Goal: Task Accomplishment & Management: Complete application form

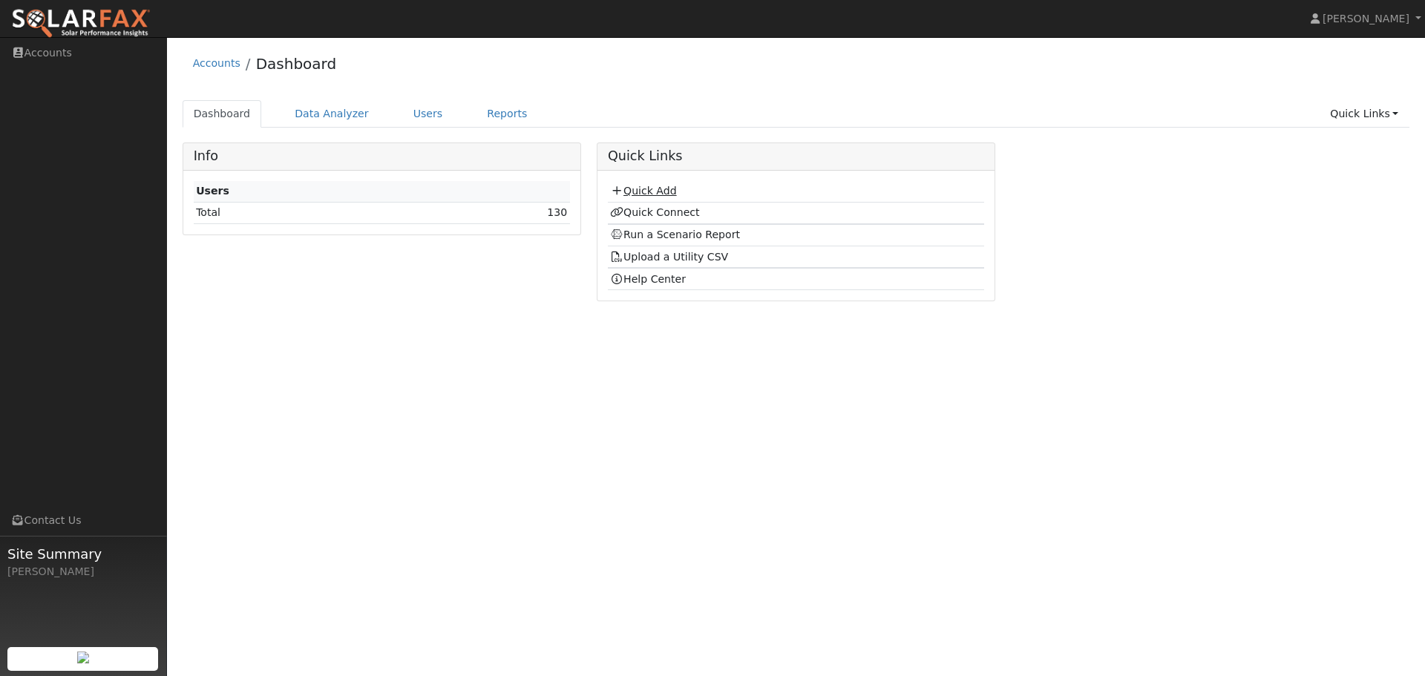
click at [643, 193] on link "Quick Add" at bounding box center [643, 191] width 66 height 12
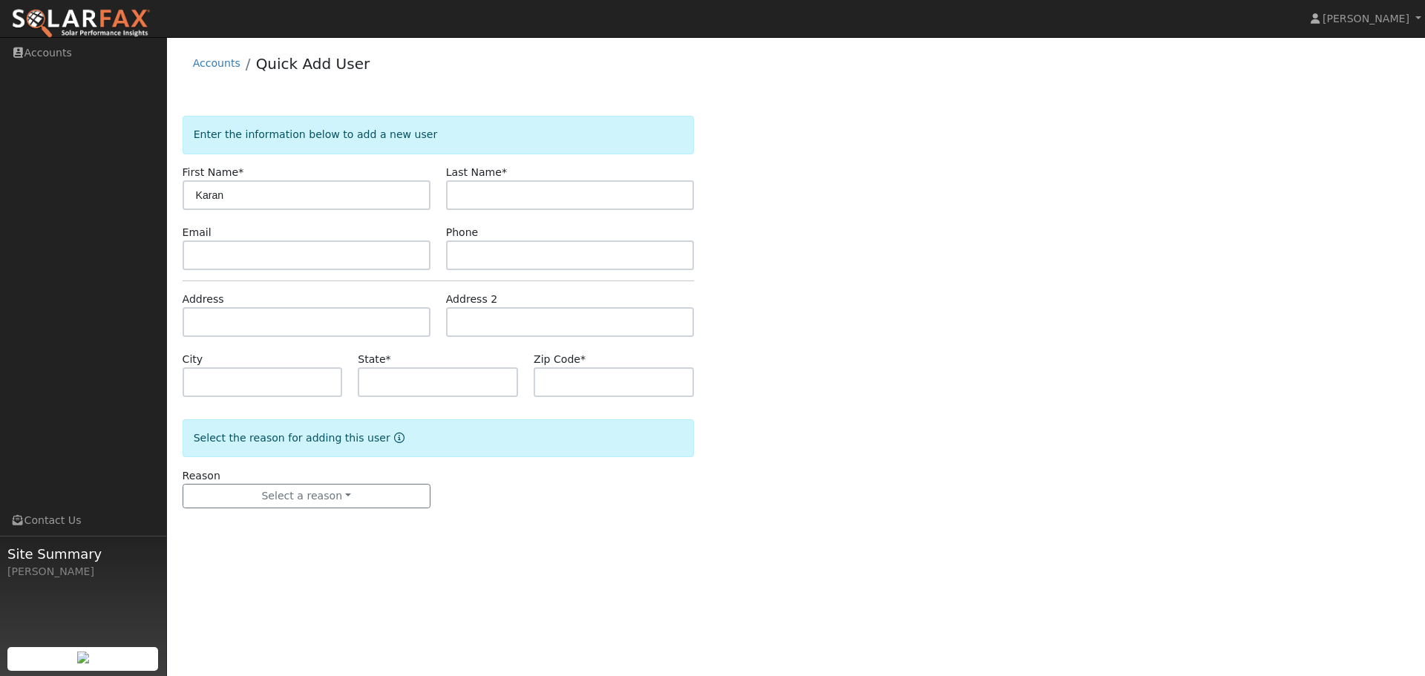
type input "Karan"
type input "Singh"
click at [310, 258] on input "text" at bounding box center [307, 255] width 248 height 30
paste input "skaran87@gmail.com"
type input "skaran87@gmail.com"
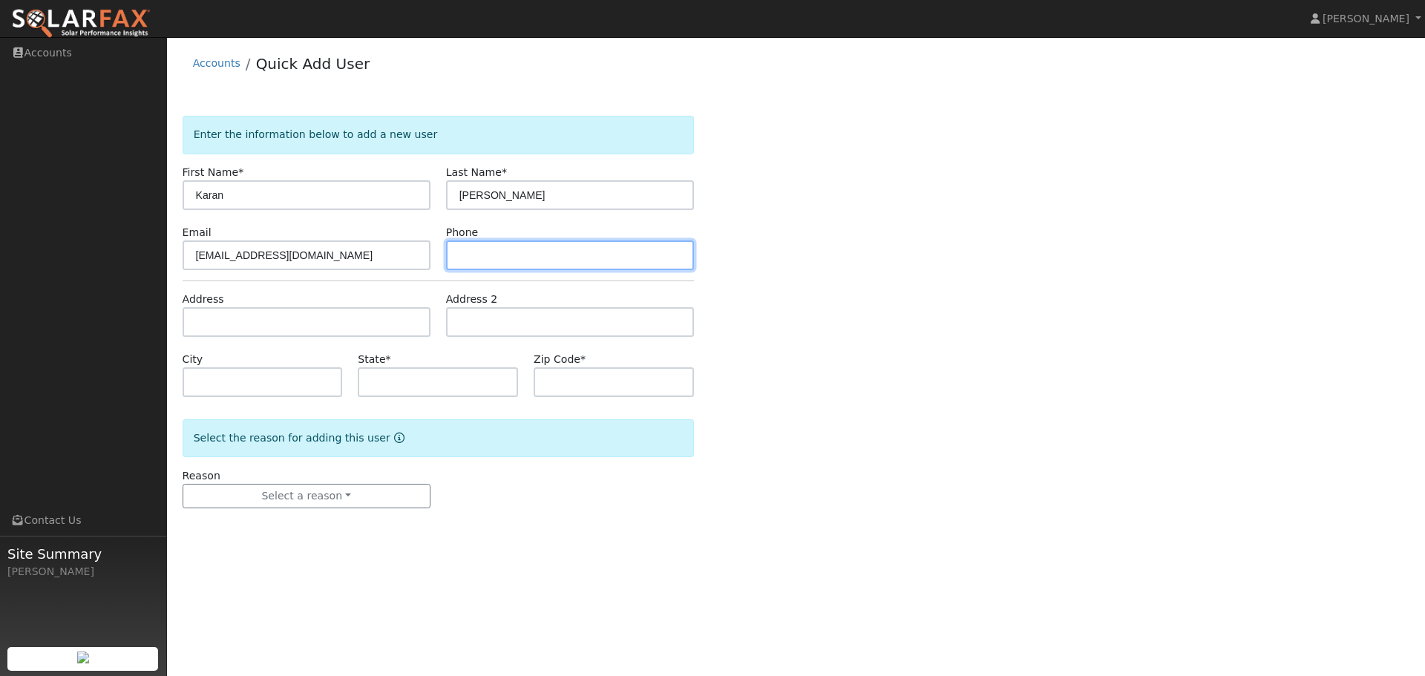
click at [512, 259] on input "text" at bounding box center [570, 255] width 248 height 30
click at [510, 260] on input "text" at bounding box center [570, 255] width 248 height 30
paste input "(925) 788-0616"
type input "(925) 788-0616"
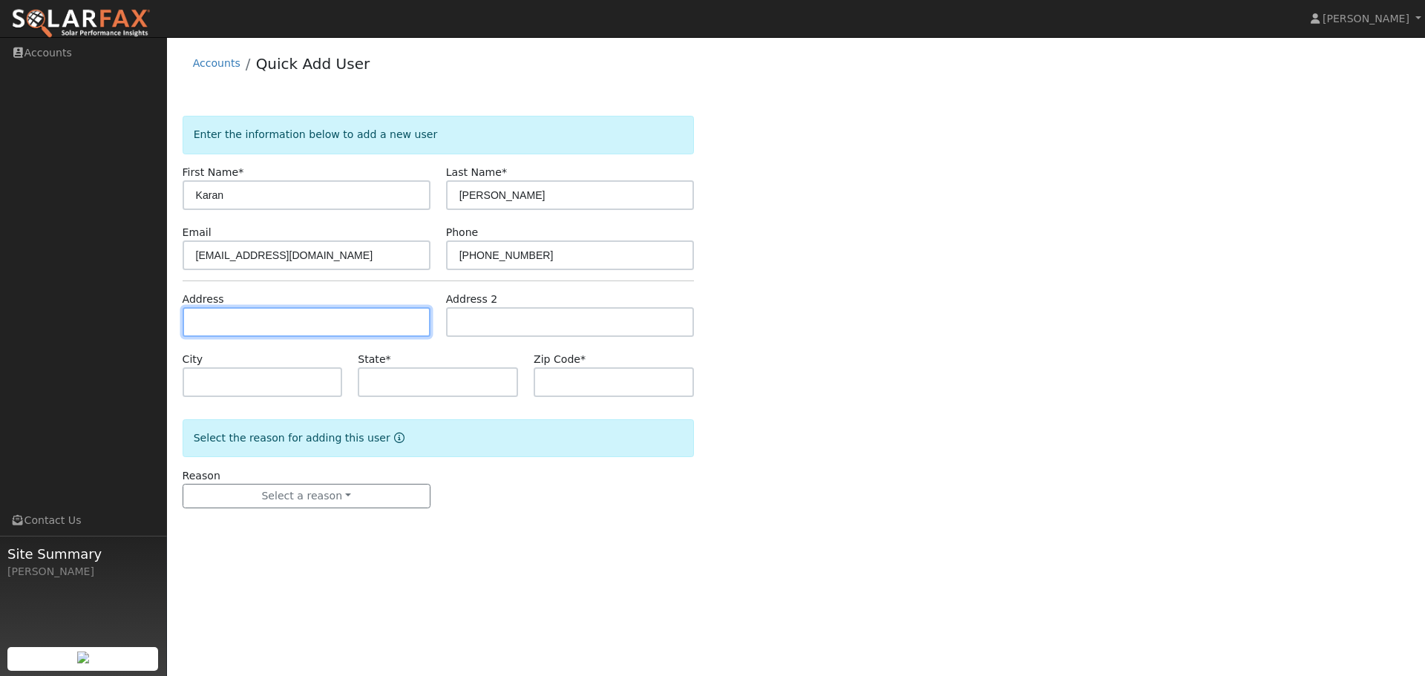
click at [295, 315] on input "text" at bounding box center [307, 322] width 248 height 30
paste input "3402 Shangri la rd. lafayette"
type input "3402 Shangri La Road"
type input "Lafayette"
type input "CA"
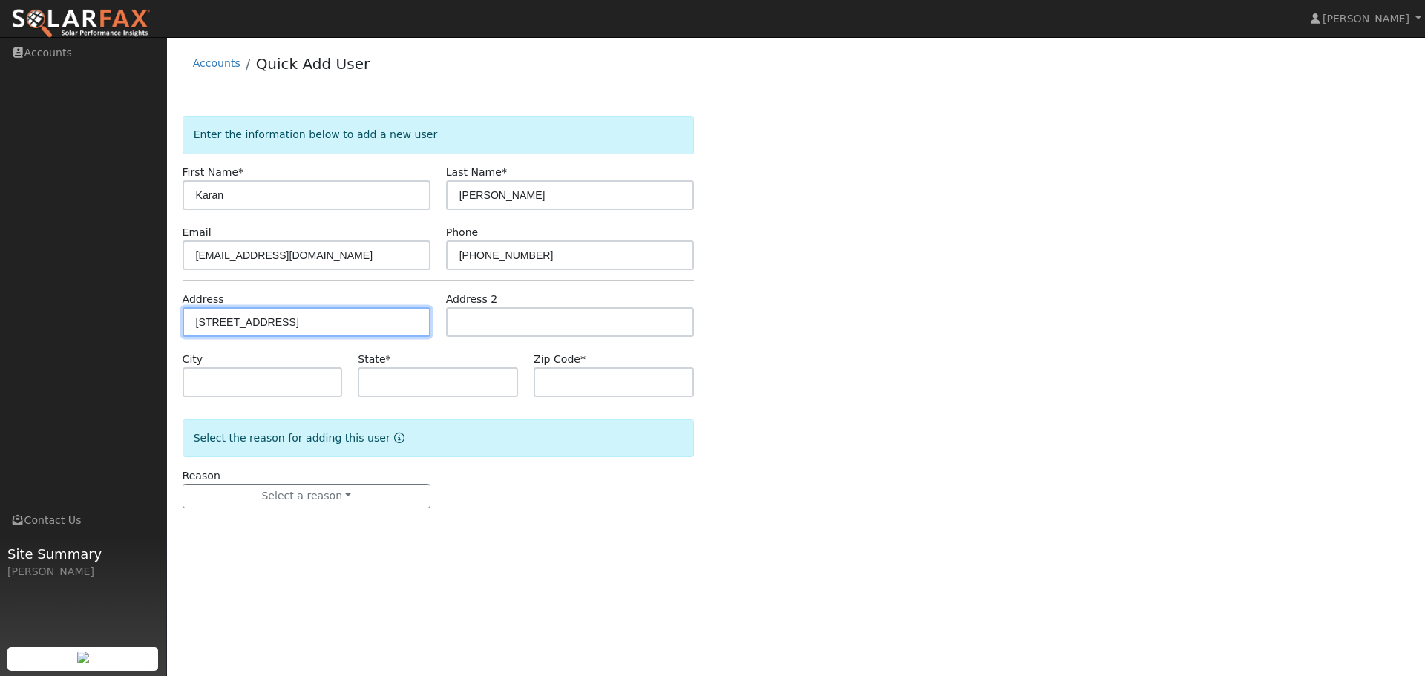
type input "94549"
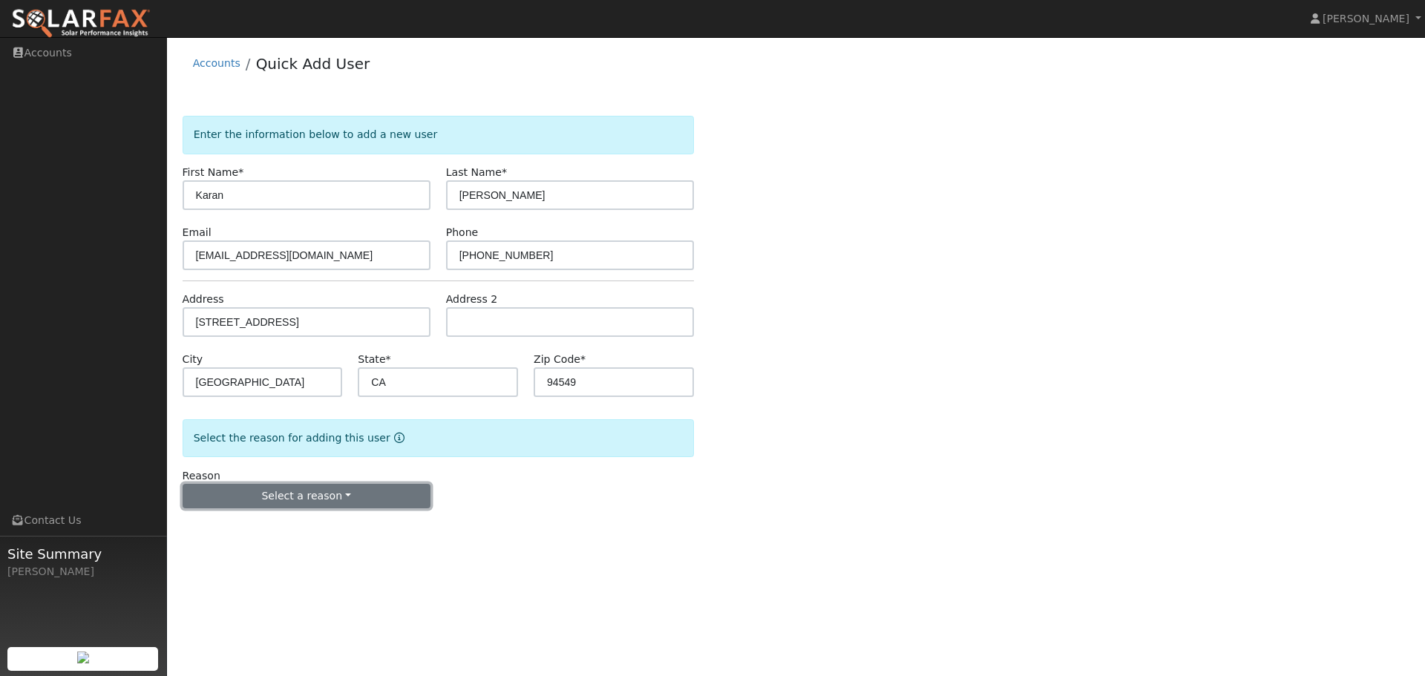
click at [312, 497] on button "Select a reason" at bounding box center [307, 496] width 248 height 25
click at [306, 548] on link "New customer adding solar" at bounding box center [265, 547] width 164 height 21
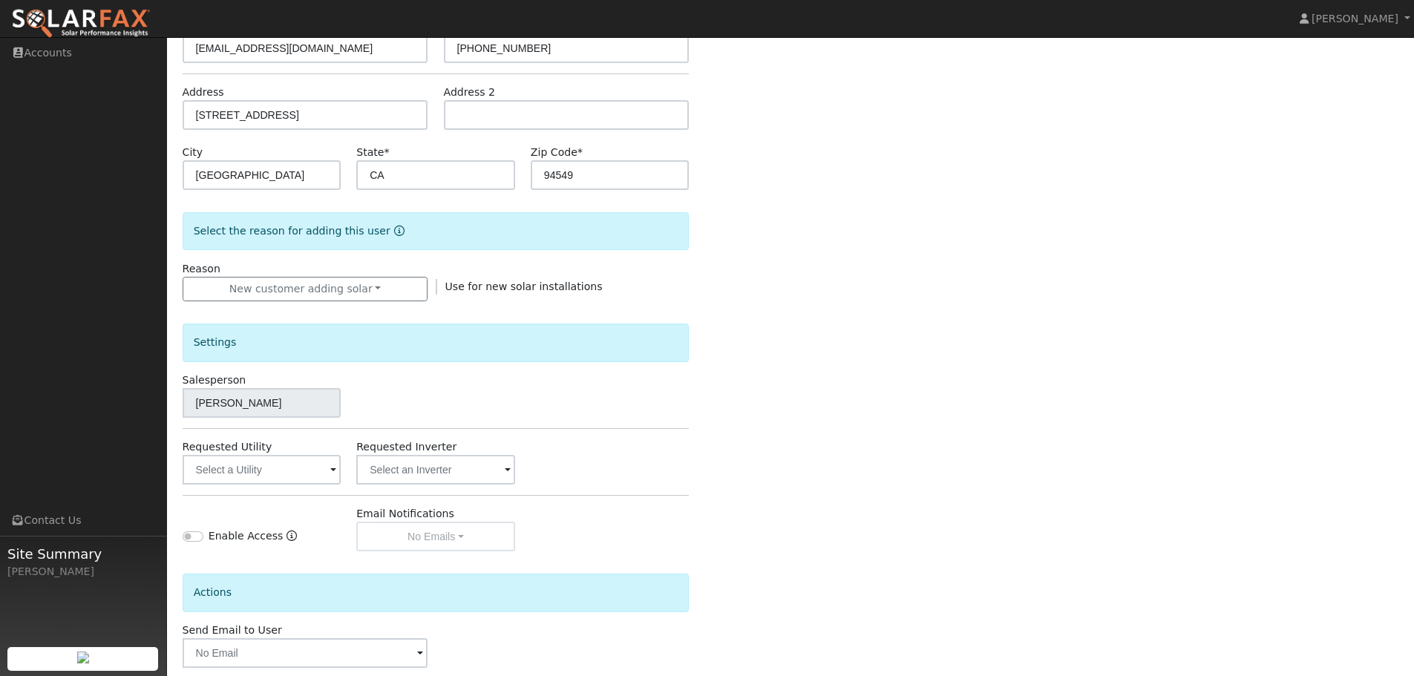
scroll to position [223, 0]
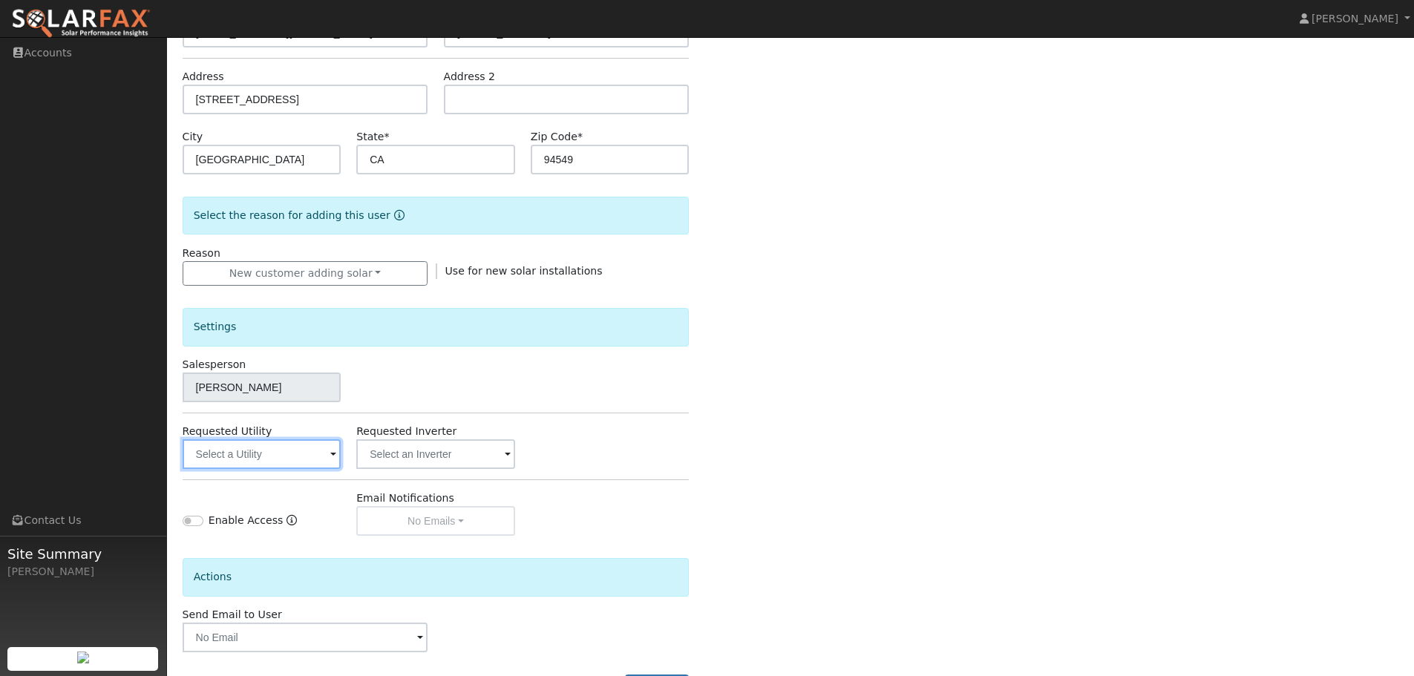
click at [316, 464] on input "text" at bounding box center [262, 454] width 159 height 30
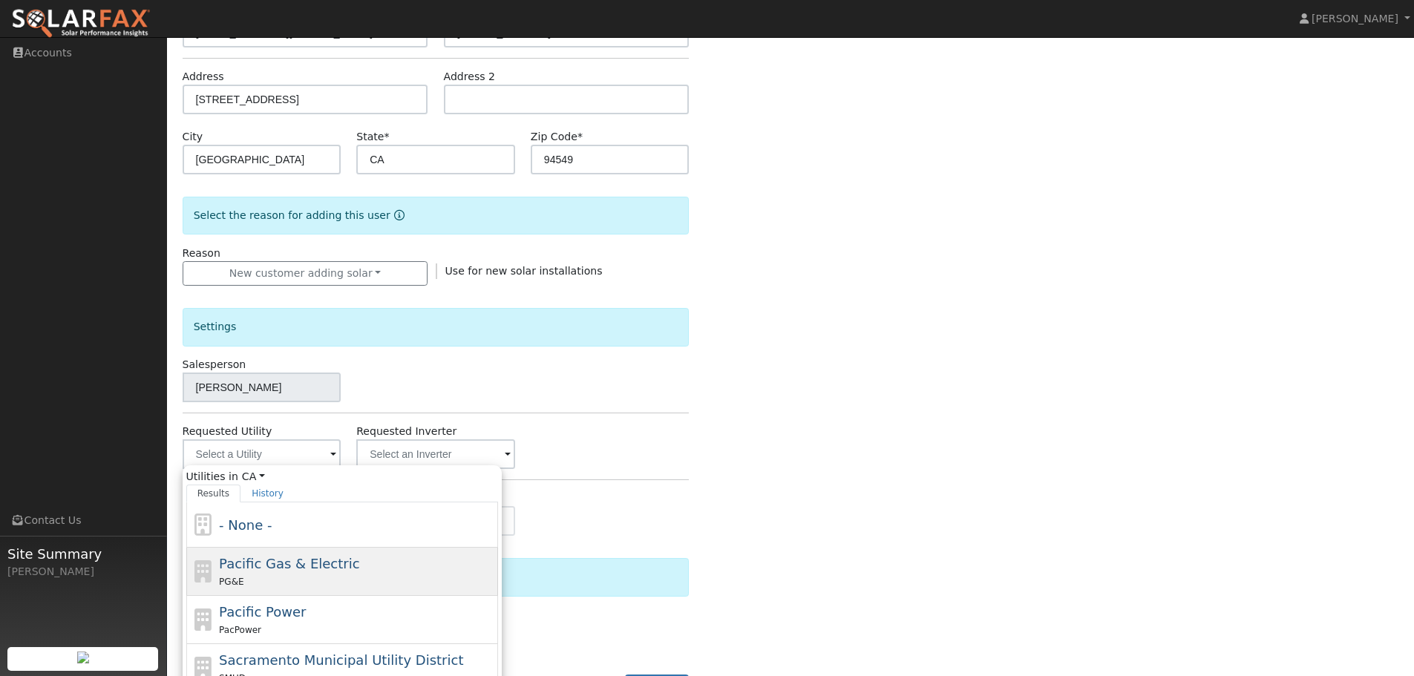
click at [304, 574] on div "Pacific Gas & Electric PG&E" at bounding box center [356, 572] width 275 height 36
type input "Pacific Gas & Electric"
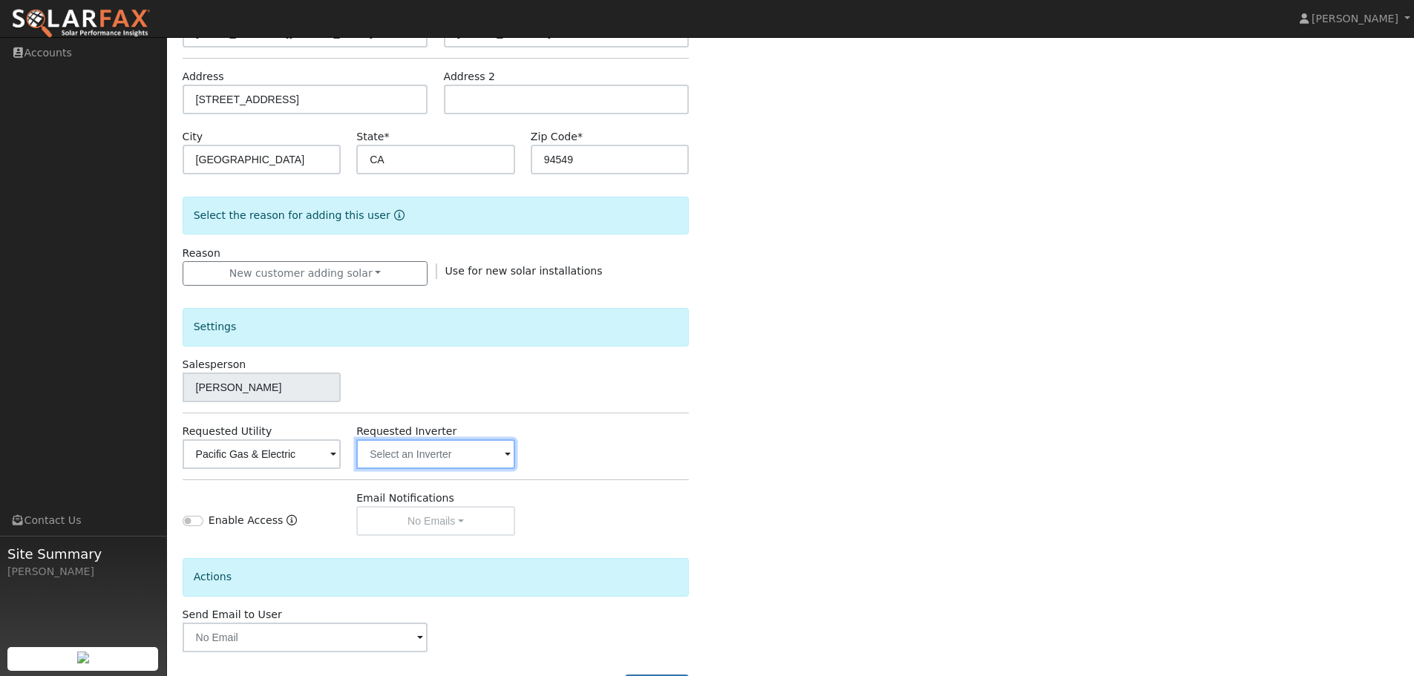
click at [469, 453] on input "text" at bounding box center [435, 454] width 159 height 30
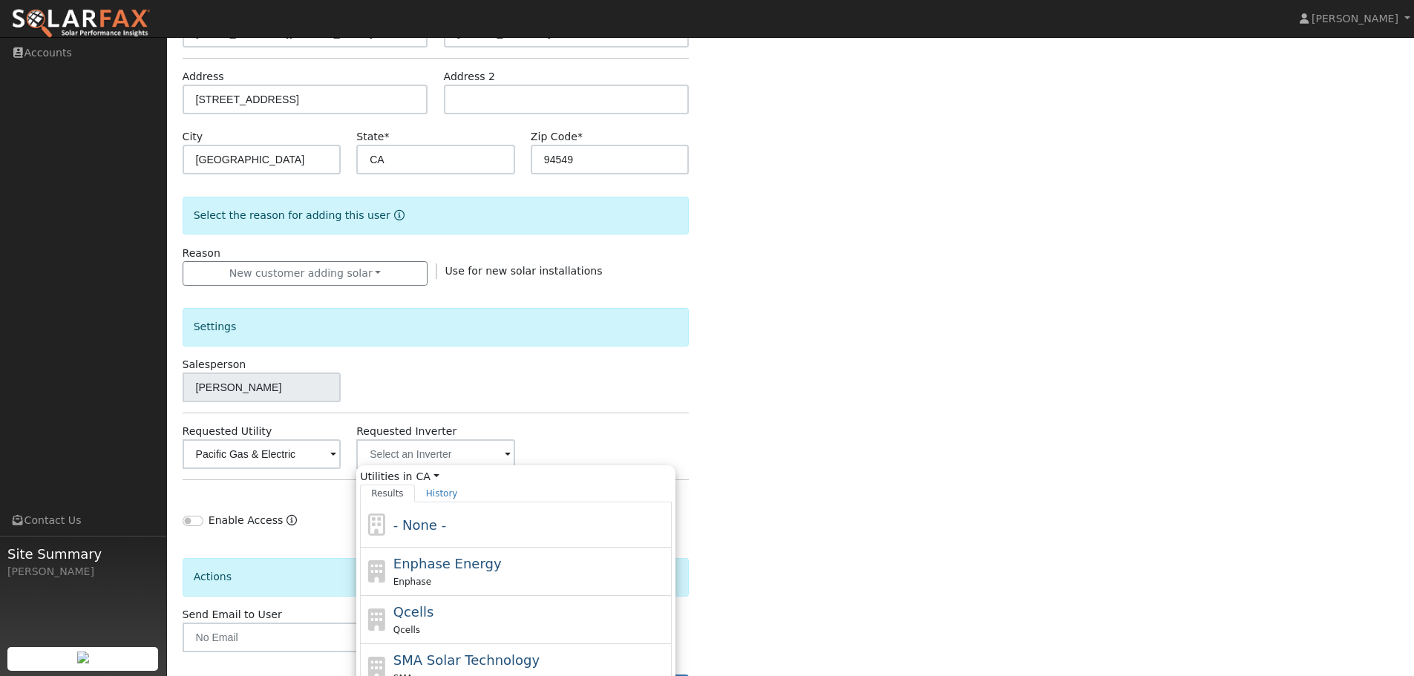
click at [810, 358] on div "Enter the information below to add a new user First Name * Karan Last Name * Si…" at bounding box center [791, 311] width 1216 height 836
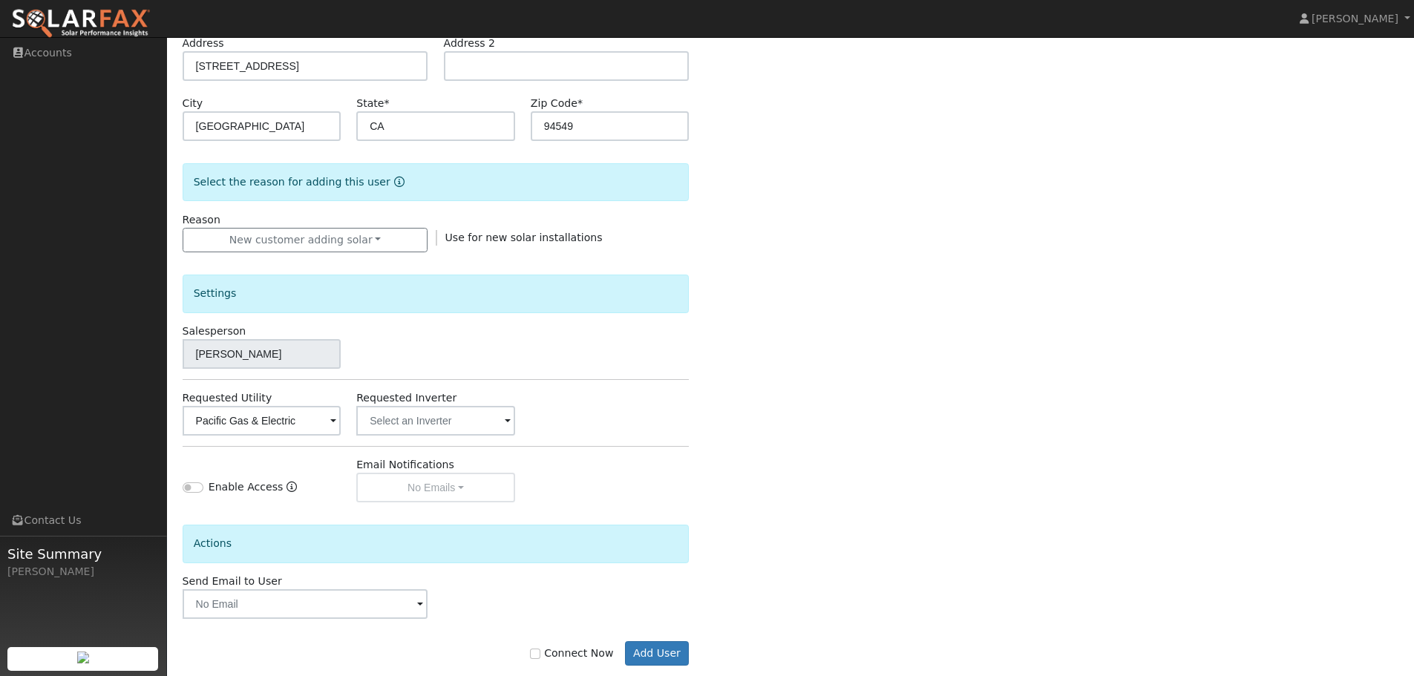
scroll to position [283, 0]
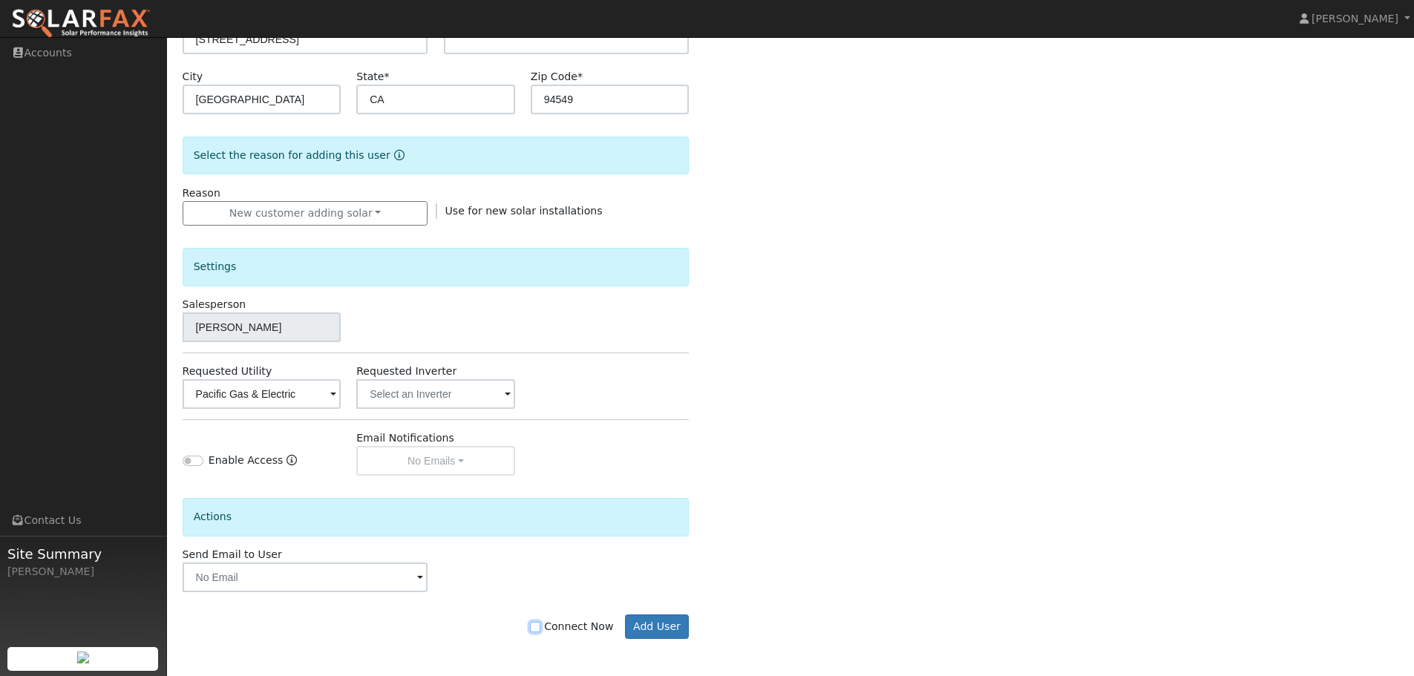
click at [540, 624] on input "Connect Now" at bounding box center [535, 627] width 10 height 10
checkbox input "true"
click at [646, 631] on button "Add User" at bounding box center [657, 626] width 65 height 25
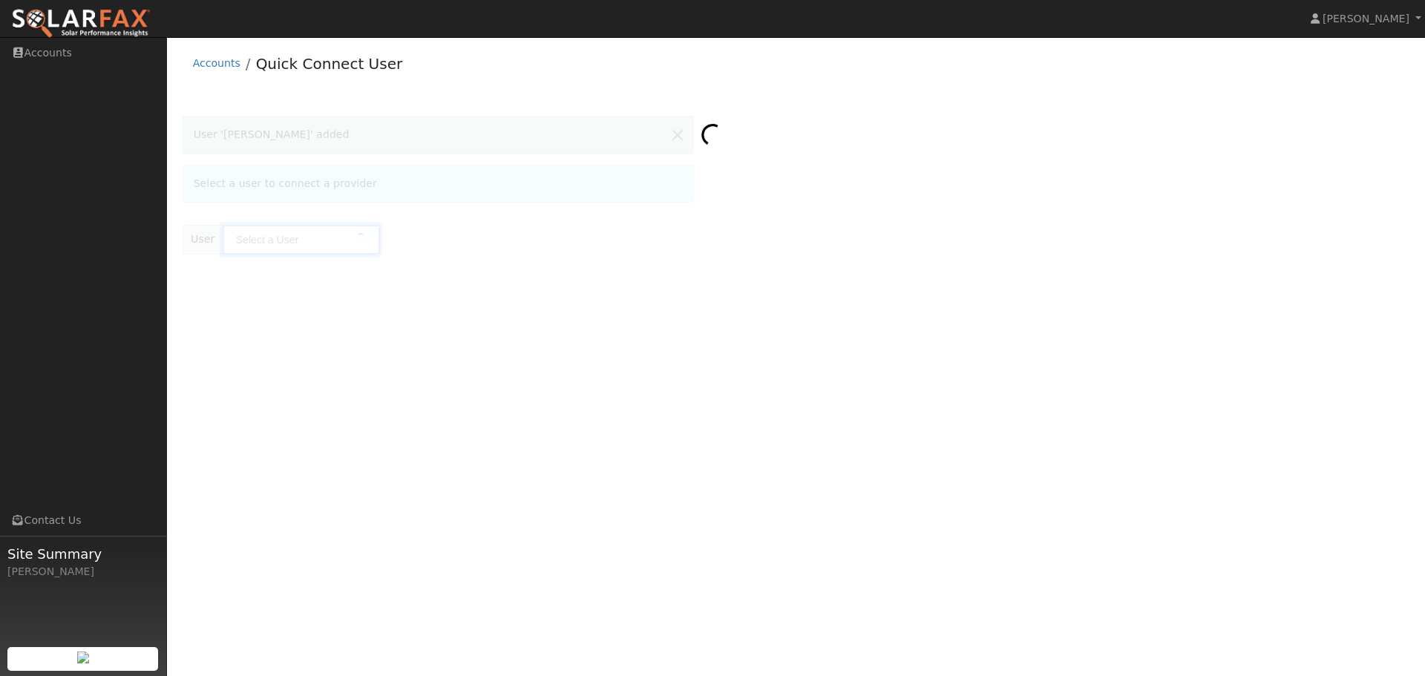
type input "[PERSON_NAME]"
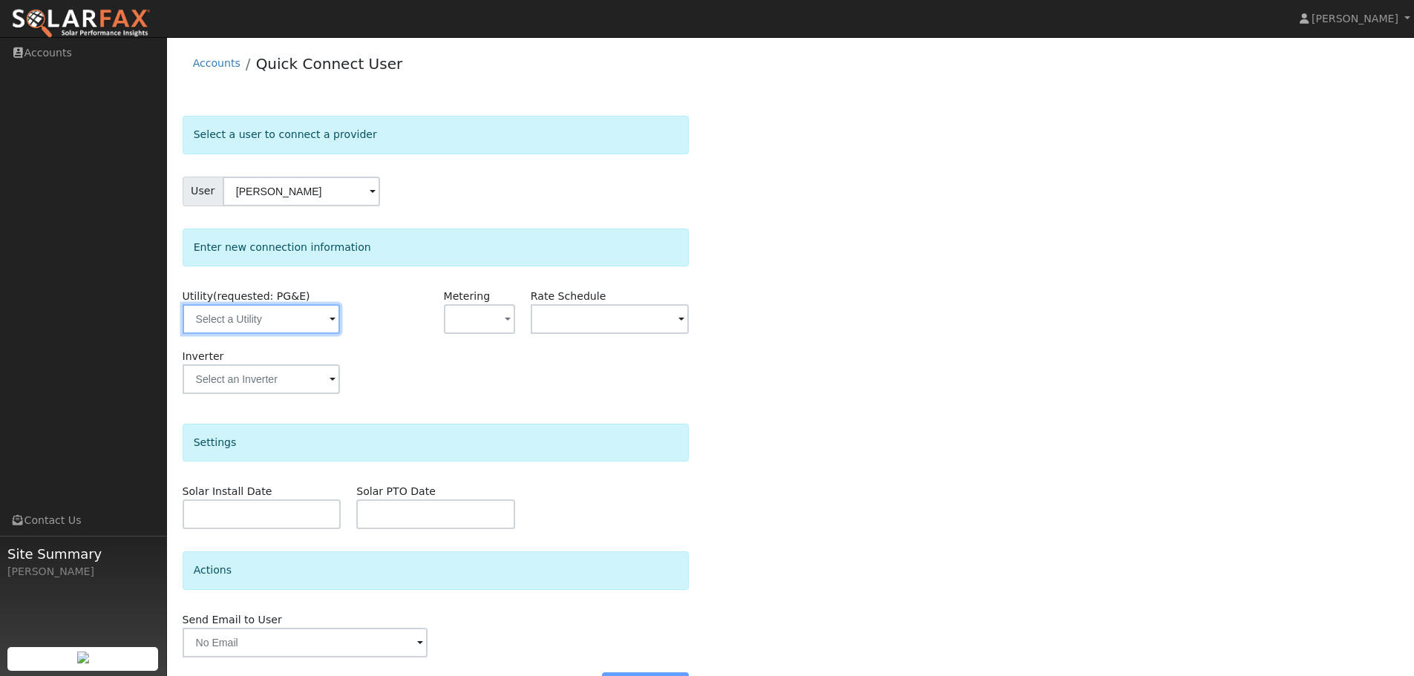
click at [283, 313] on input "text" at bounding box center [261, 319] width 157 height 30
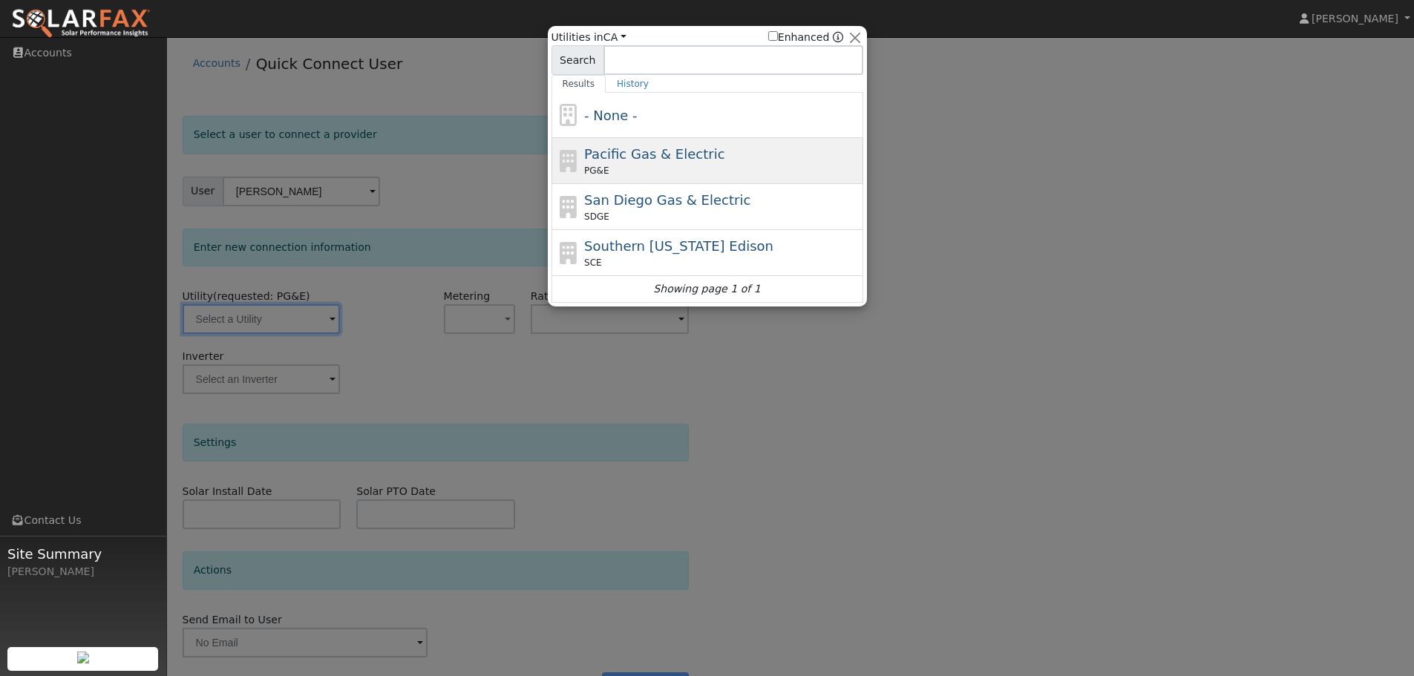
click at [713, 161] on div "Pacific Gas & Electric PG&E" at bounding box center [721, 160] width 275 height 33
type input "PG&E"
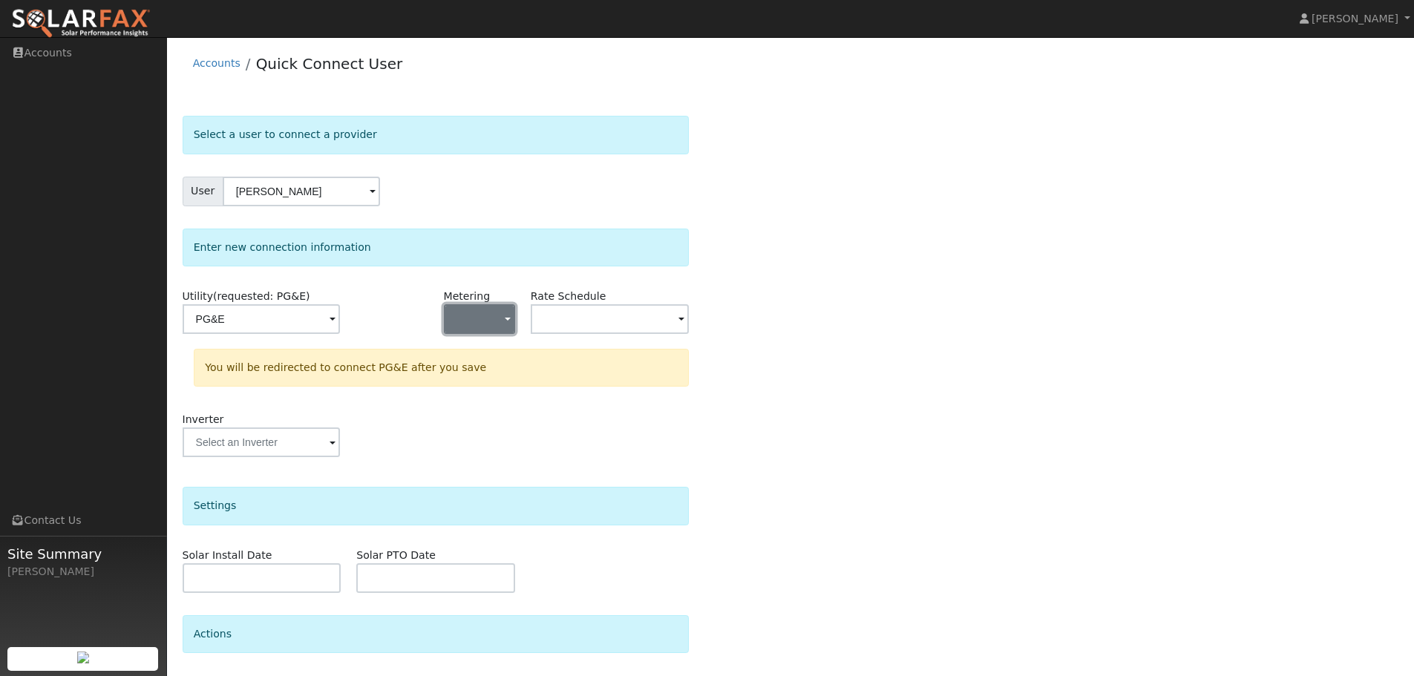
click at [495, 323] on button "button" at bounding box center [479, 319] width 71 height 30
click at [496, 381] on link "NEM" at bounding box center [495, 372] width 103 height 21
click at [567, 323] on input "text" at bounding box center [610, 319] width 159 height 30
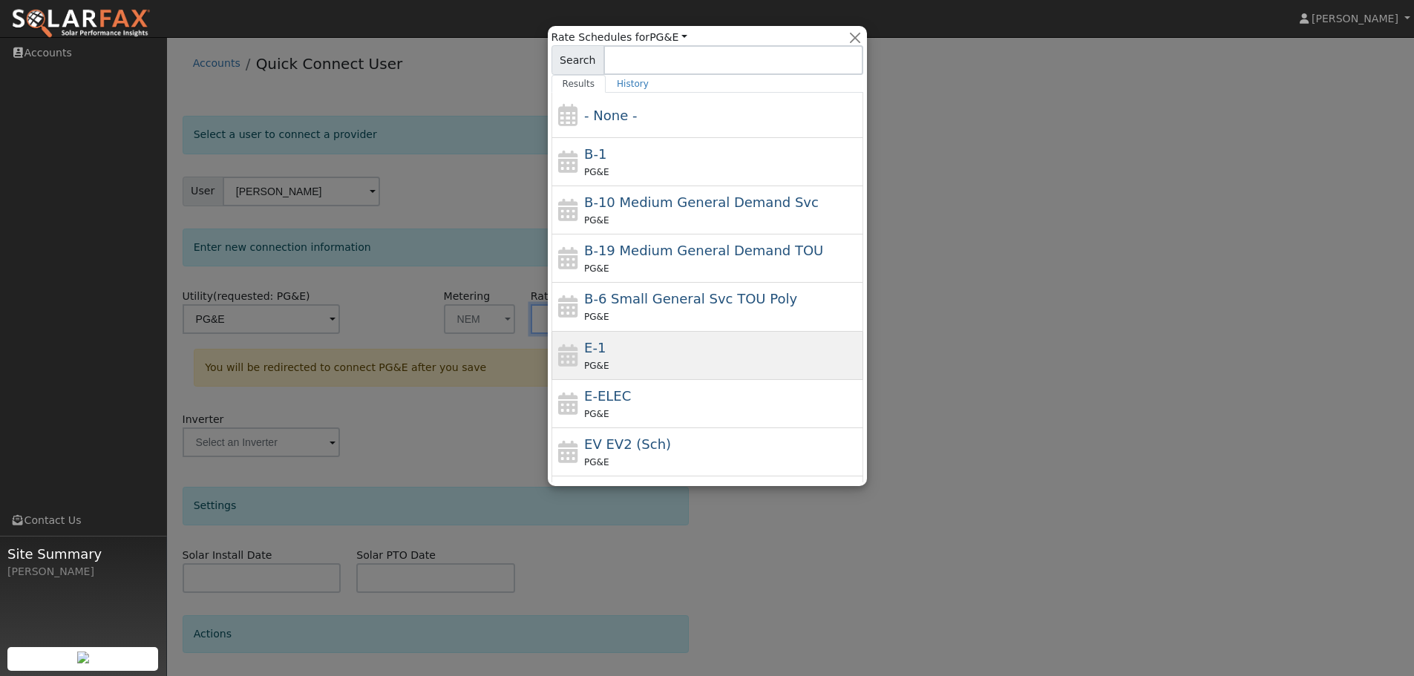
click at [617, 351] on div "E-1 PG&E" at bounding box center [721, 356] width 275 height 36
type input "E-1"
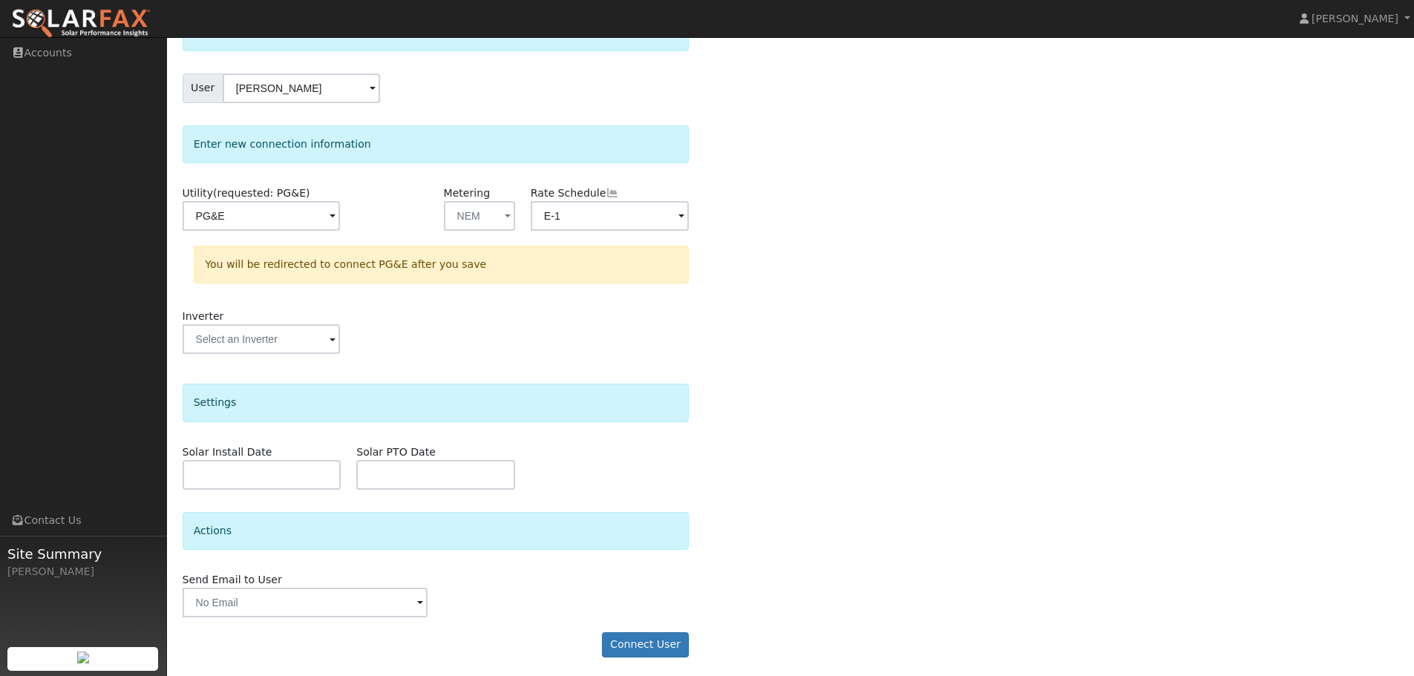
scroll to position [107, 0]
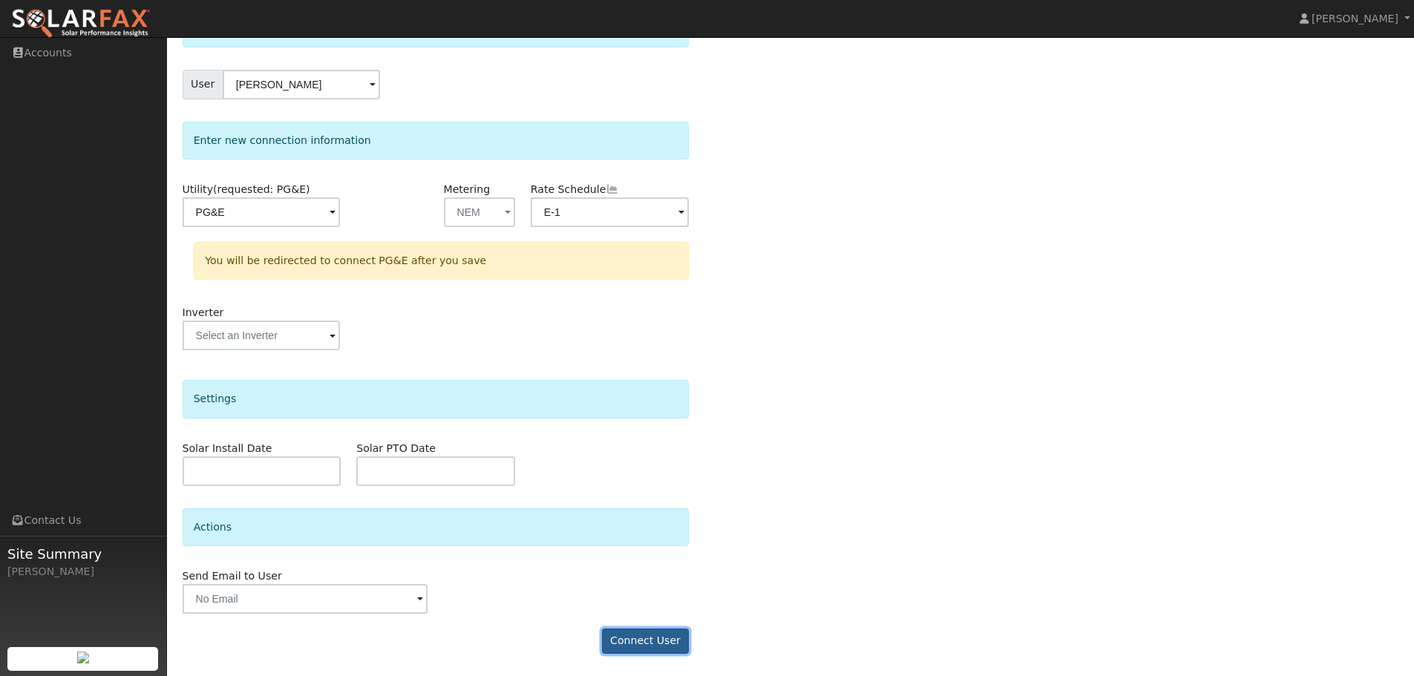
click at [648, 640] on button "Connect User" at bounding box center [646, 640] width 88 height 25
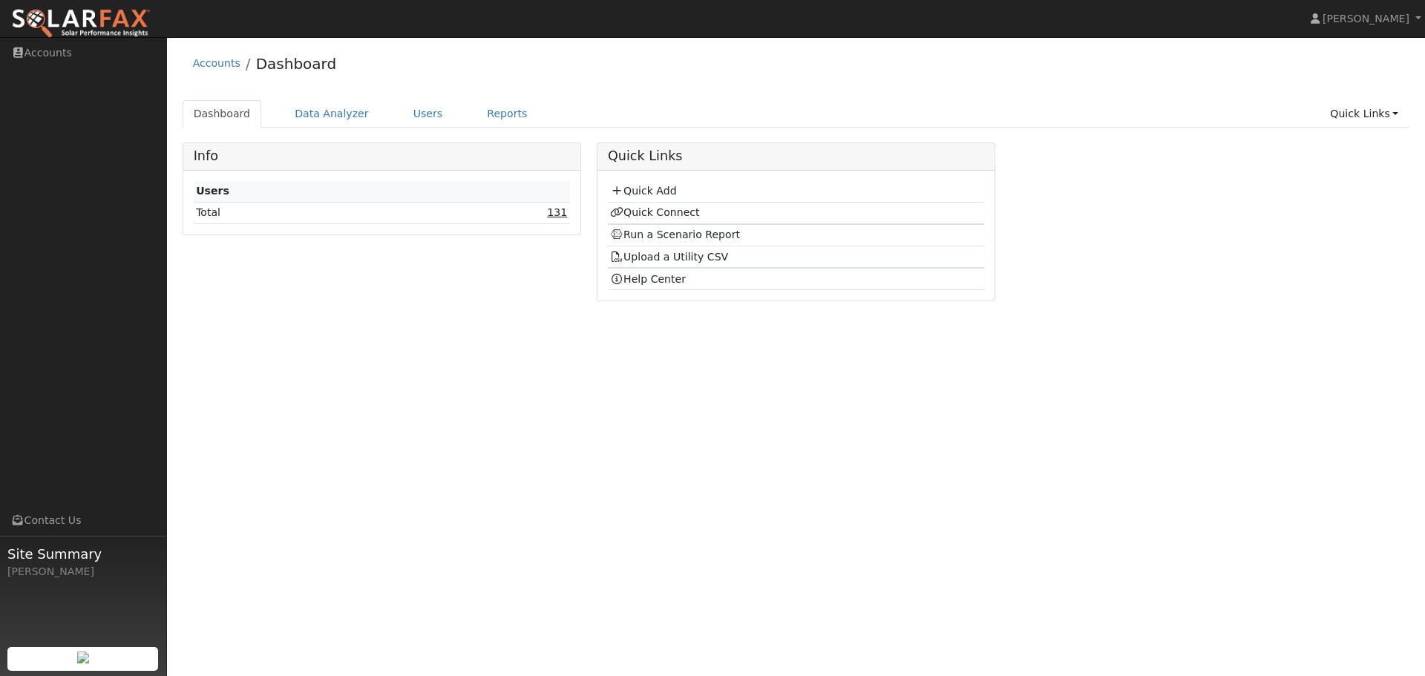
click at [557, 216] on link "131" at bounding box center [557, 212] width 20 height 12
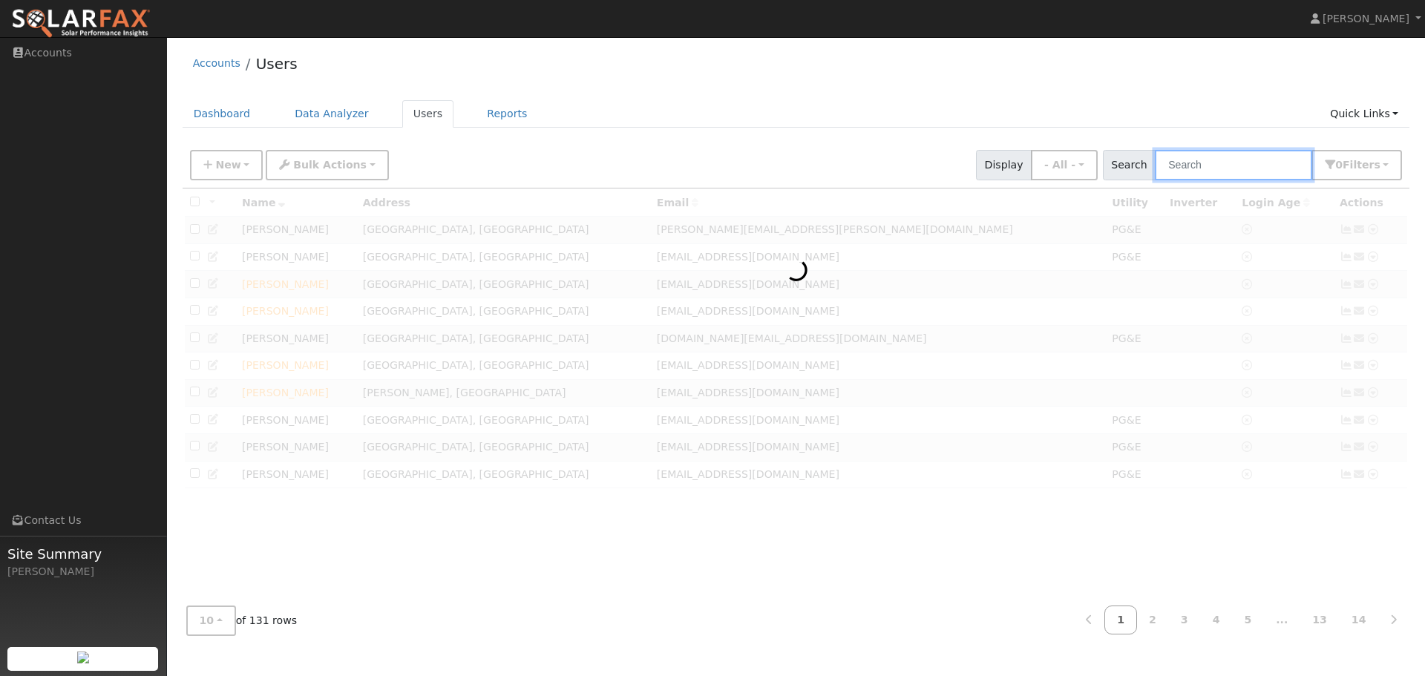
click at [1214, 169] on input "text" at bounding box center [1233, 165] width 157 height 30
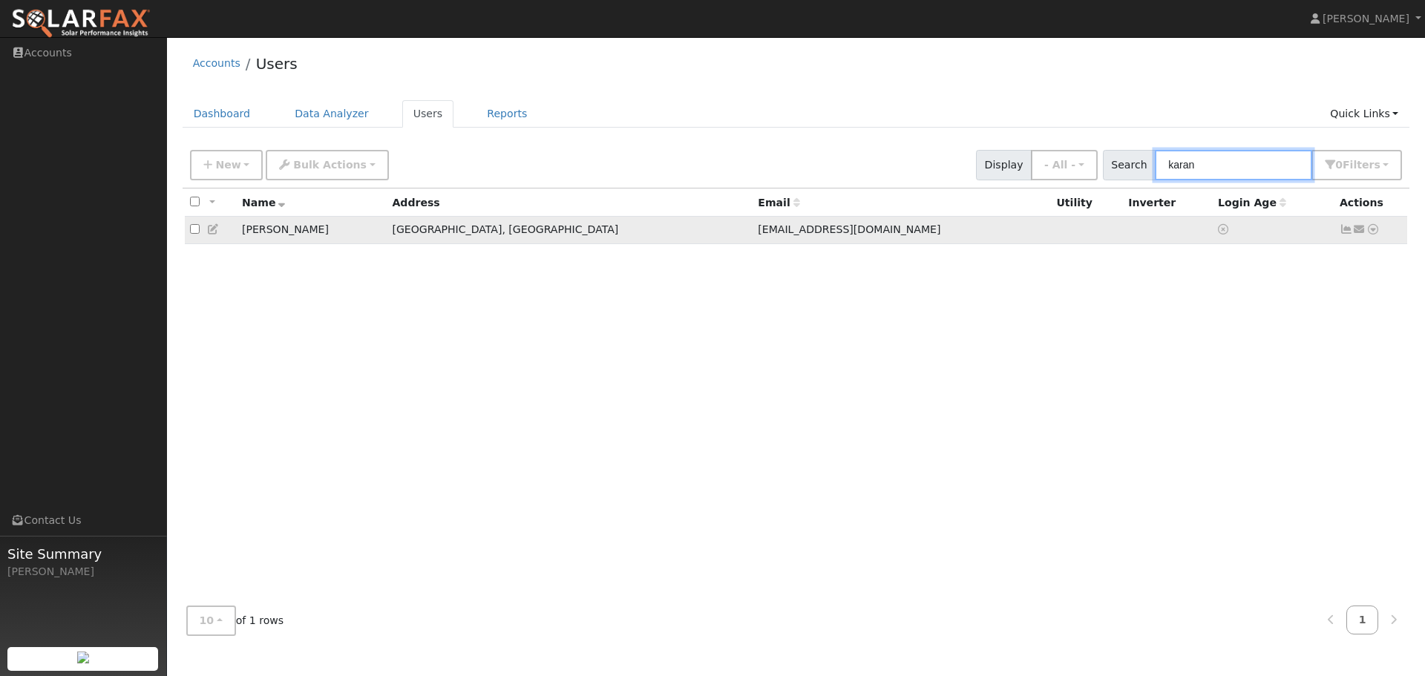
type input "karan"
click at [1373, 232] on icon at bounding box center [1372, 229] width 13 height 10
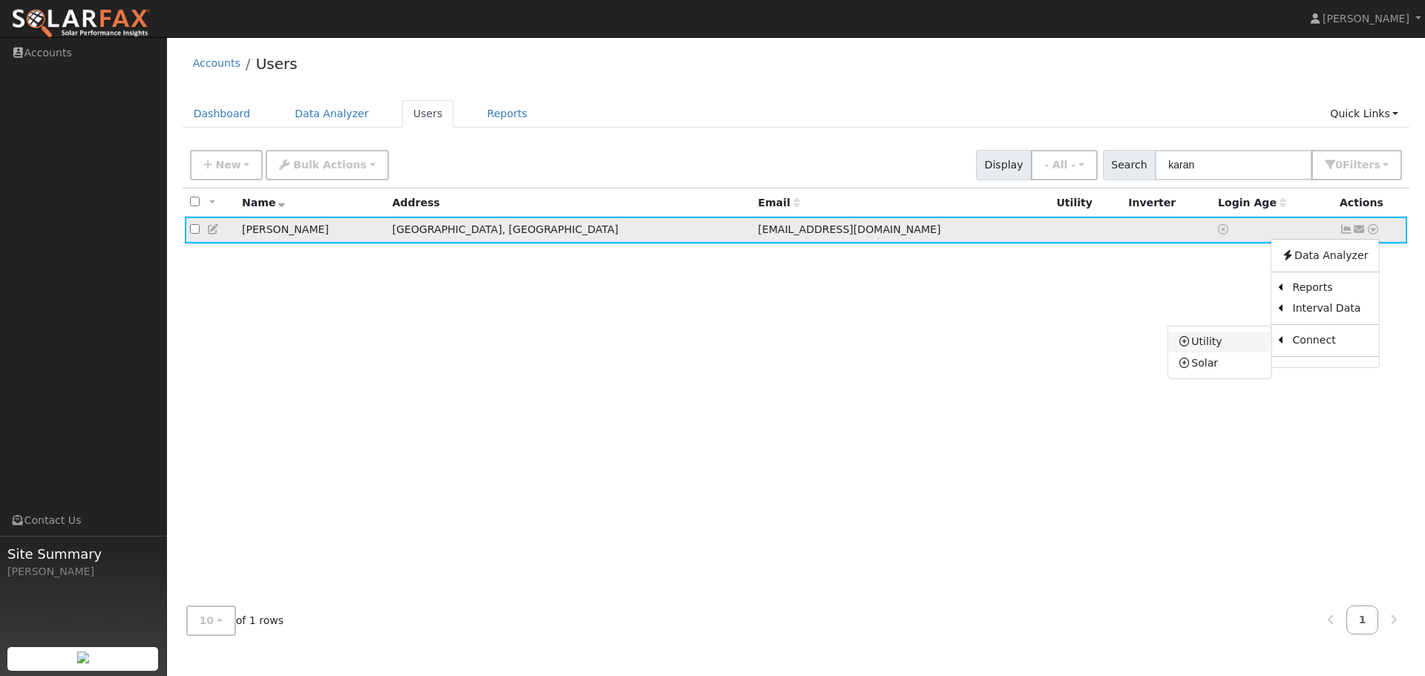
click at [1209, 344] on link "Utility" at bounding box center [1219, 342] width 103 height 21
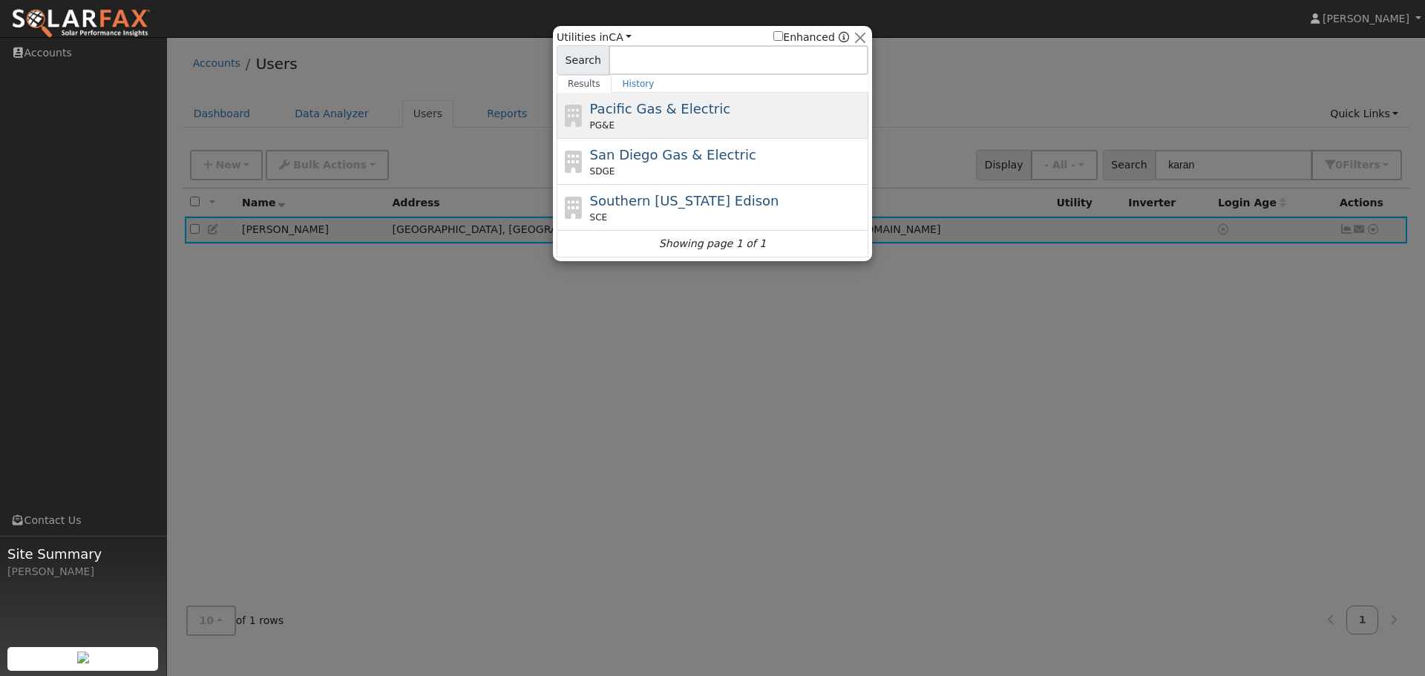
click at [628, 119] on div "Pacific Gas & Electric PG&E" at bounding box center [727, 115] width 275 height 33
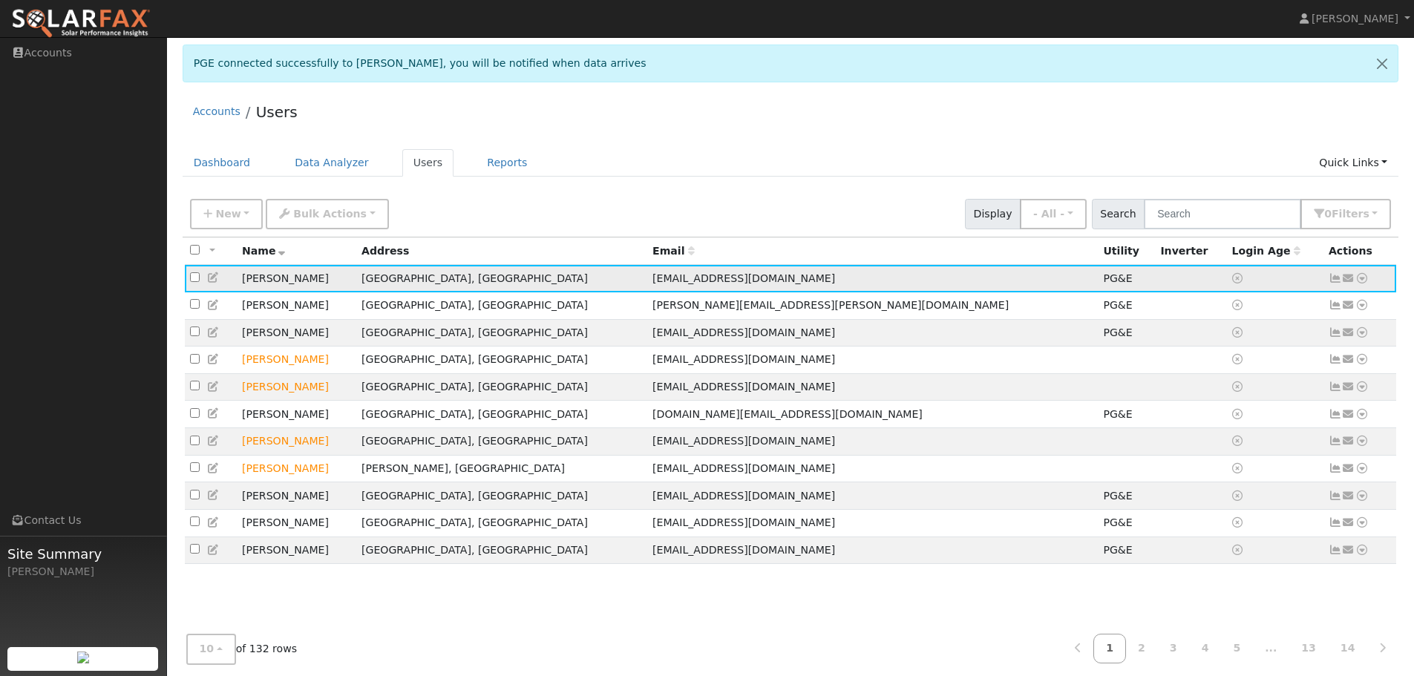
click at [1362, 280] on icon at bounding box center [1361, 278] width 13 height 10
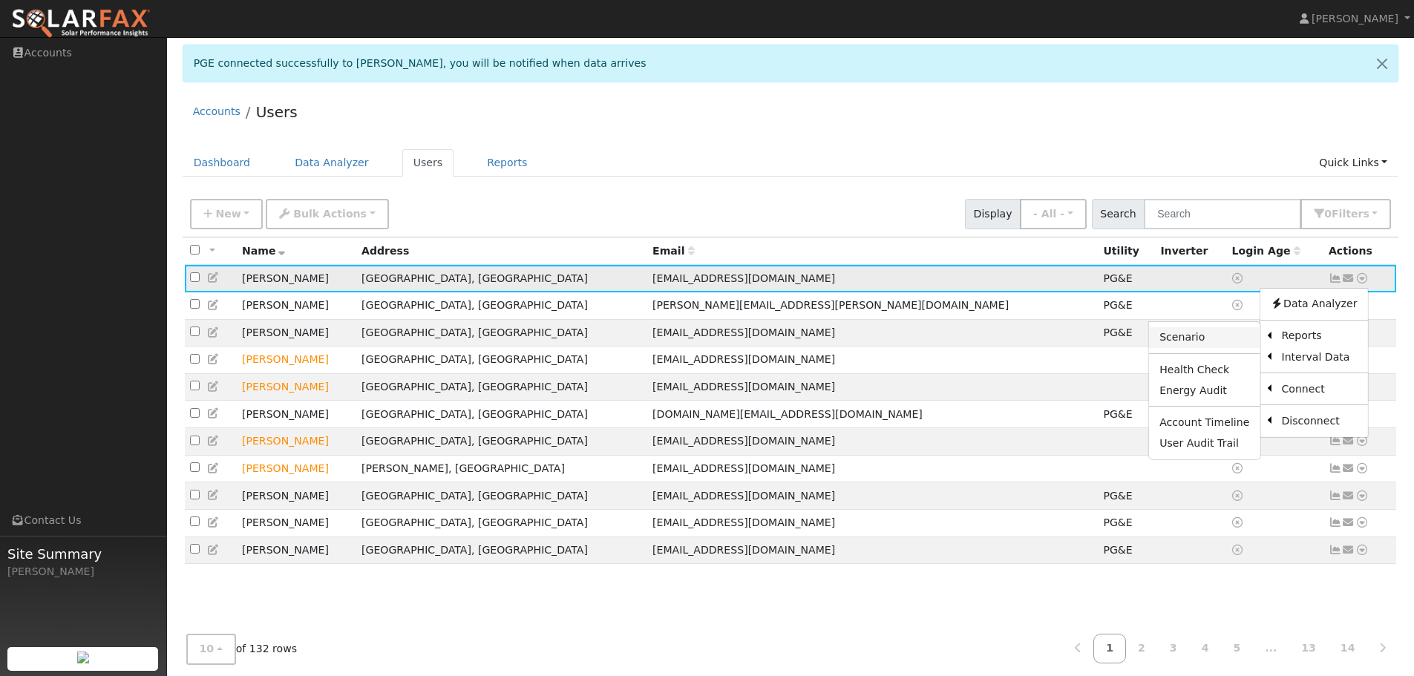
click at [1210, 340] on link "Scenario" at bounding box center [1204, 337] width 111 height 21
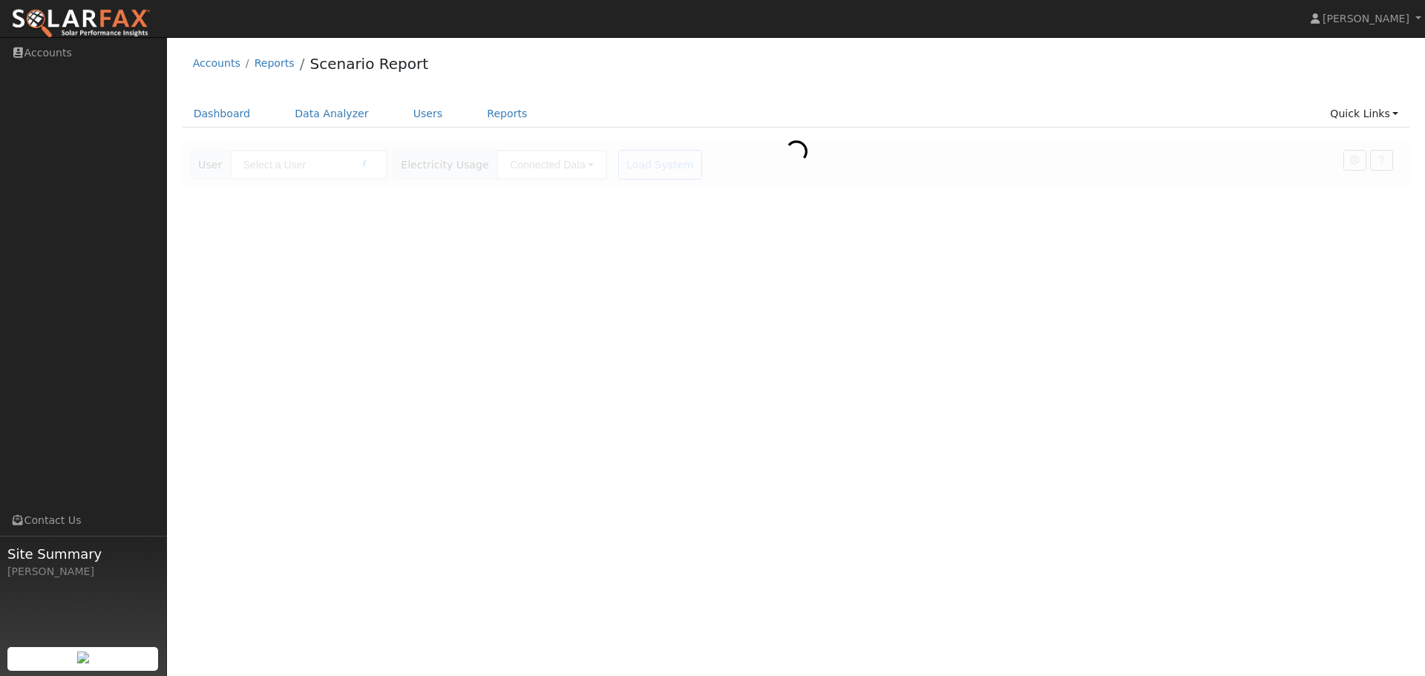
type input "[PERSON_NAME]"
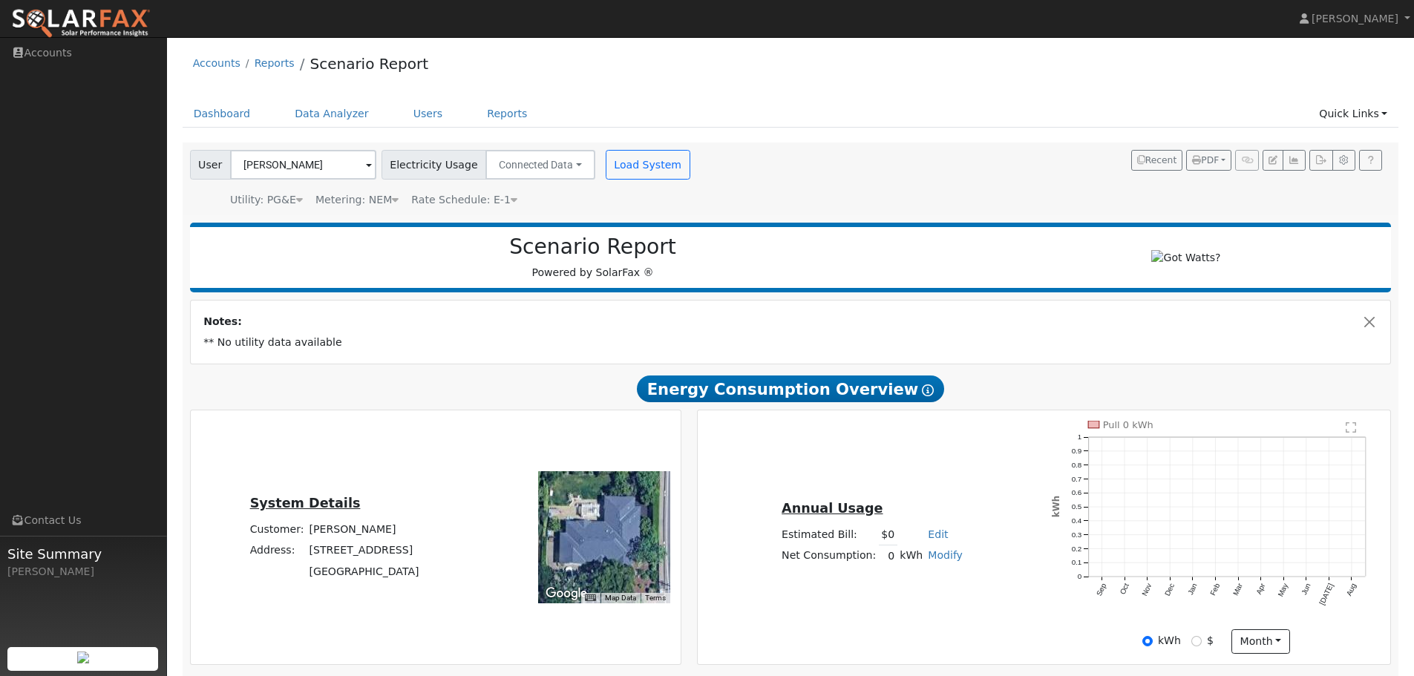
click at [1002, 455] on div "Annual Usage Estimated Bill: $0 Edit Estimated Bill $ Annual Net Consumption: 0…" at bounding box center [1044, 537] width 688 height 233
click at [609, 165] on button "Load System" at bounding box center [647, 165] width 85 height 30
click at [625, 164] on button "Load System" at bounding box center [647, 165] width 85 height 30
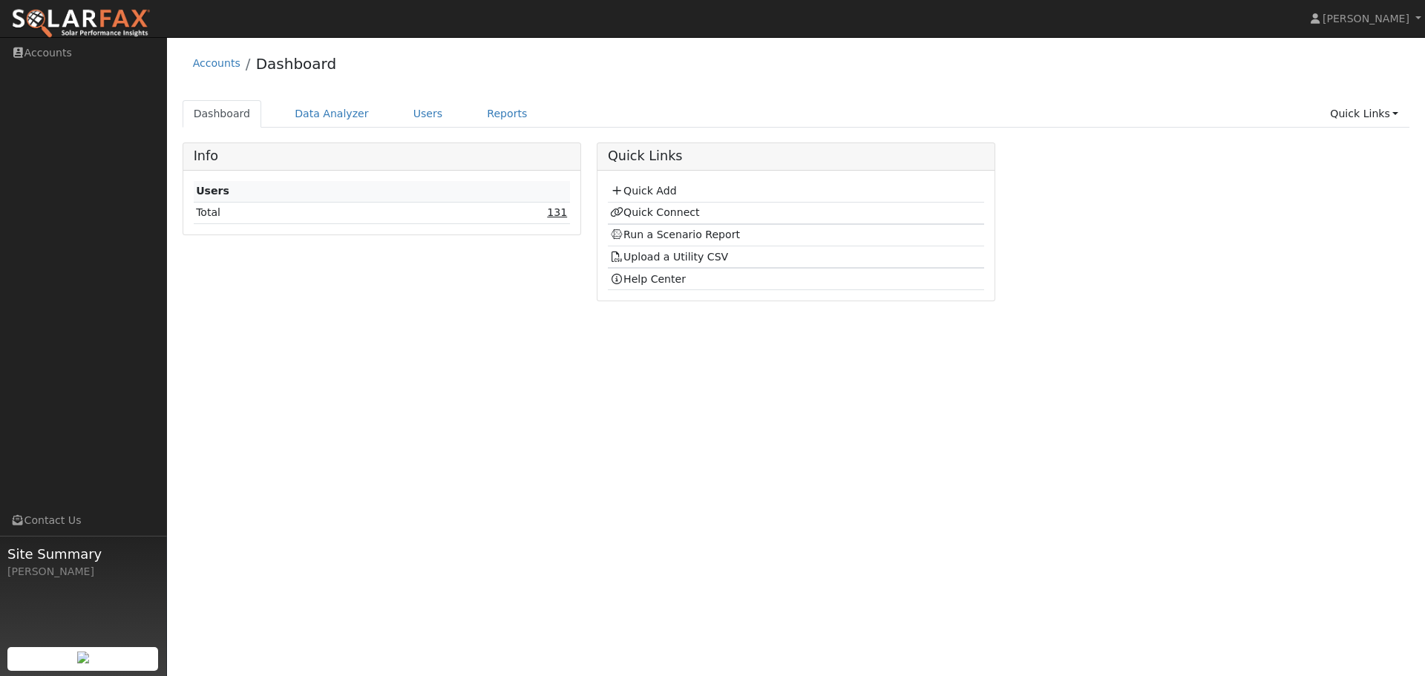
click at [562, 211] on link "131" at bounding box center [557, 212] width 20 height 12
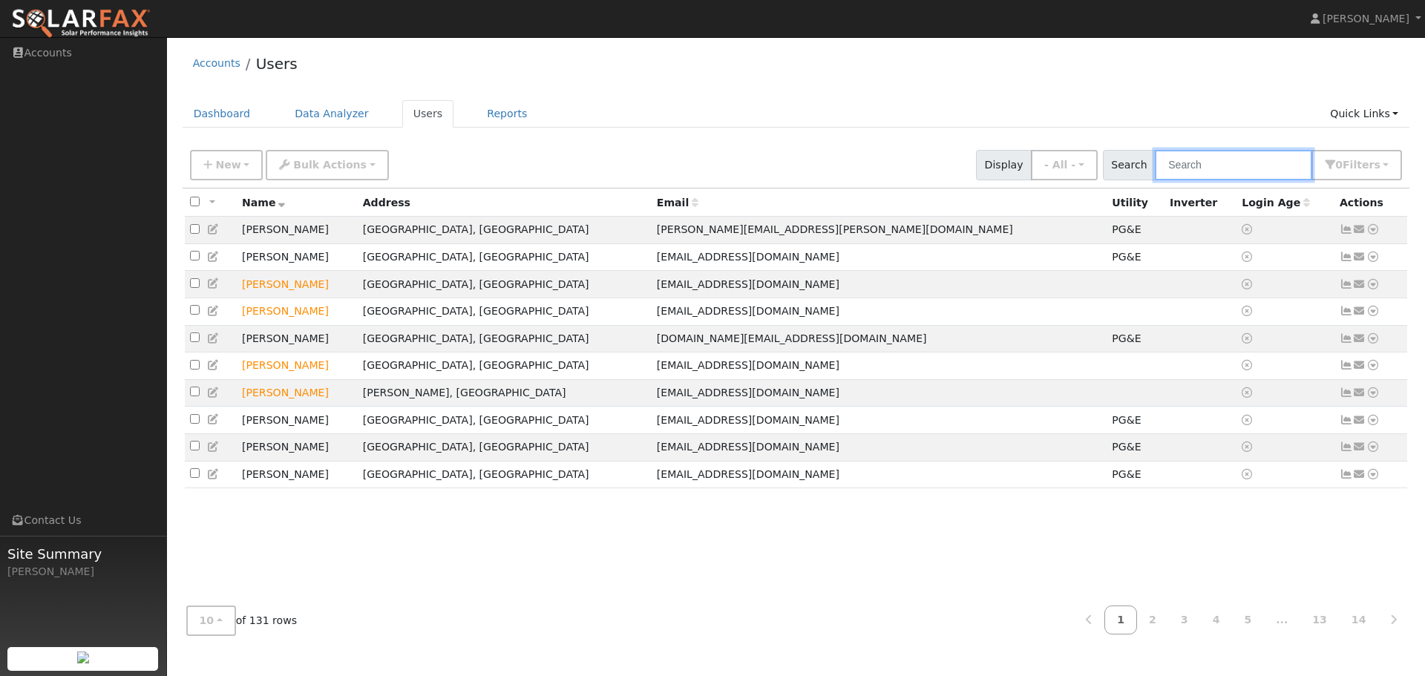
click at [1247, 163] on input "text" at bounding box center [1233, 165] width 157 height 30
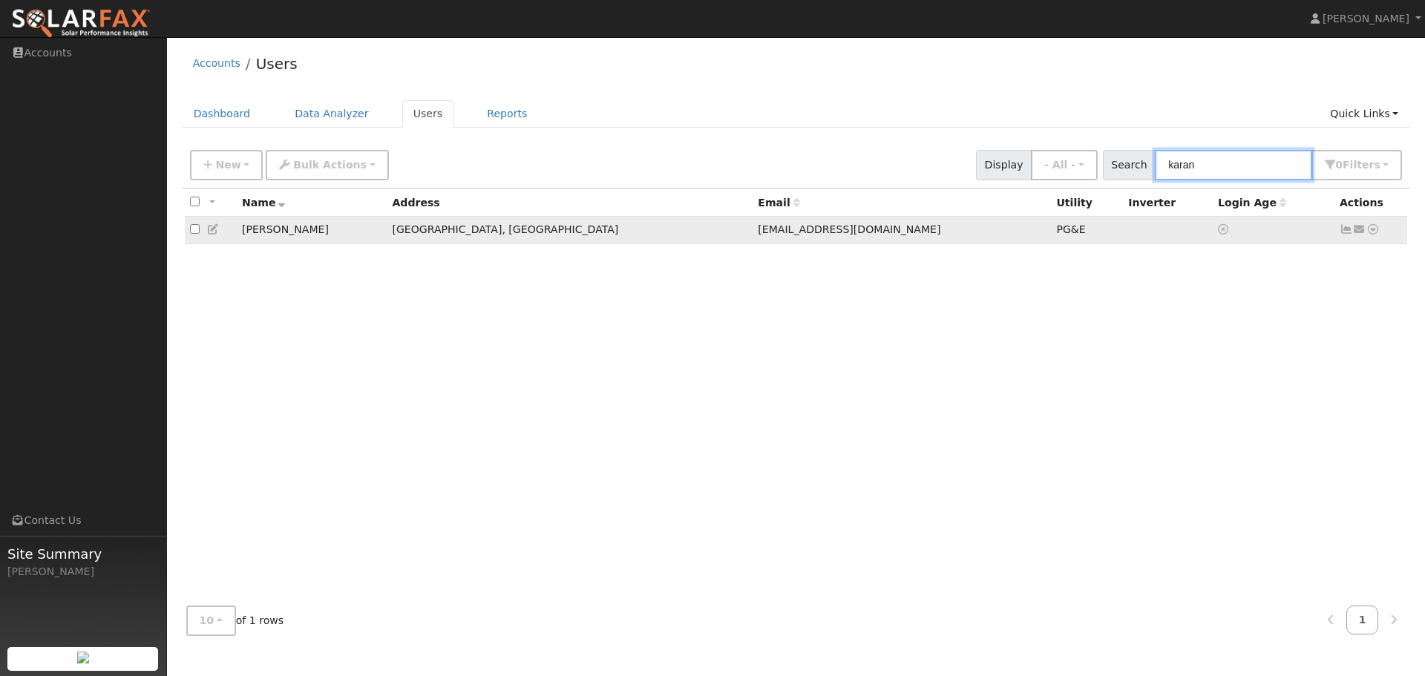
type input "karan"
click at [1371, 229] on icon at bounding box center [1372, 229] width 13 height 10
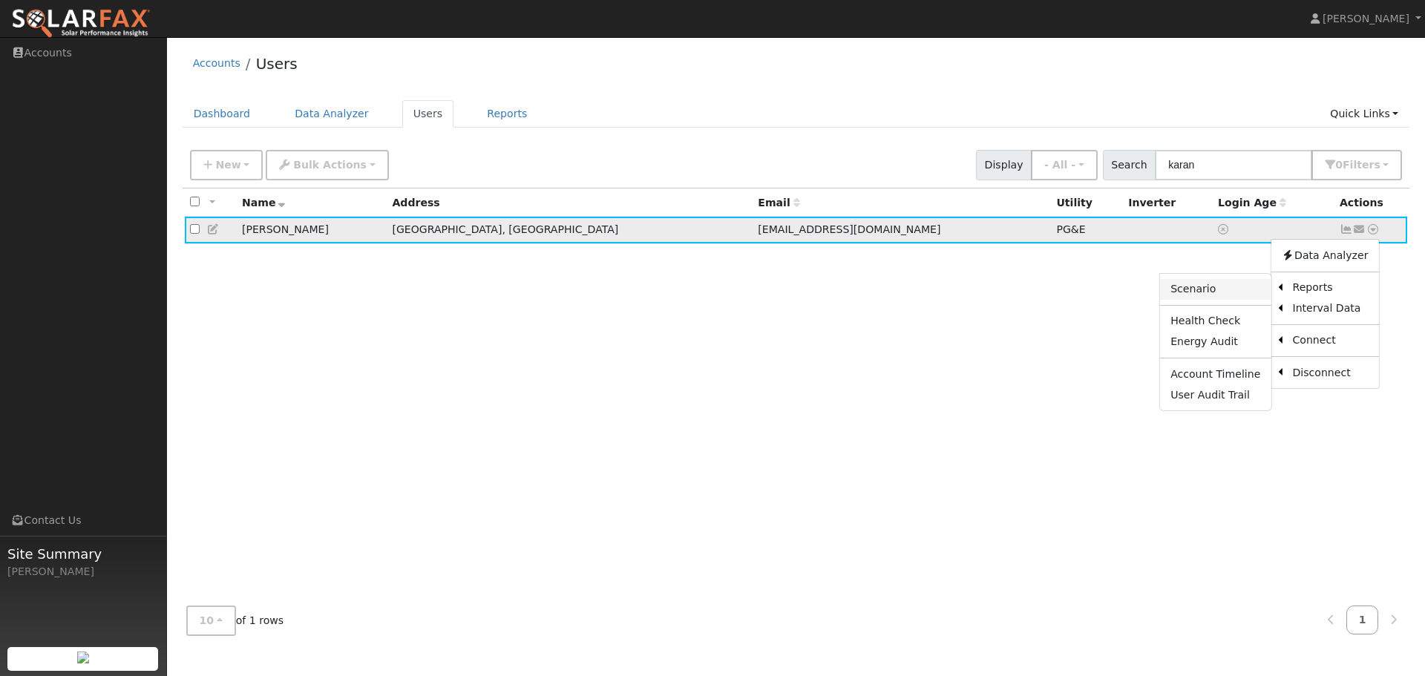
click at [1230, 283] on link "Scenario" at bounding box center [1215, 289] width 111 height 21
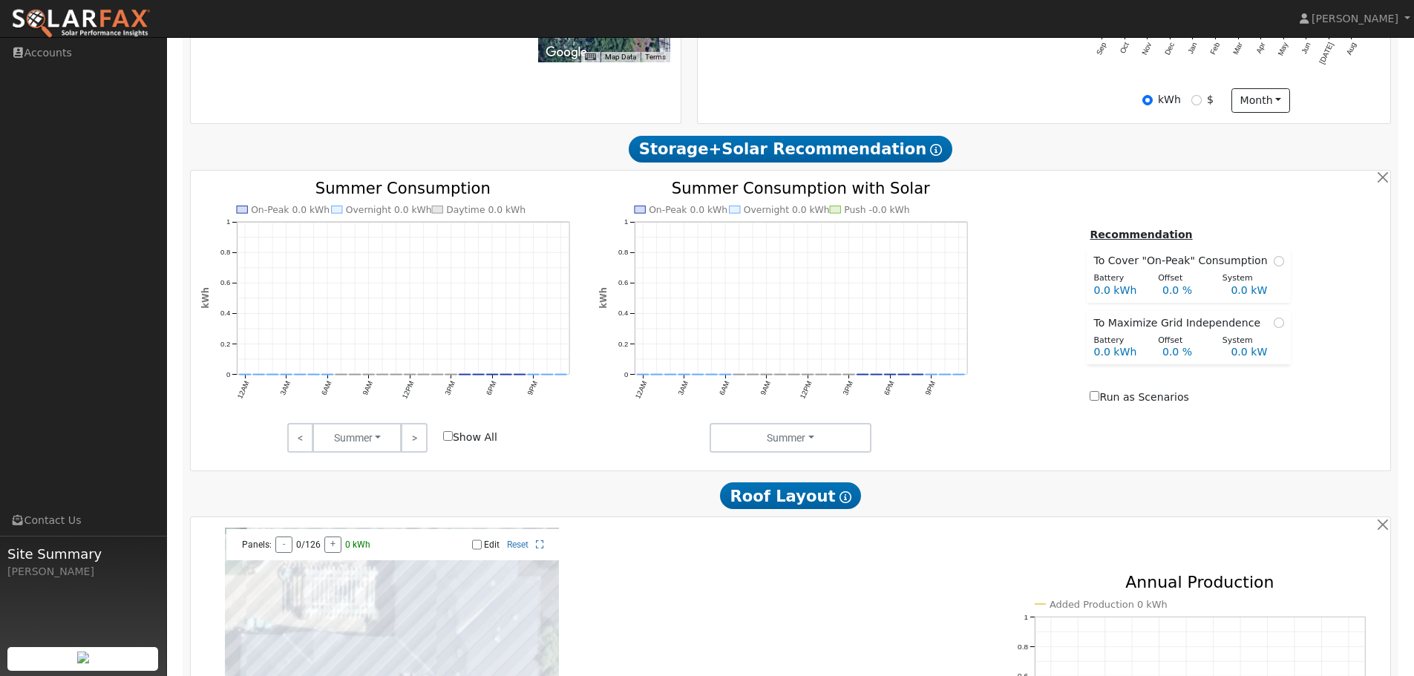
scroll to position [148, 0]
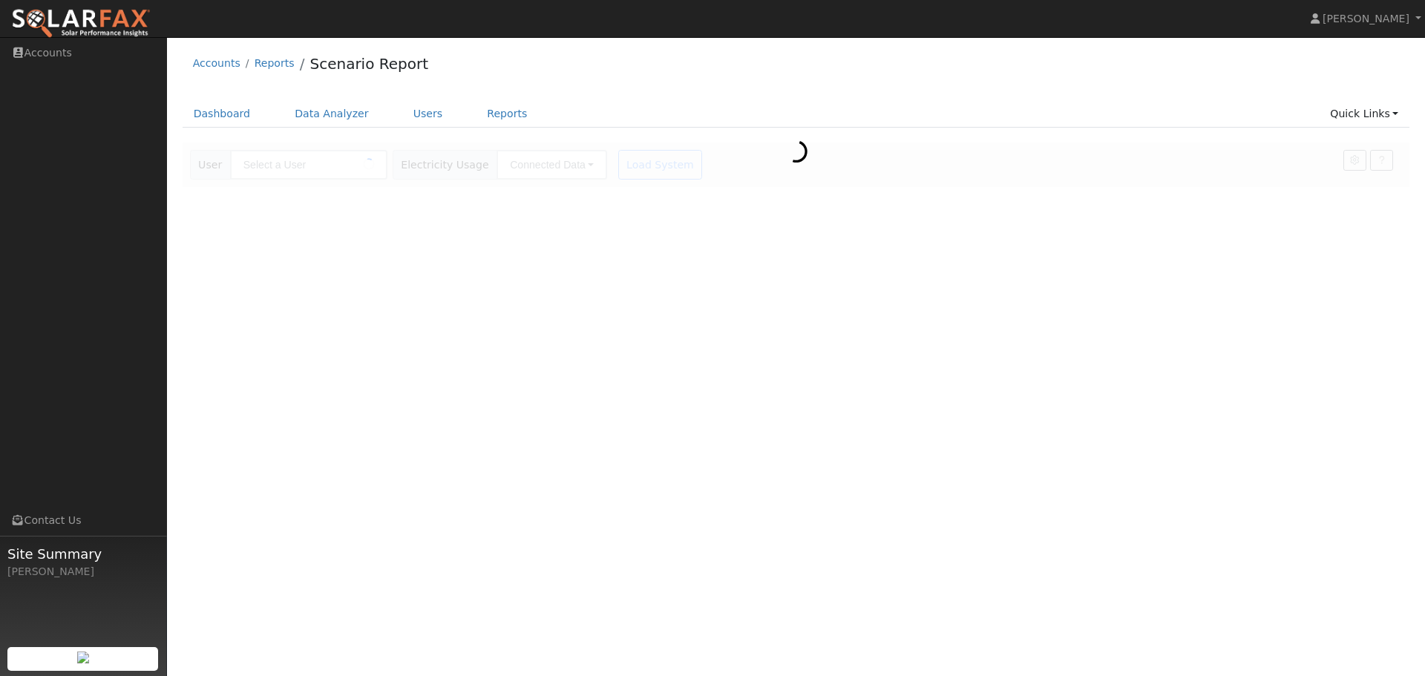
type input "[PERSON_NAME]"
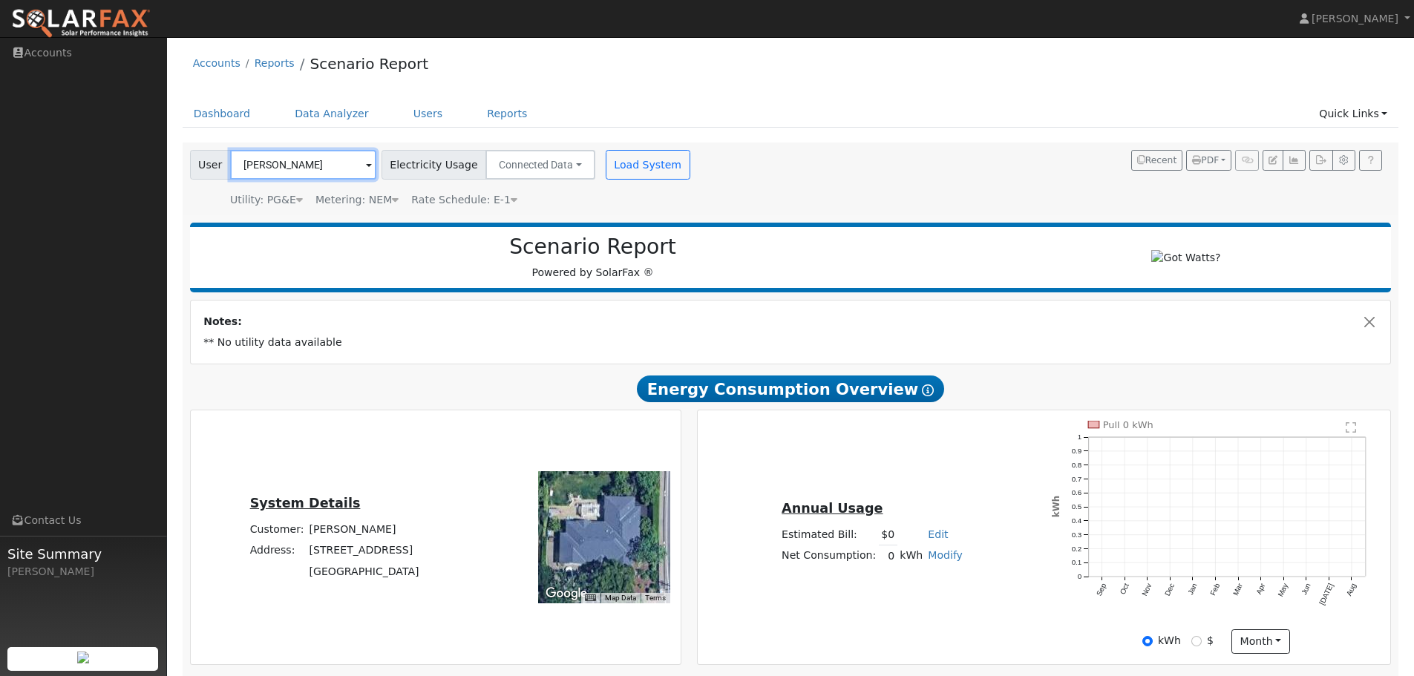
click at [349, 166] on input "Karan Singh" at bounding box center [303, 165] width 146 height 30
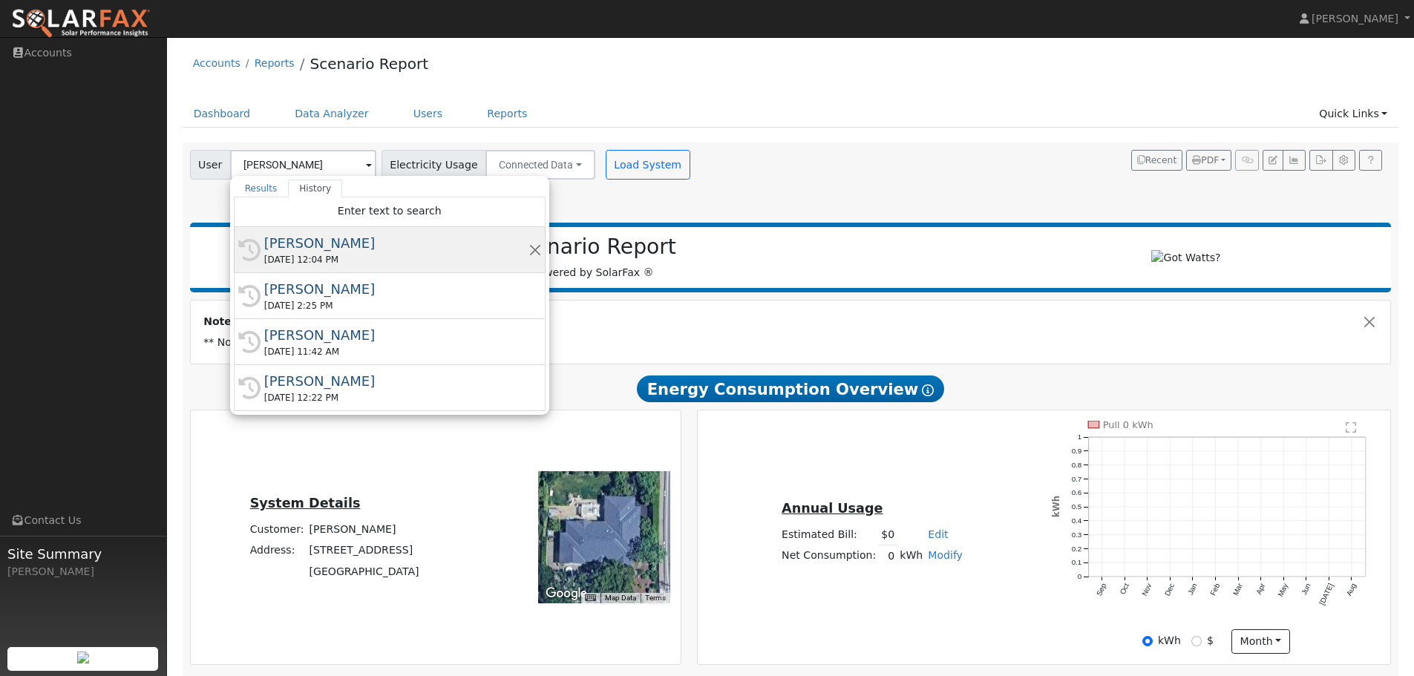
click at [332, 250] on div "Tasha Rhode" at bounding box center [396, 243] width 264 height 20
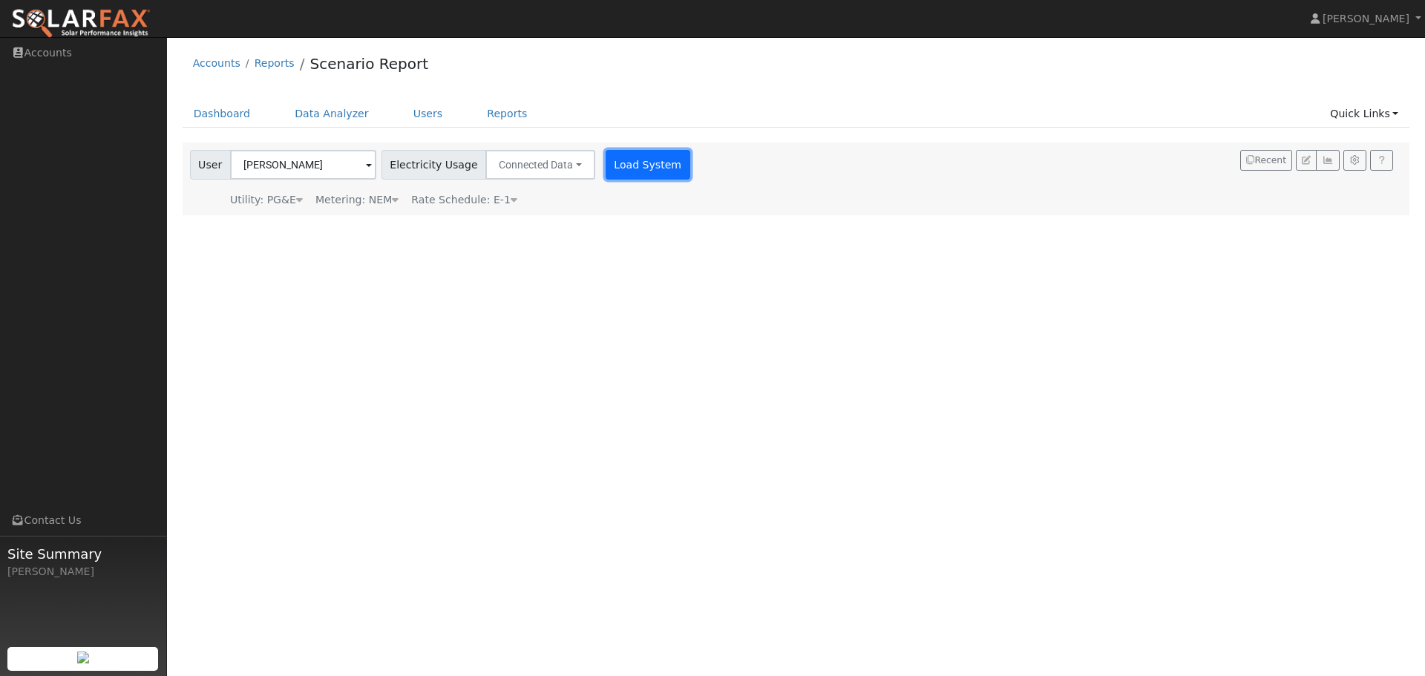
click at [640, 174] on button "Load System" at bounding box center [647, 165] width 85 height 30
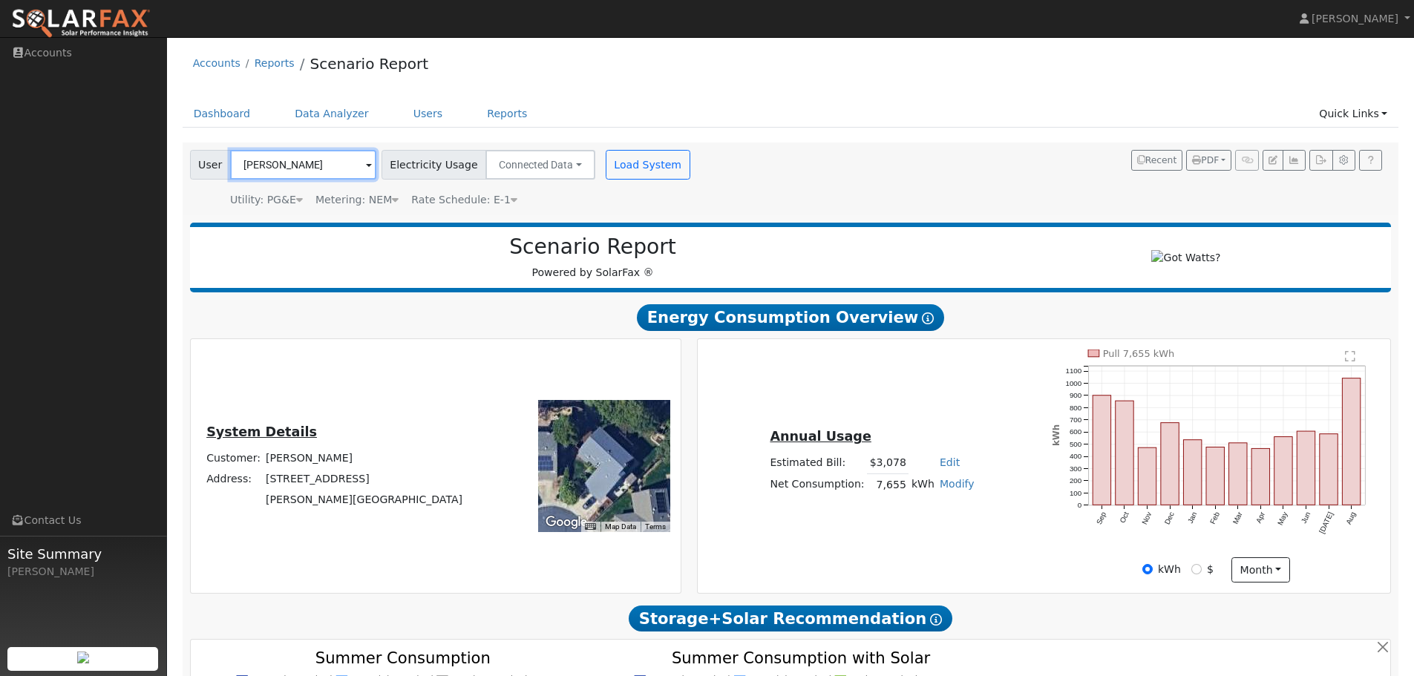
click at [330, 165] on input "Tasha Rhode" at bounding box center [303, 165] width 146 height 30
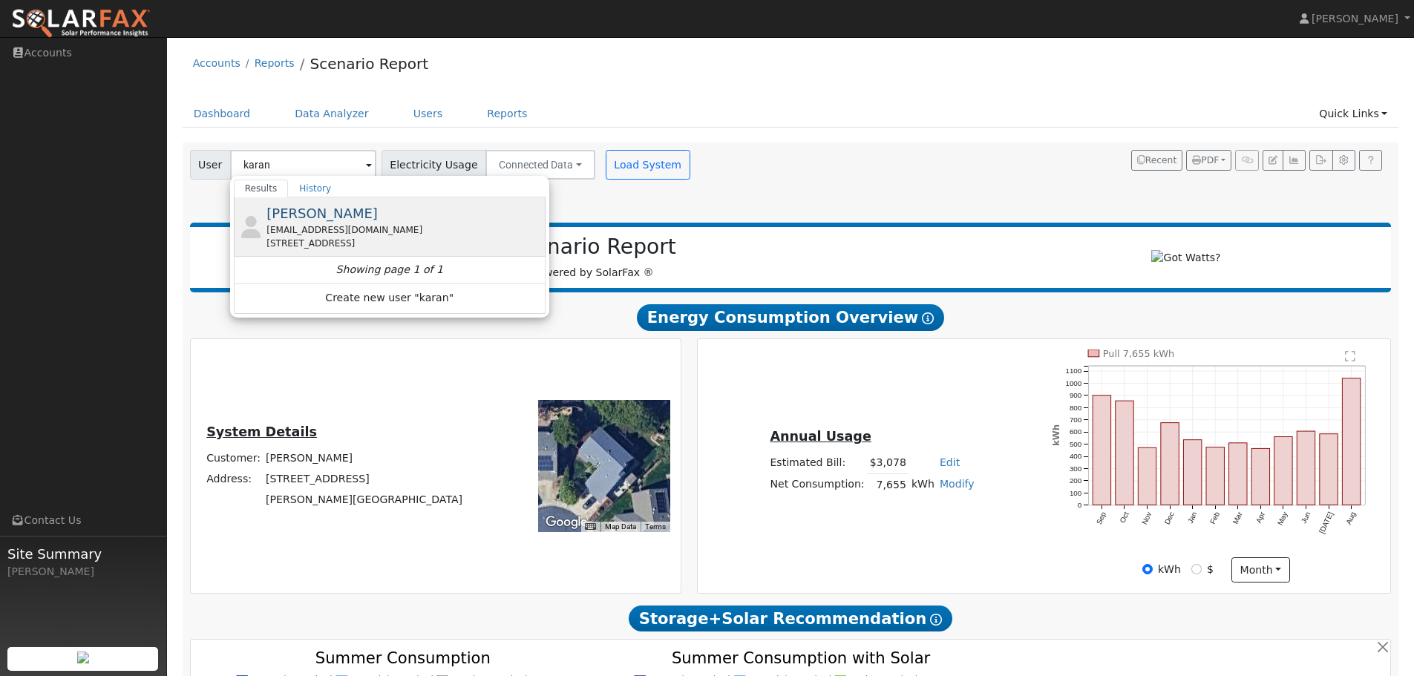
click at [388, 223] on div "skaran87@gmail.com" at bounding box center [403, 229] width 275 height 13
type input "Karan Singh"
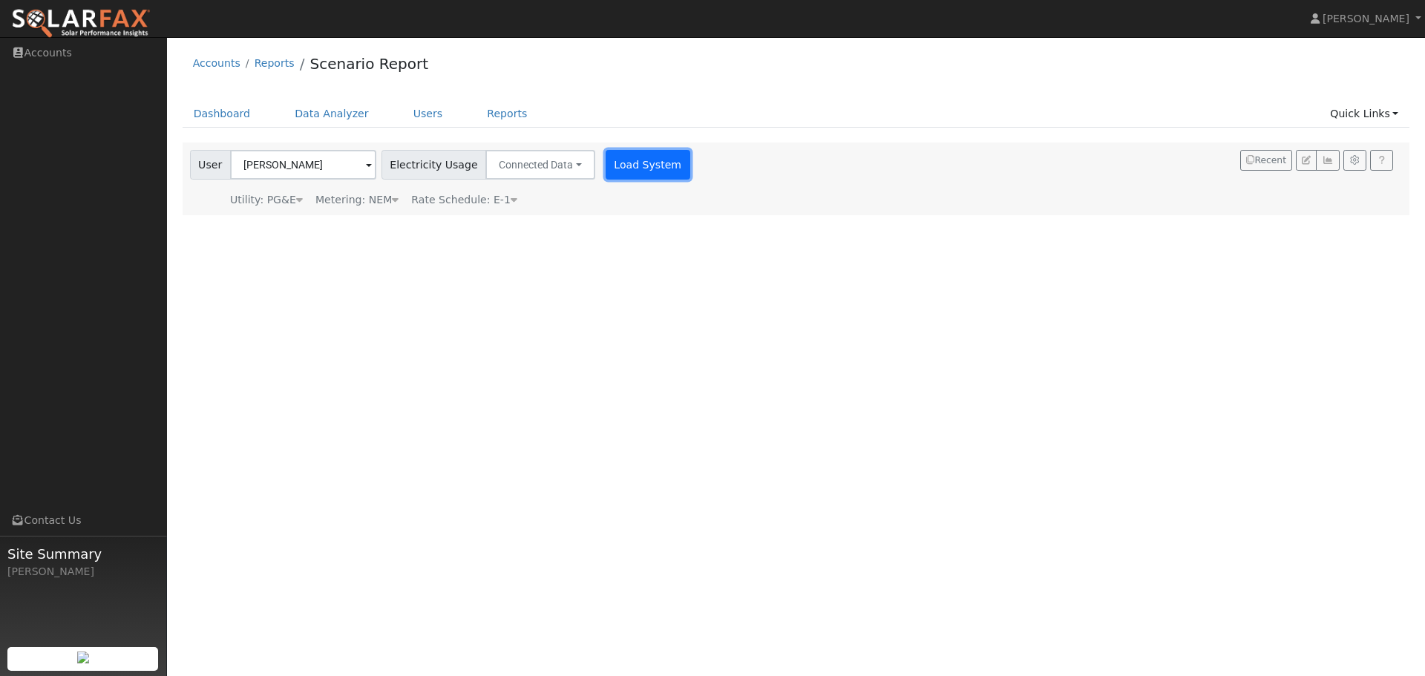
click at [627, 173] on button "Load System" at bounding box center [647, 165] width 85 height 30
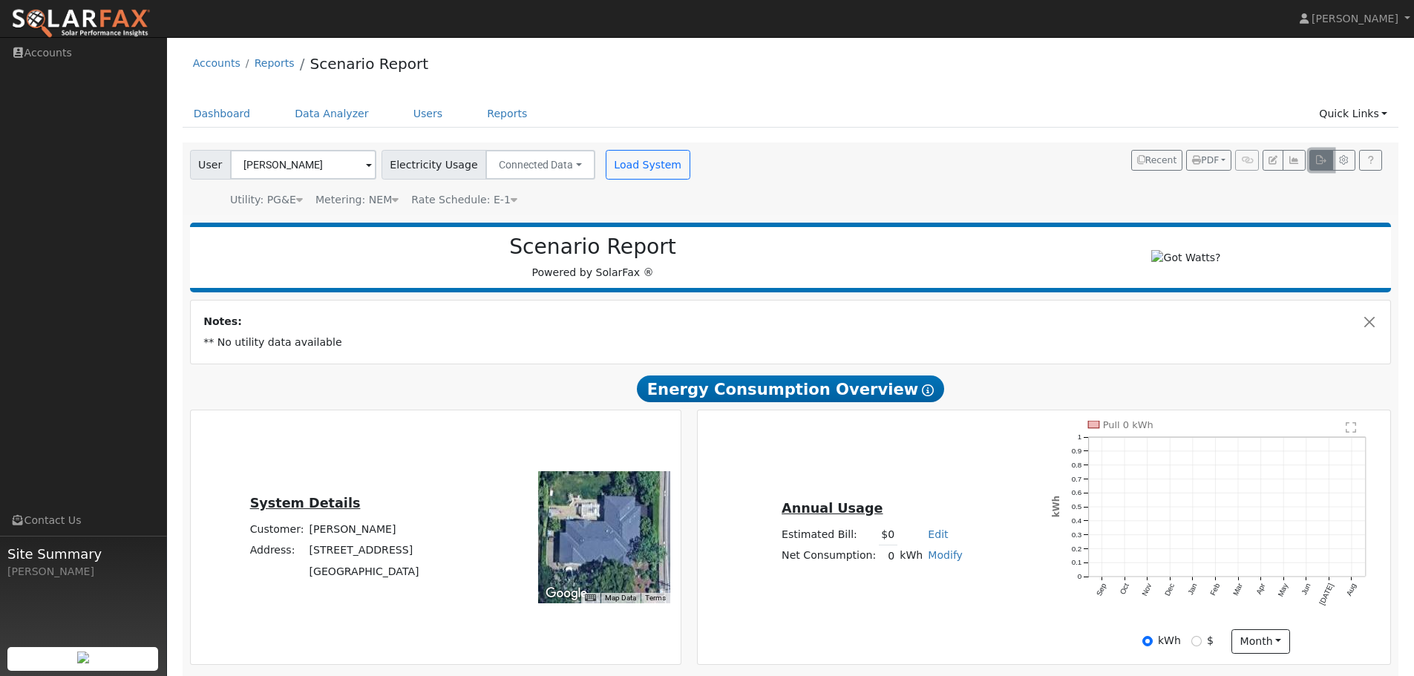
click at [1320, 160] on icon "button" at bounding box center [1320, 160] width 11 height 9
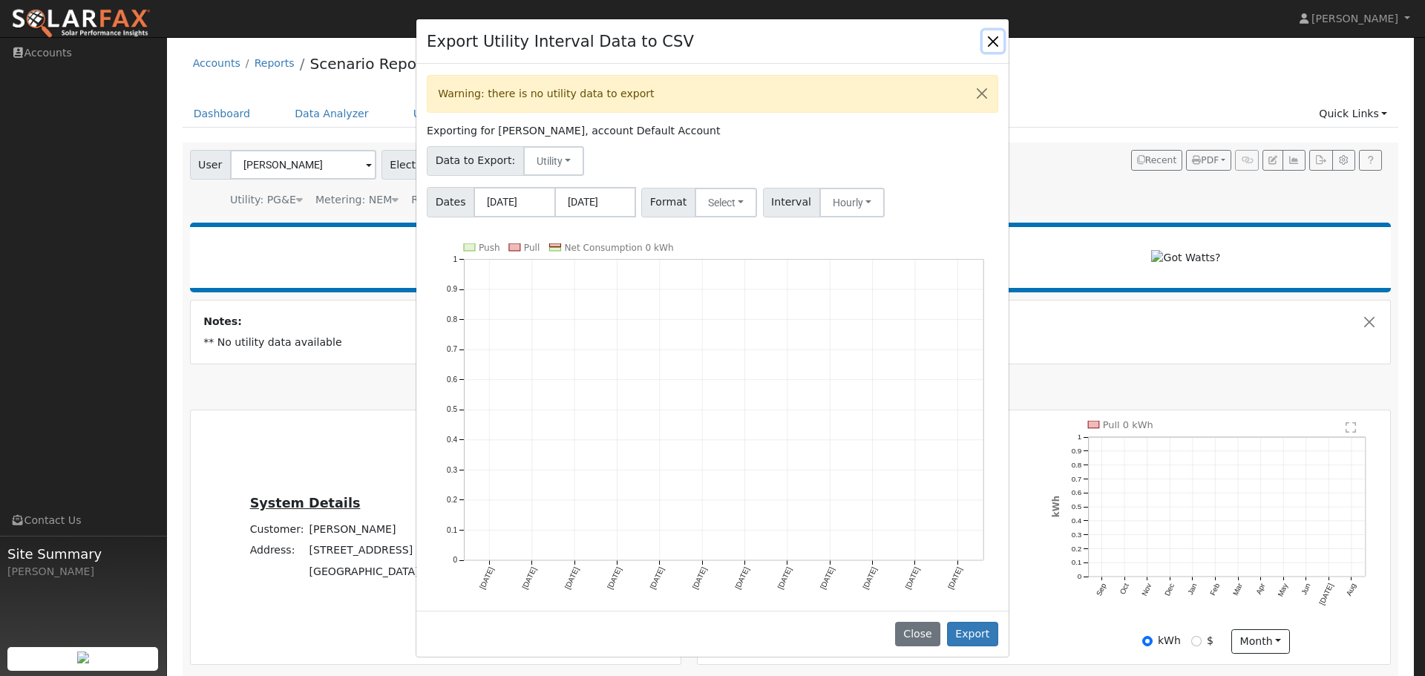
click at [991, 44] on button "Close" at bounding box center [992, 40] width 21 height 21
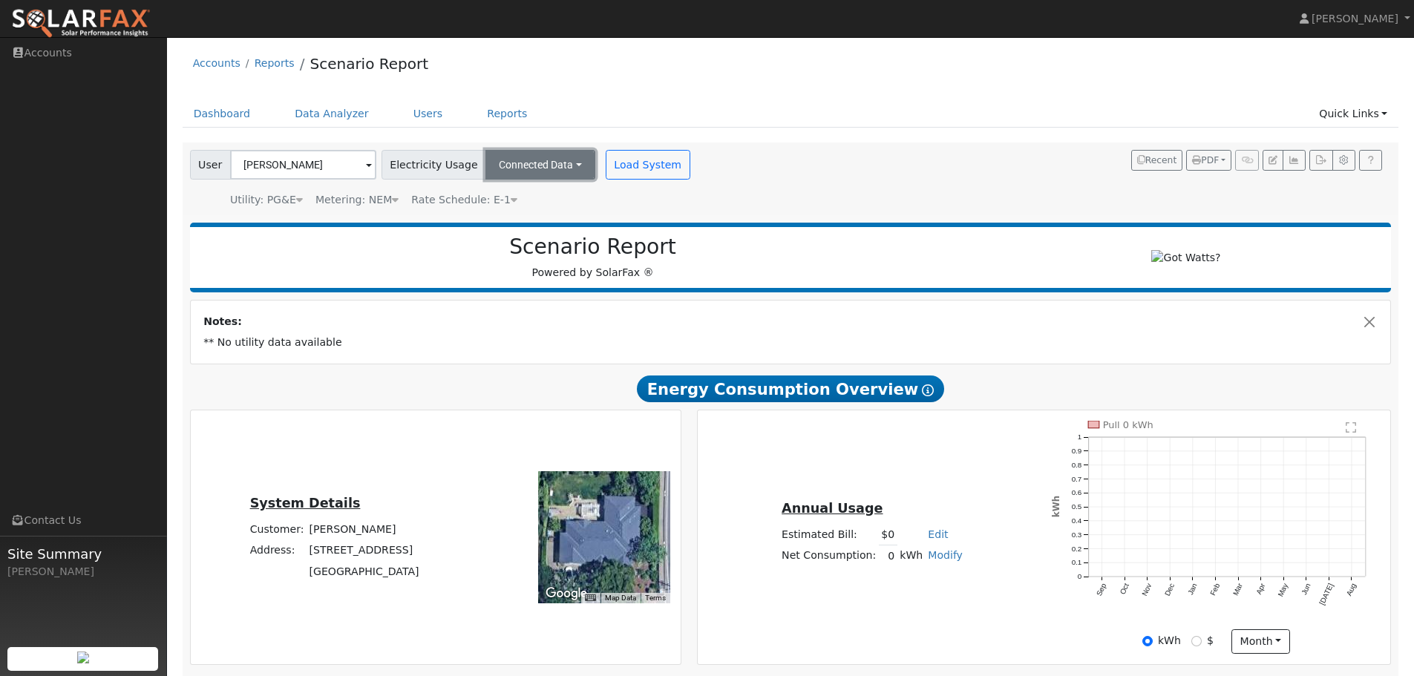
click at [565, 165] on button "Connected Data" at bounding box center [540, 165] width 110 height 30
click at [523, 240] on link "CSV Data" at bounding box center [540, 239] width 105 height 21
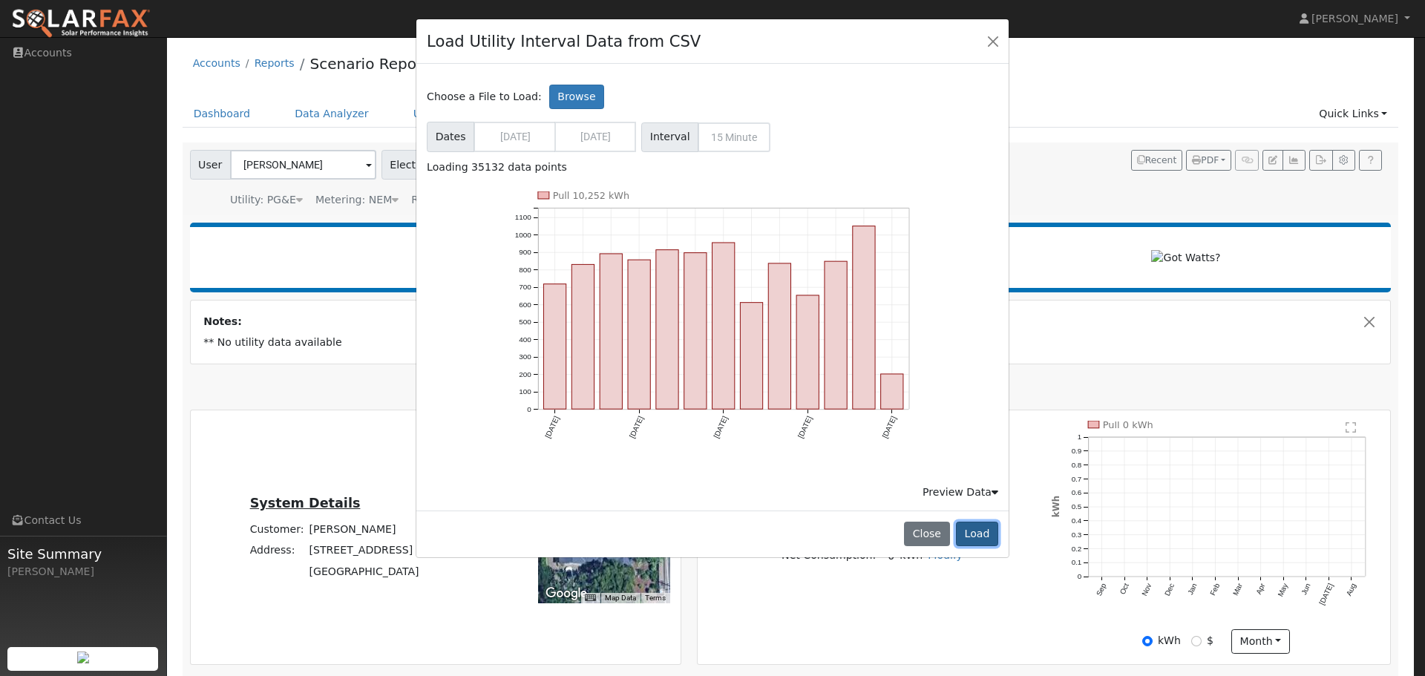
click at [979, 535] on button "Load" at bounding box center [977, 534] width 42 height 25
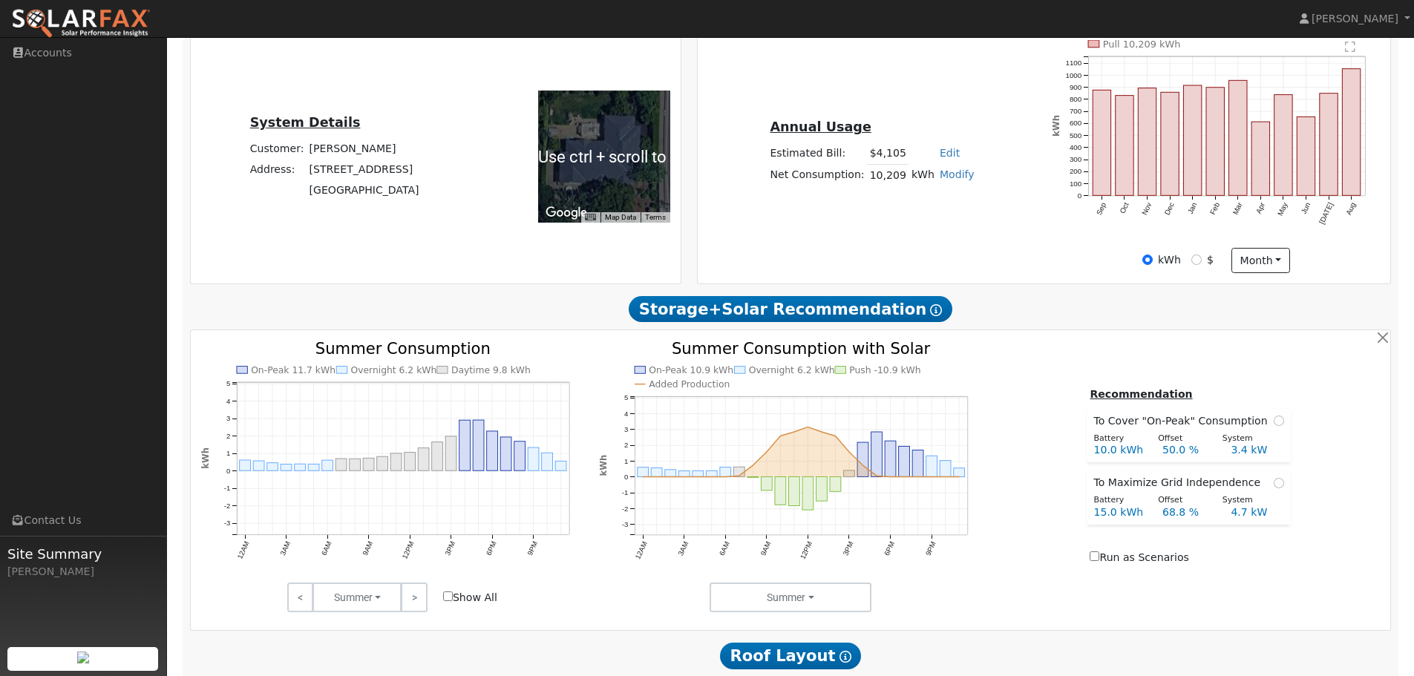
scroll to position [445, 0]
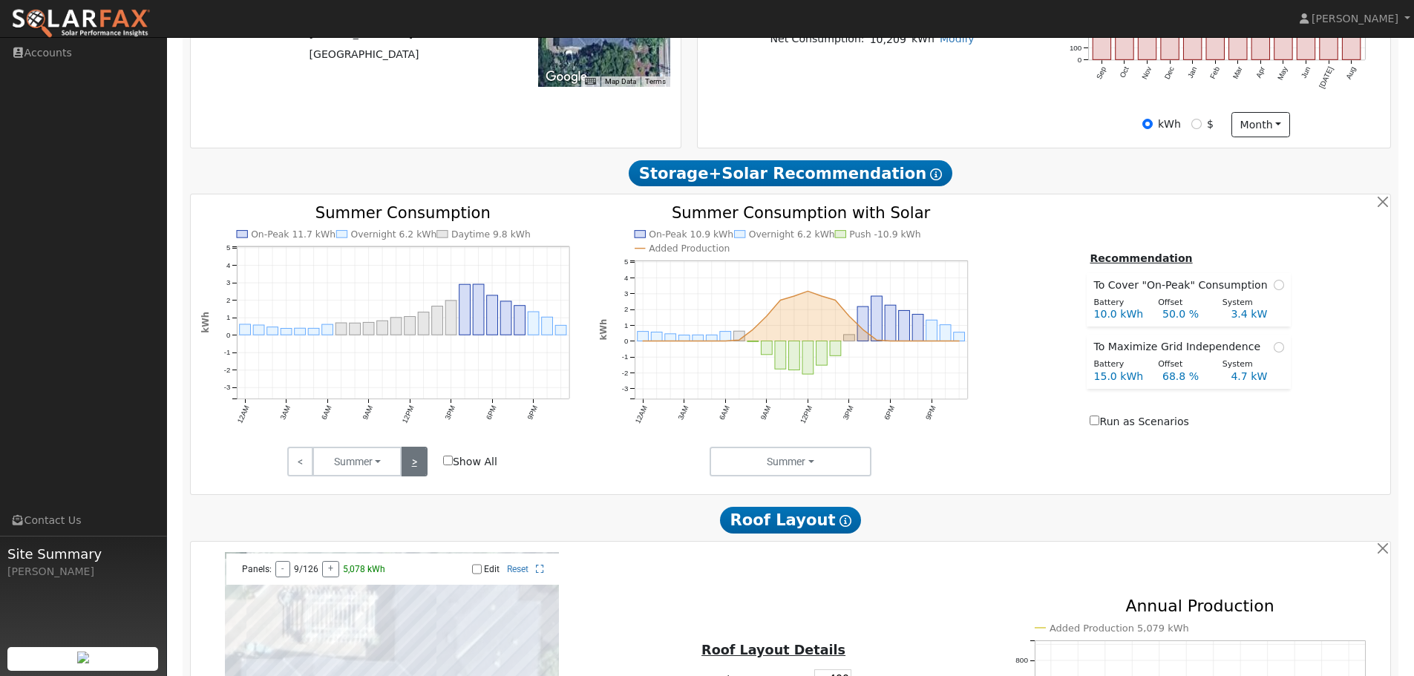
click at [413, 463] on link ">" at bounding box center [414, 462] width 26 height 30
click at [409, 469] on link ">" at bounding box center [414, 462] width 26 height 30
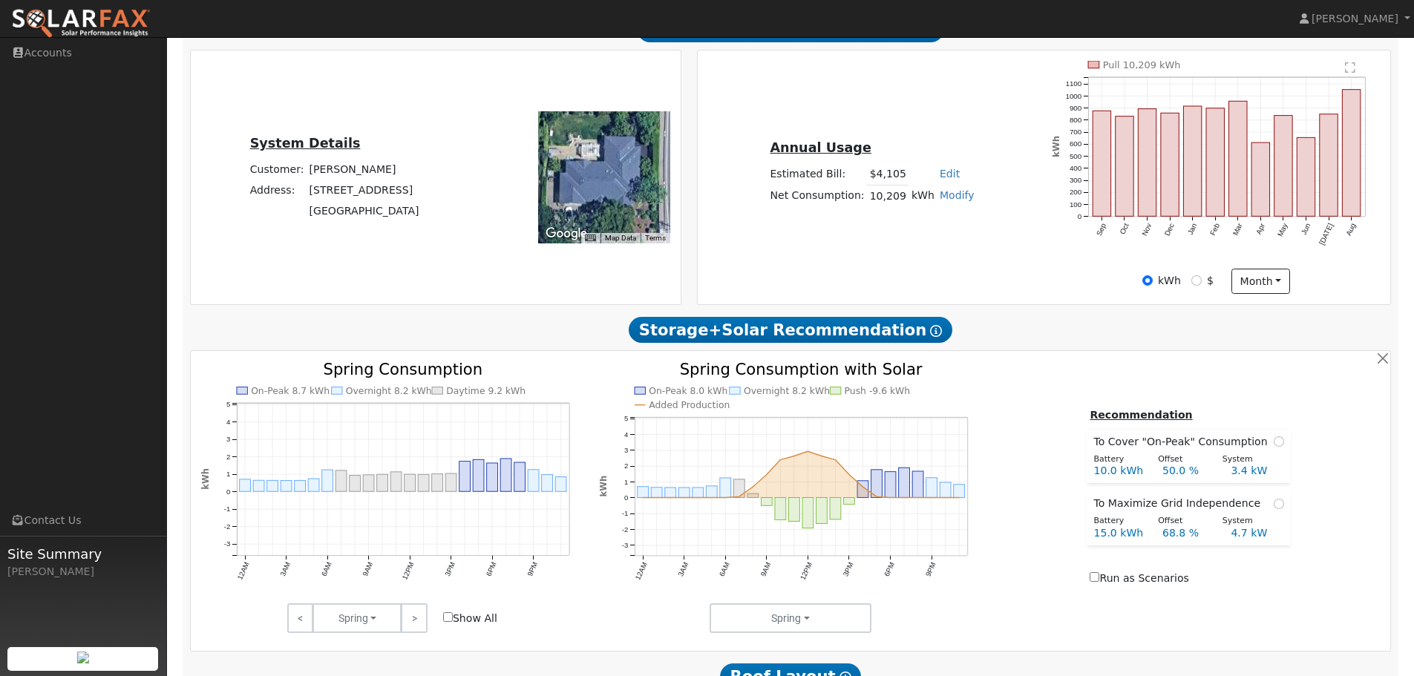
scroll to position [0, 0]
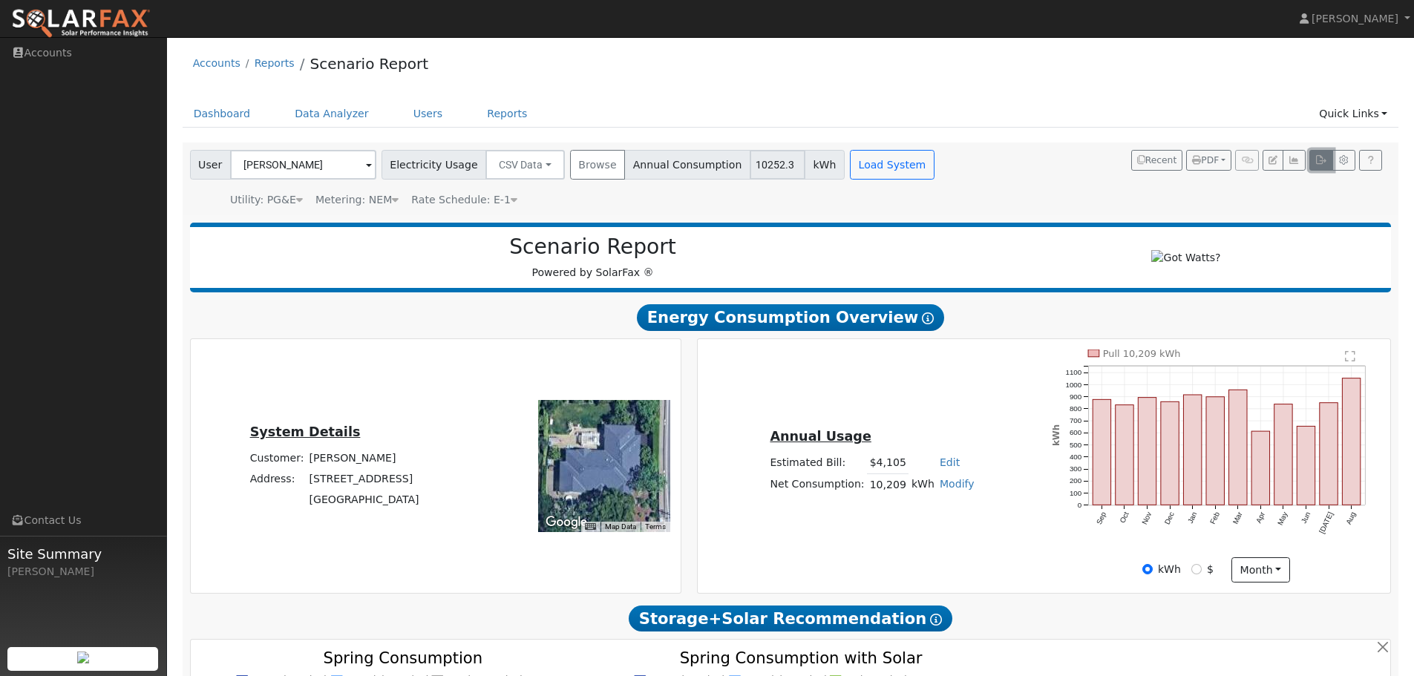
click at [1314, 158] on button "button" at bounding box center [1320, 160] width 23 height 21
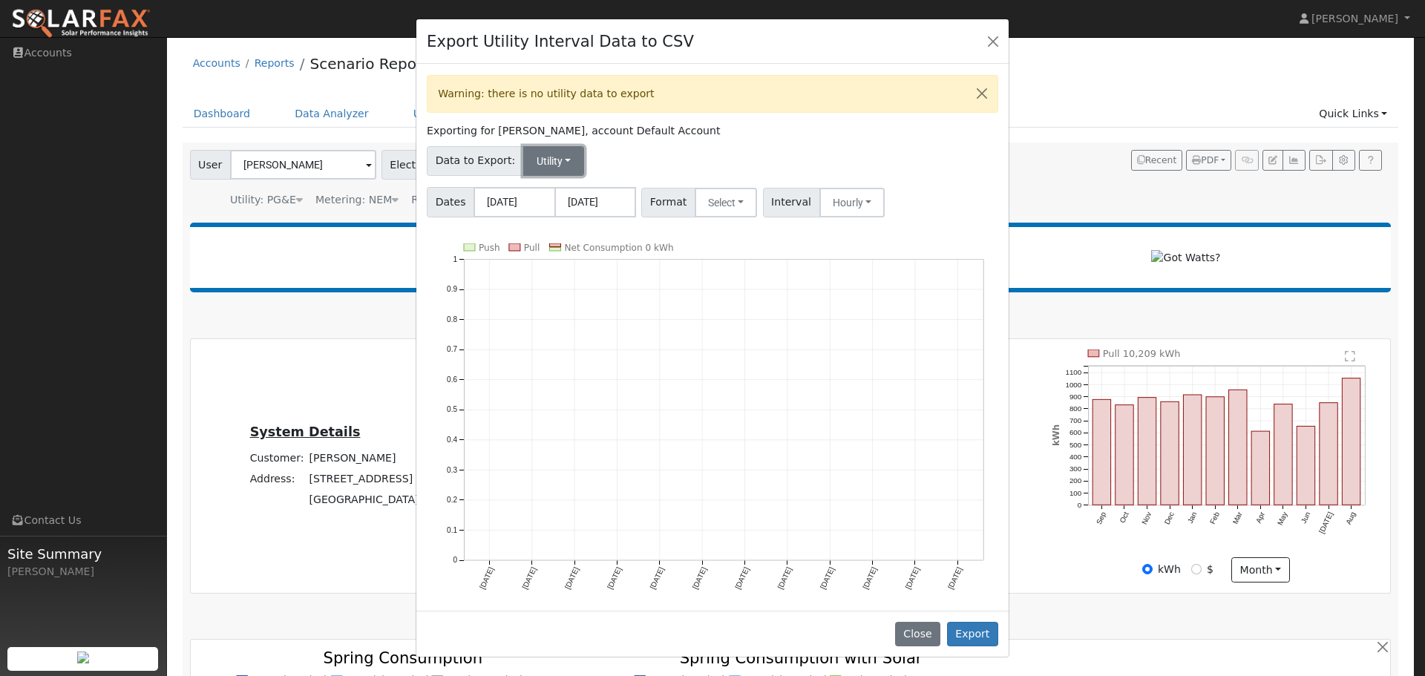
click at [566, 163] on button "Utility" at bounding box center [554, 161] width 62 height 30
click at [545, 195] on link "Utility" at bounding box center [564, 193] width 103 height 21
click at [719, 148] on div "Data to Export: Utility Utility Solar" at bounding box center [712, 158] width 577 height 35
click at [990, 32] on button "Close" at bounding box center [992, 40] width 21 height 21
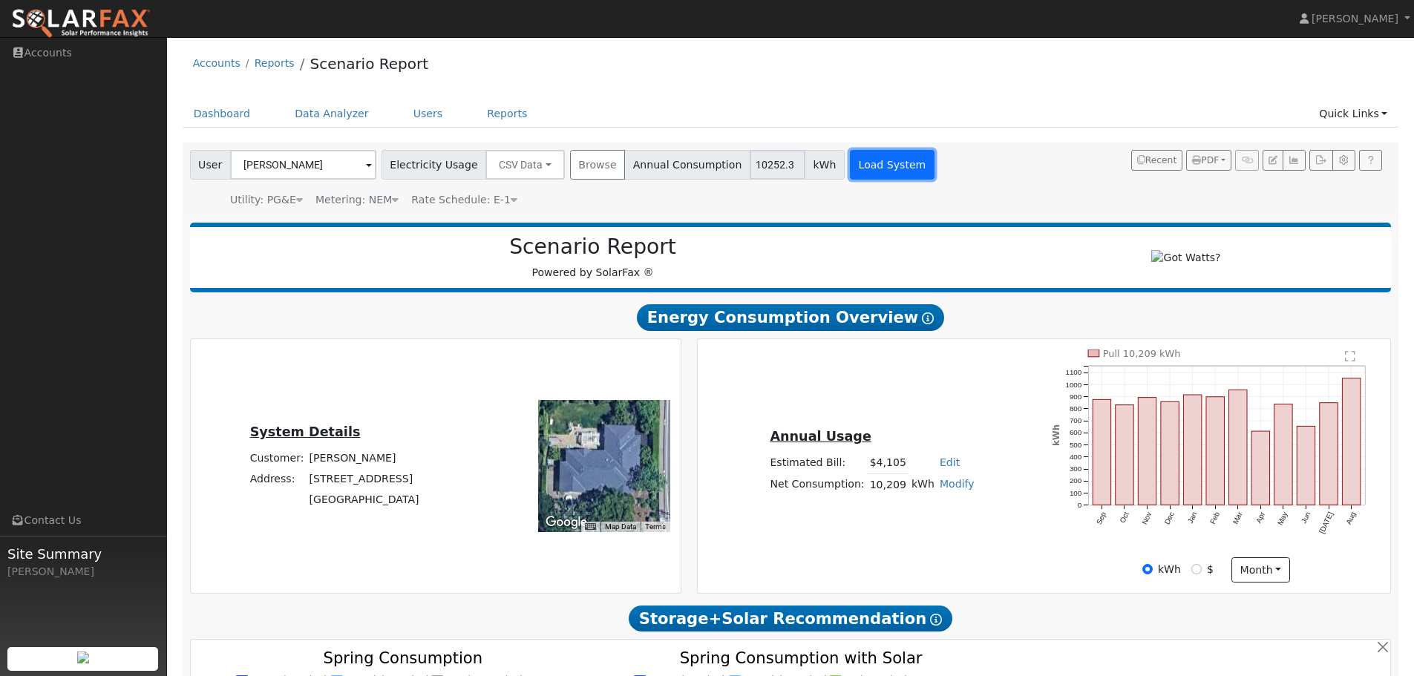
click at [859, 165] on button "Load System" at bounding box center [892, 165] width 85 height 30
click at [1319, 165] on icon "button" at bounding box center [1320, 160] width 11 height 9
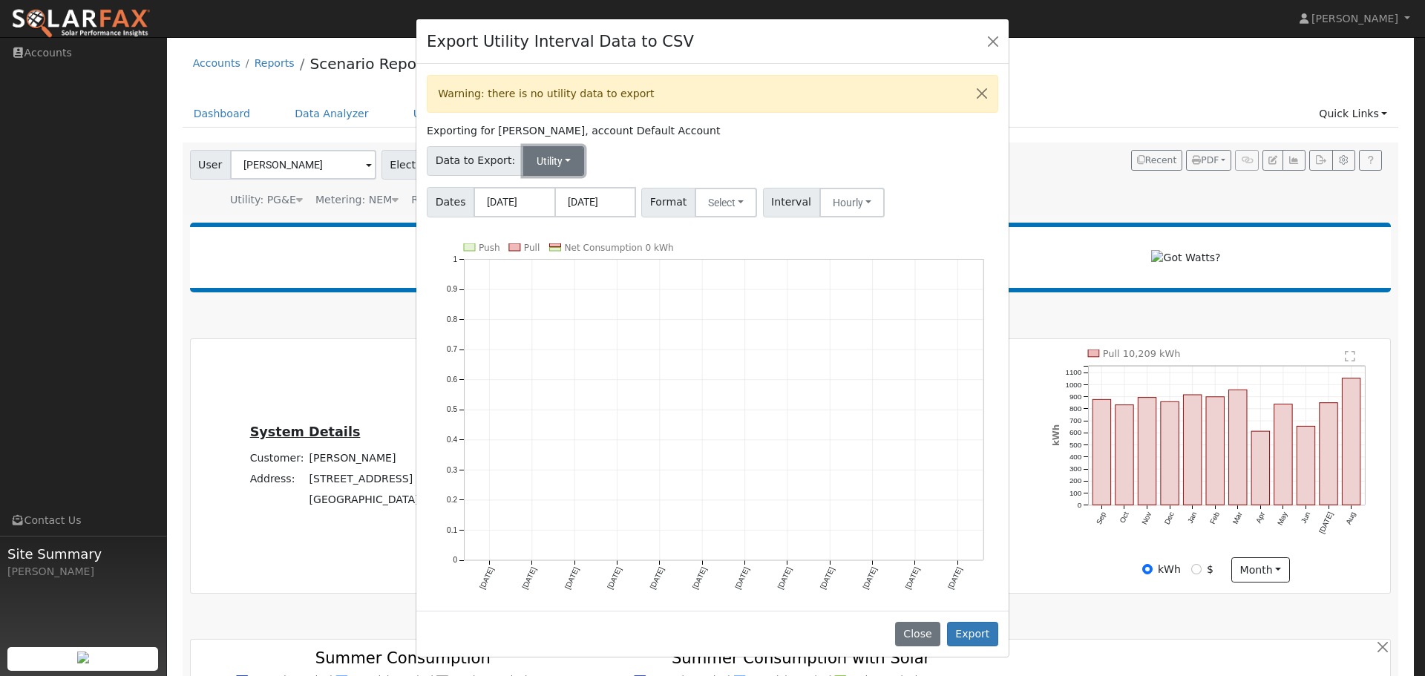
click at [557, 163] on button "Utility" at bounding box center [554, 161] width 62 height 30
click at [555, 197] on link "Utility" at bounding box center [564, 193] width 103 height 21
click at [996, 36] on button "Close" at bounding box center [992, 40] width 21 height 21
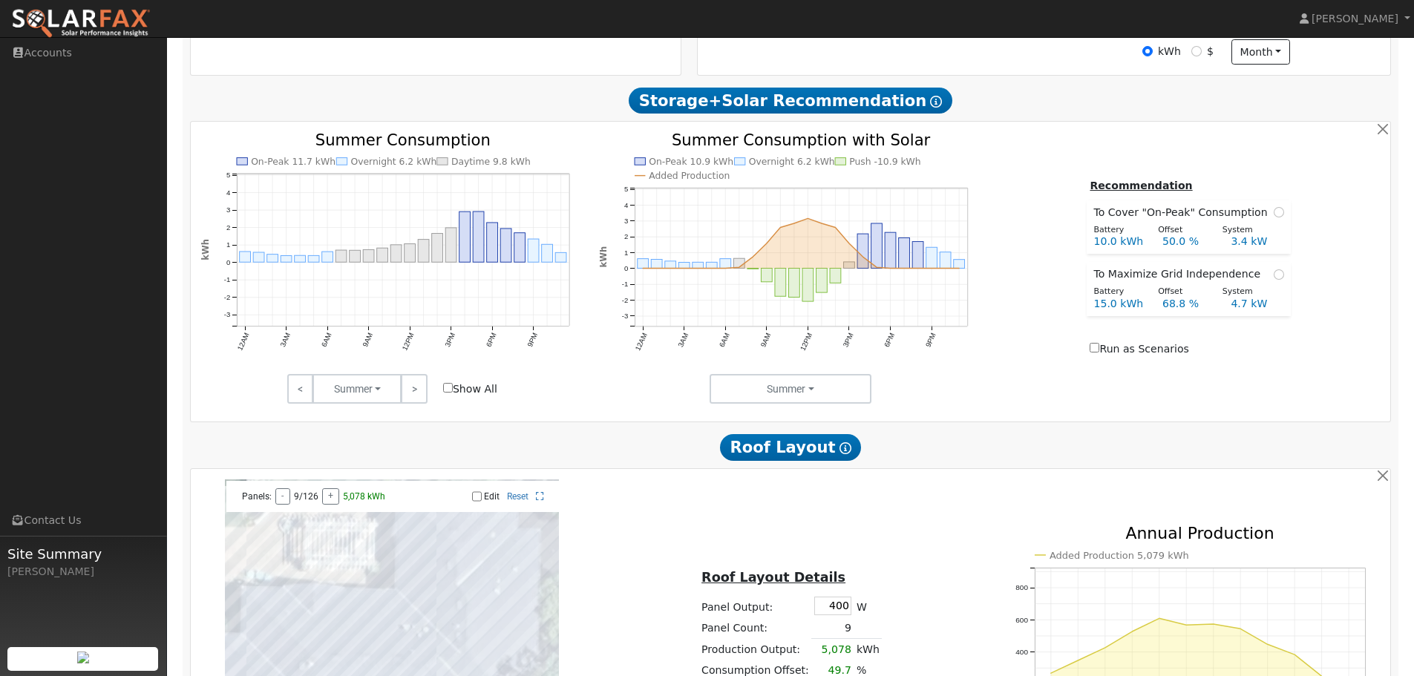
scroll to position [519, 0]
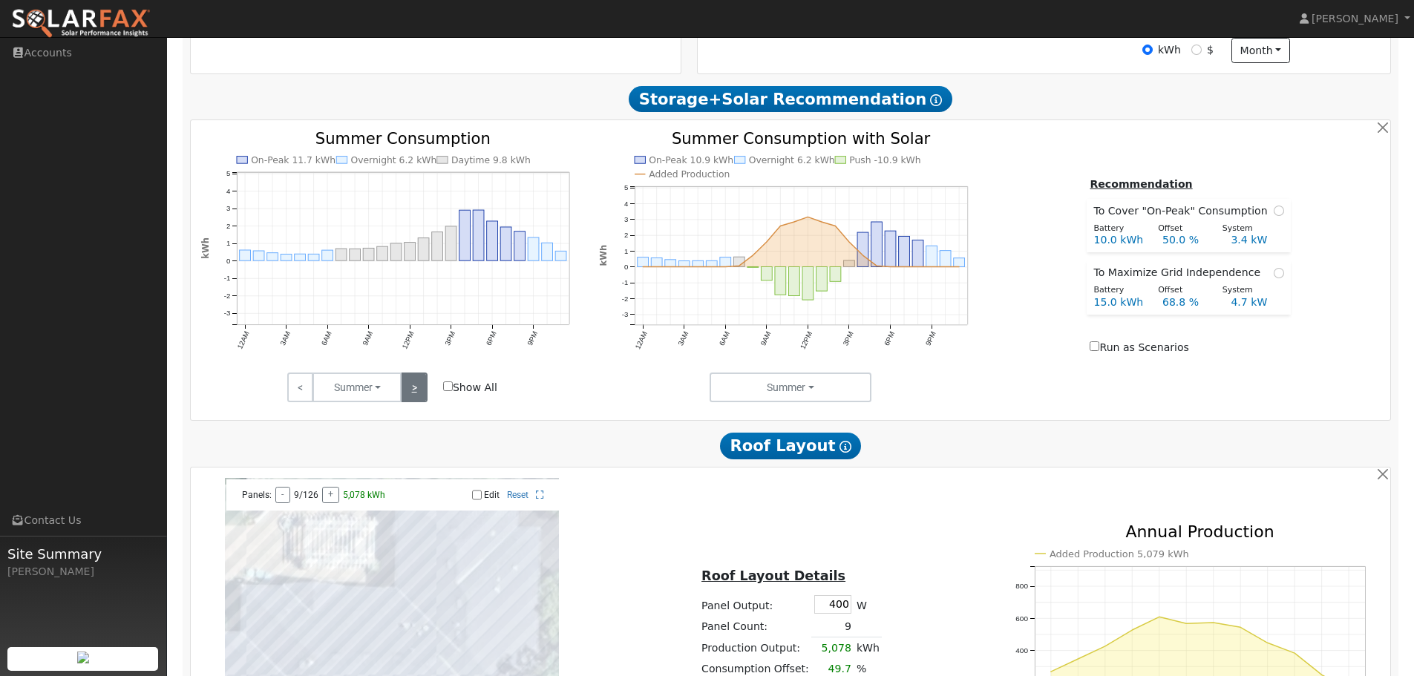
click at [415, 390] on link ">" at bounding box center [414, 387] width 26 height 30
click at [415, 389] on link ">" at bounding box center [414, 387] width 26 height 30
click at [408, 397] on link ">" at bounding box center [414, 387] width 26 height 30
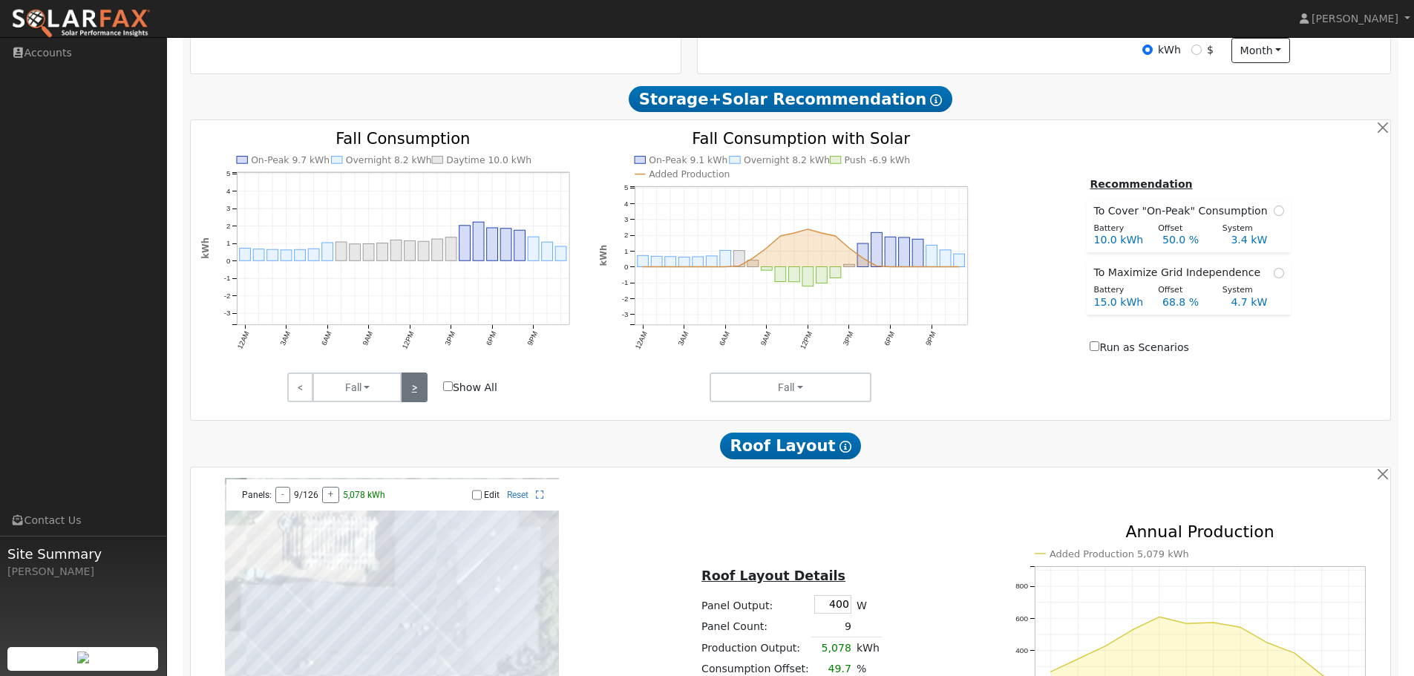
click at [409, 395] on link ">" at bounding box center [414, 387] width 26 height 30
click at [418, 395] on link ">" at bounding box center [414, 387] width 26 height 30
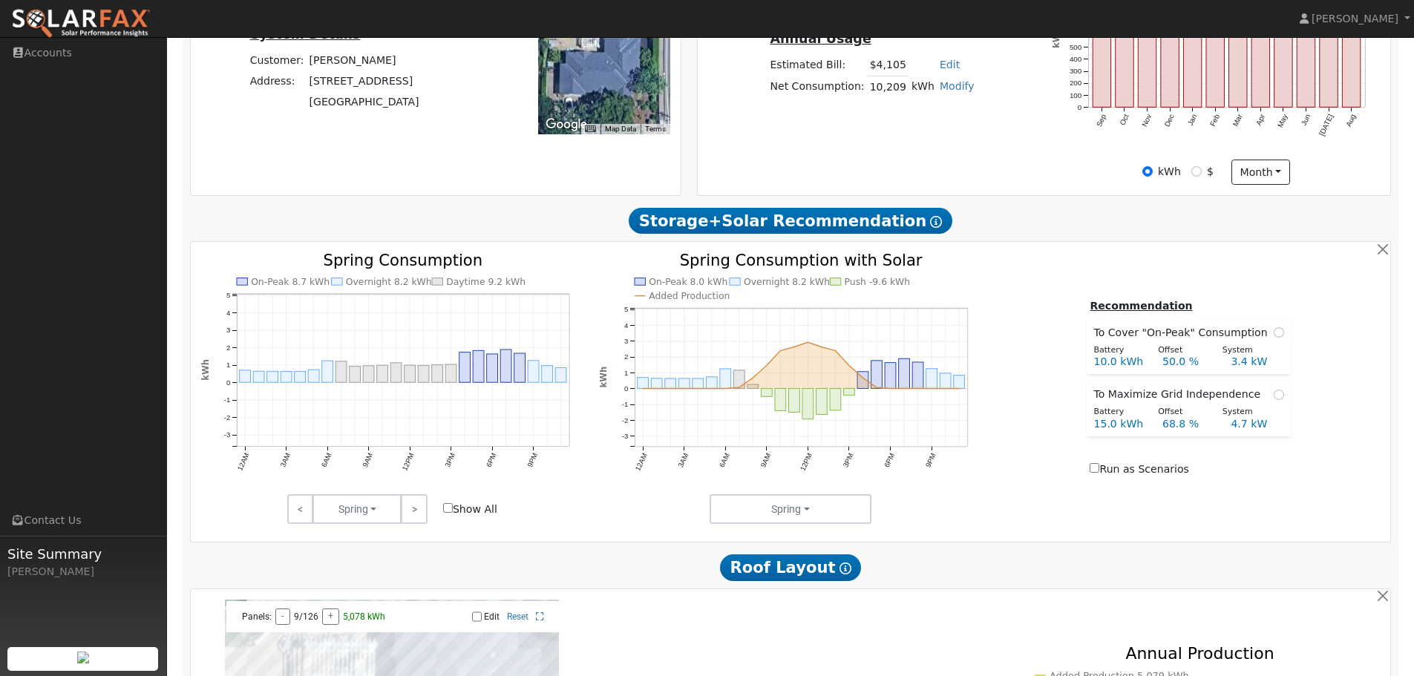
scroll to position [855, 0]
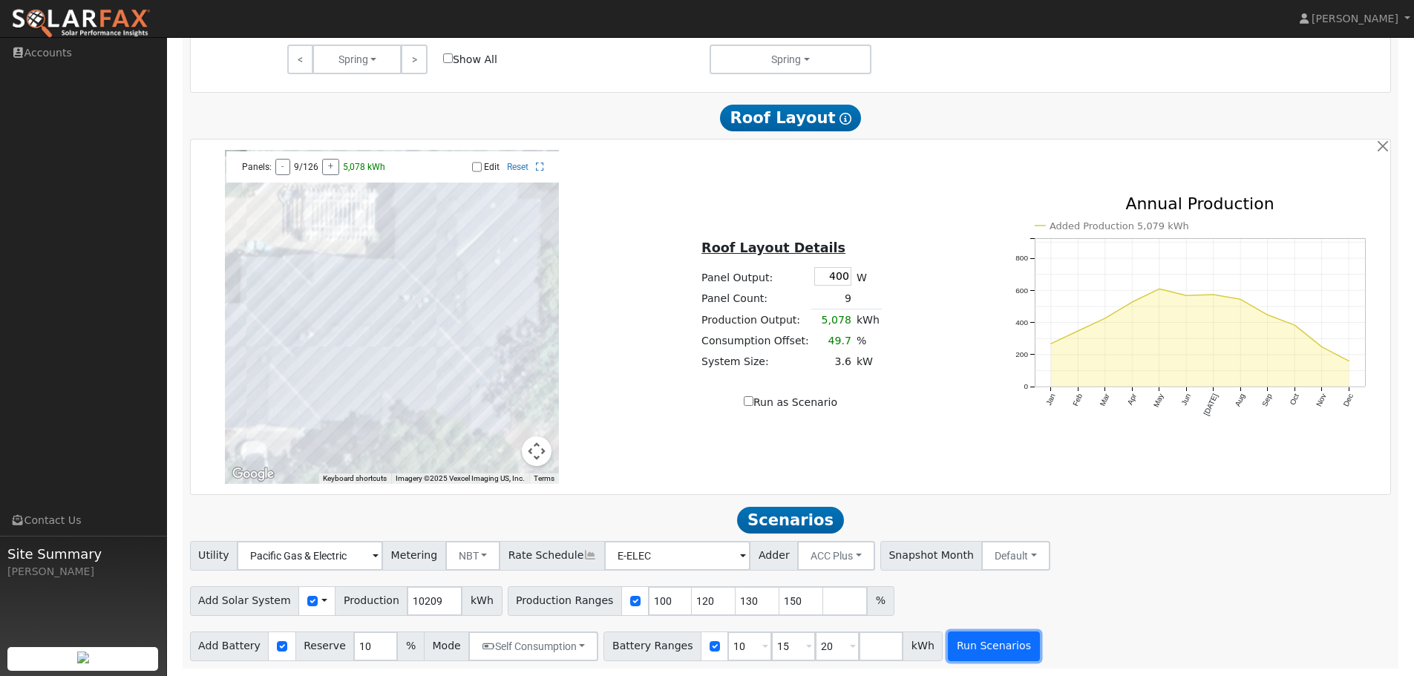
click at [948, 651] on button "Run Scenarios" at bounding box center [993, 646] width 91 height 30
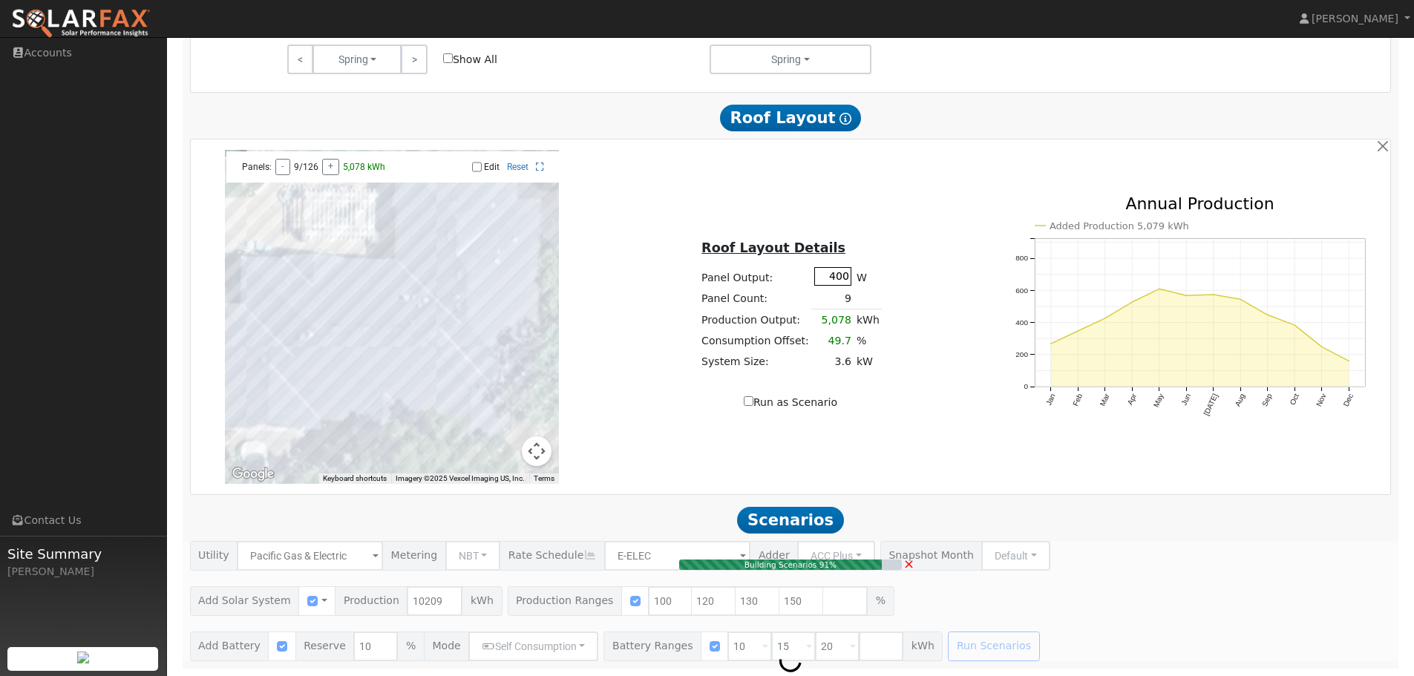
type input "6.8"
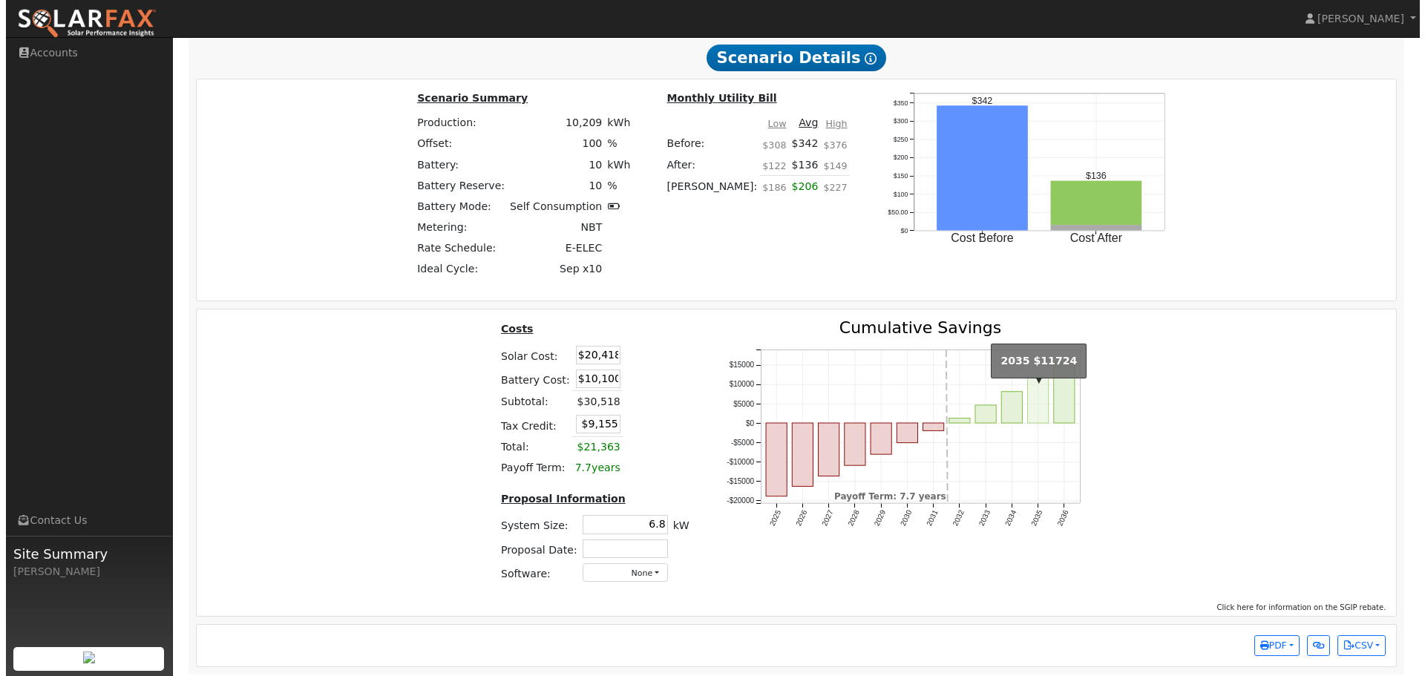
scroll to position [2144, 0]
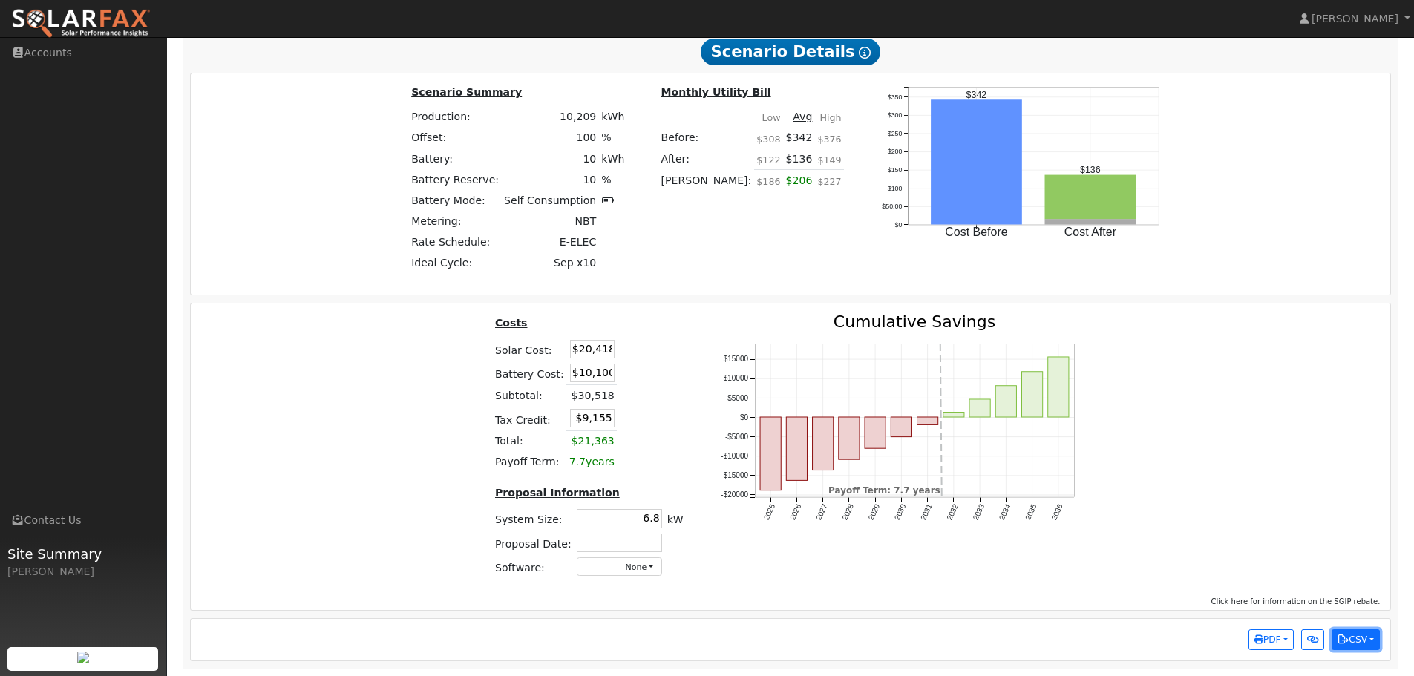
click at [1346, 642] on icon "button" at bounding box center [1342, 639] width 11 height 9
click at [1297, 592] on link "Scenario Interval Data (Before)" at bounding box center [1286, 590] width 183 height 21
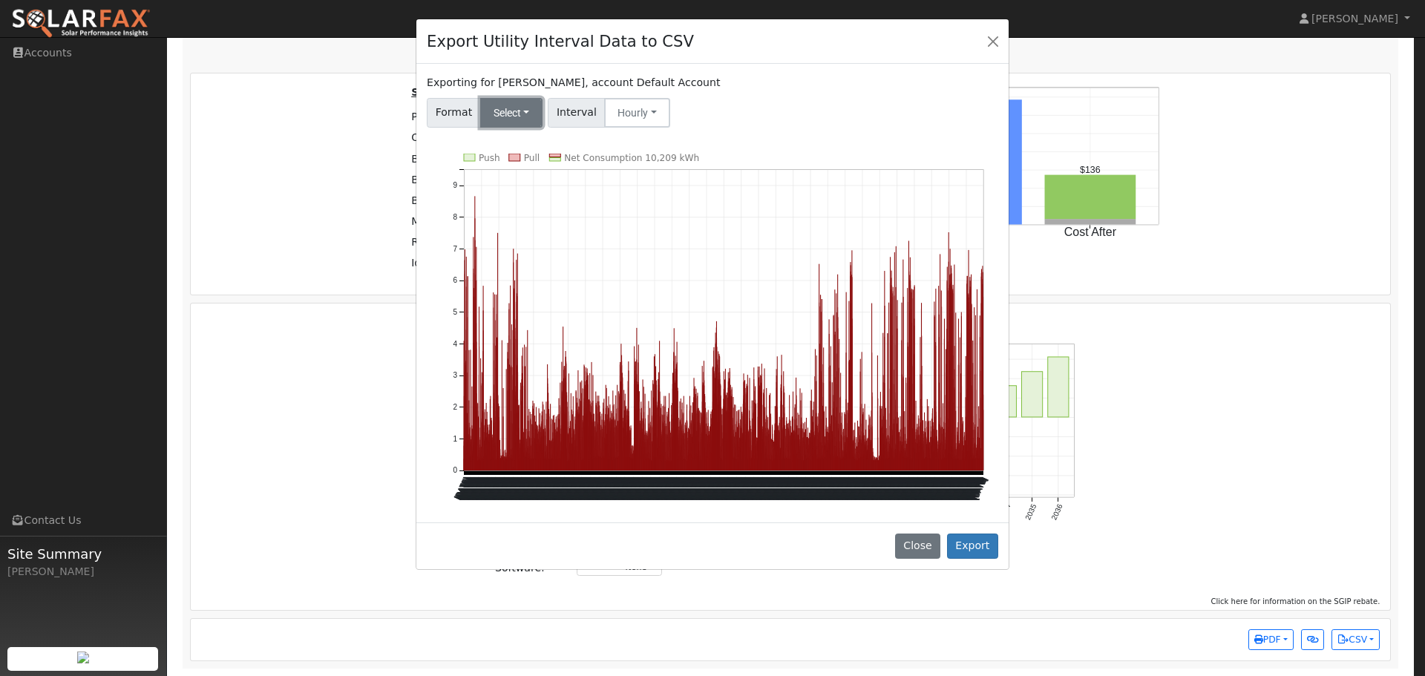
click at [525, 109] on button "Select" at bounding box center [511, 113] width 63 height 30
click at [525, 282] on link "OpenSolar" at bounding box center [529, 282] width 106 height 21
click at [974, 545] on button "Export" at bounding box center [972, 546] width 51 height 25
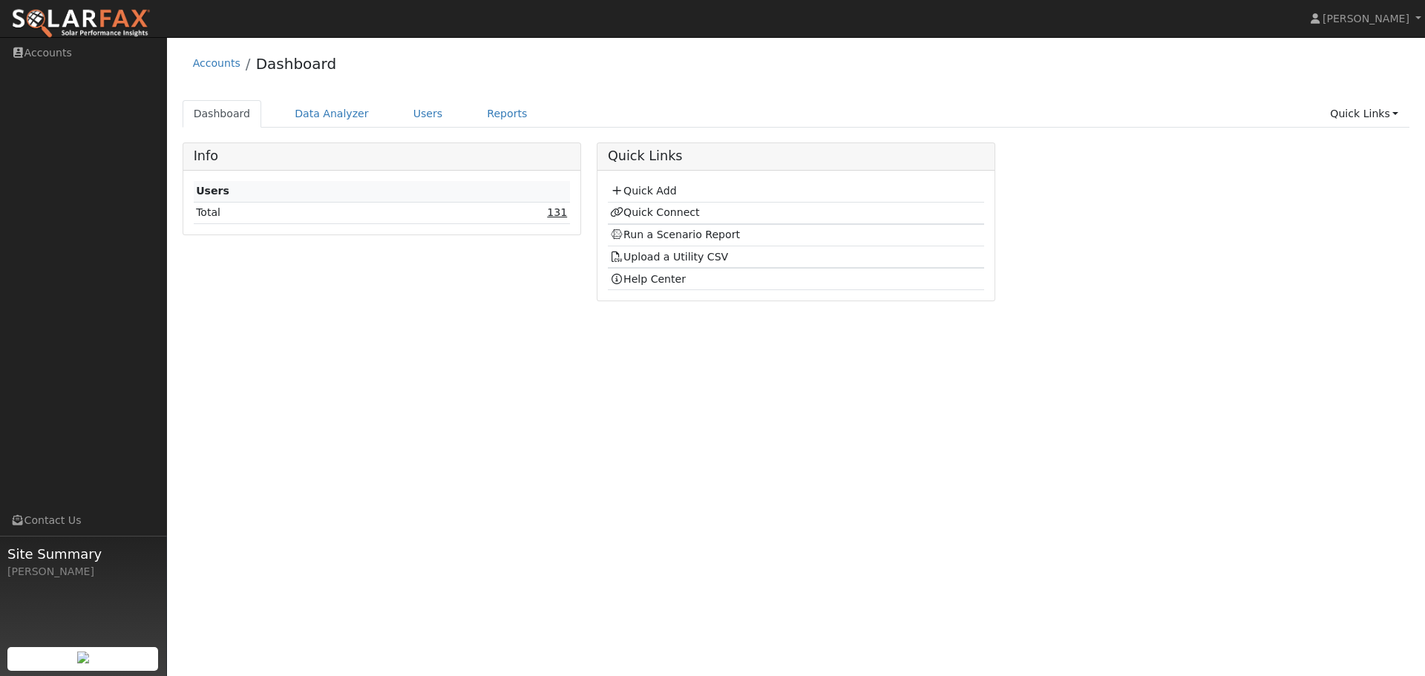
click at [557, 209] on link "131" at bounding box center [557, 212] width 20 height 12
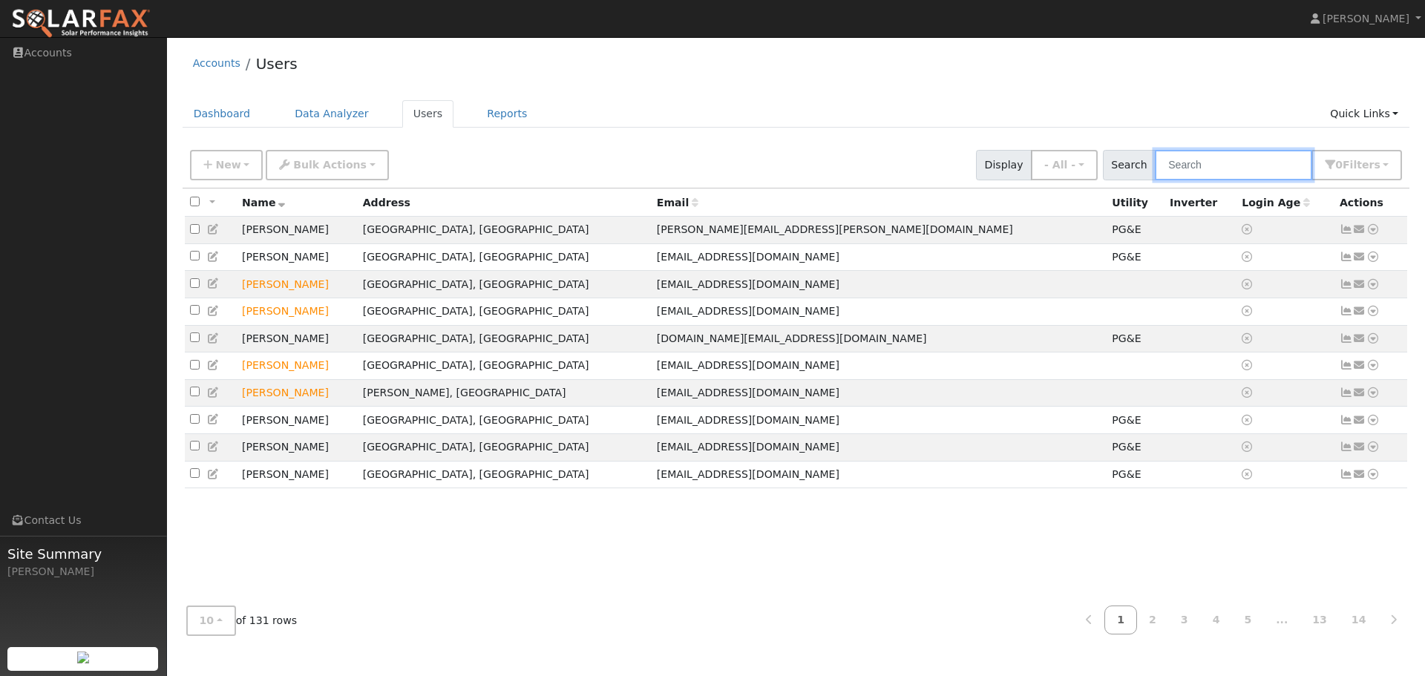
click at [1266, 165] on input "text" at bounding box center [1233, 165] width 157 height 30
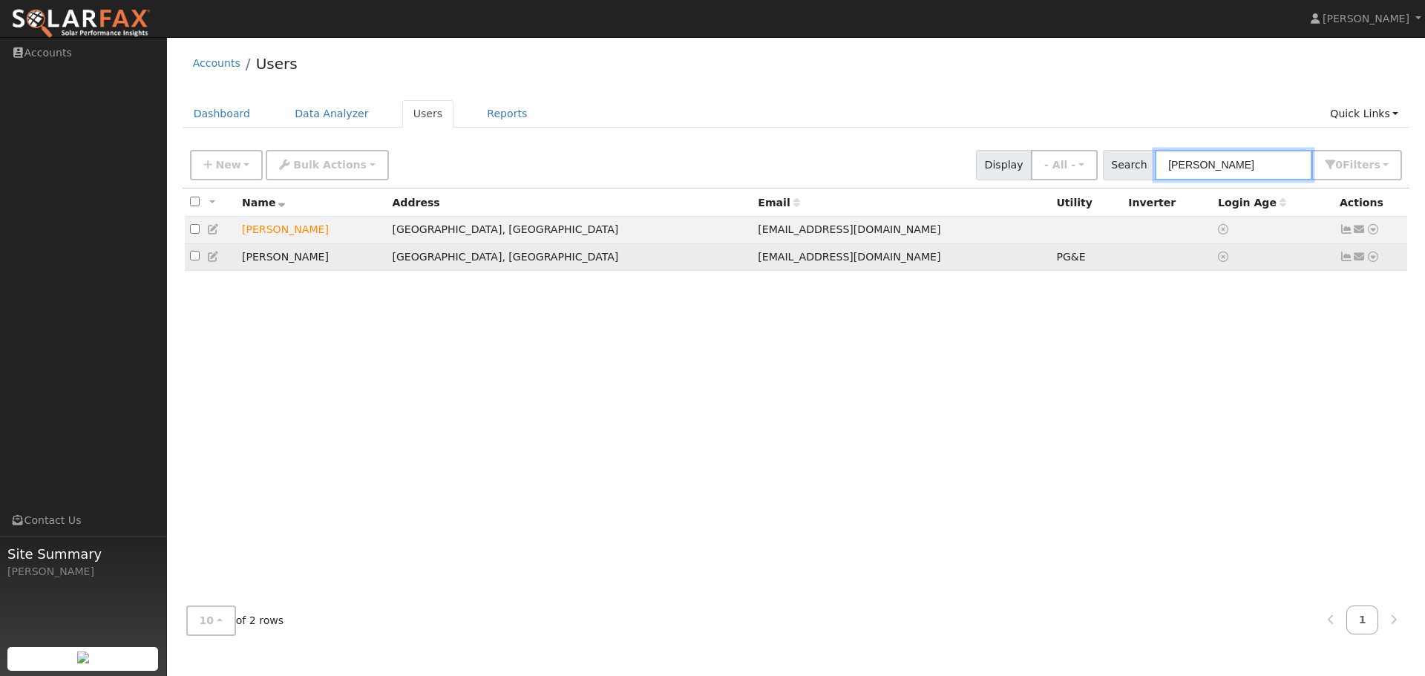
type input "brad"
click at [1370, 257] on icon at bounding box center [1372, 257] width 13 height 10
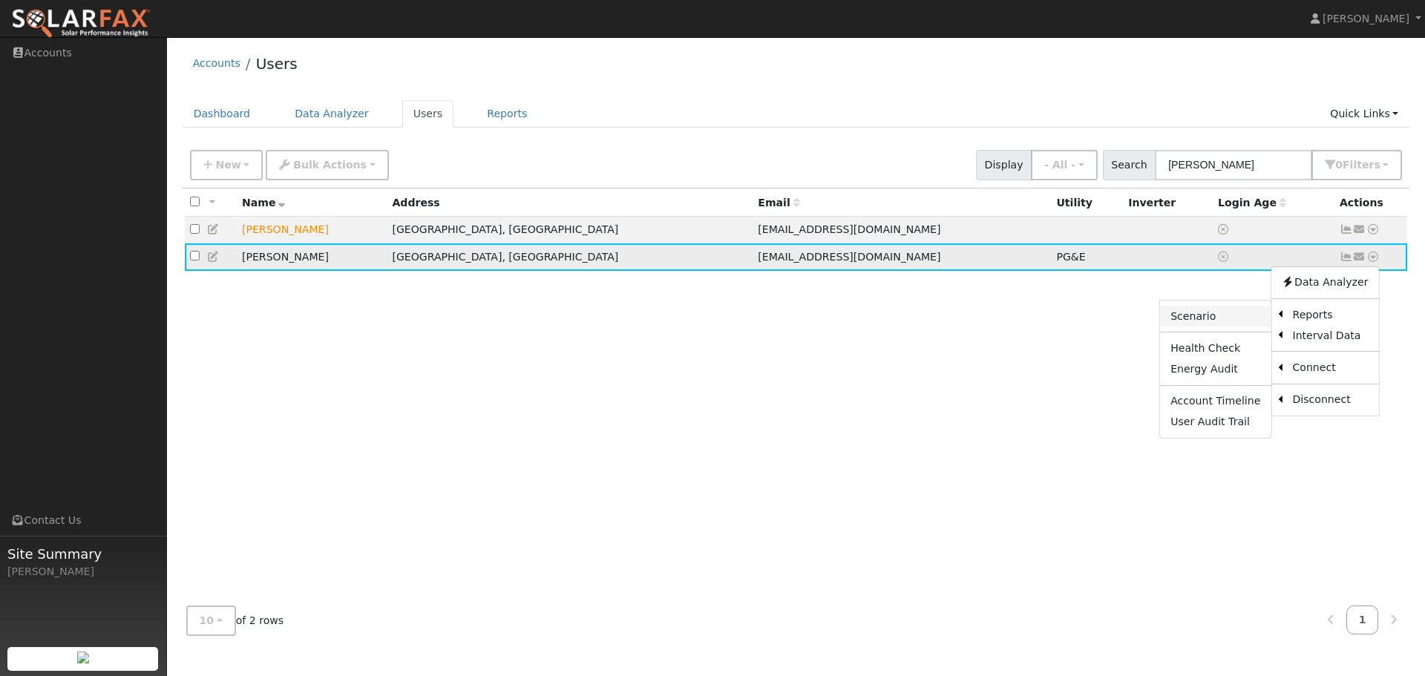
click at [1204, 318] on link "Scenario" at bounding box center [1215, 316] width 111 height 21
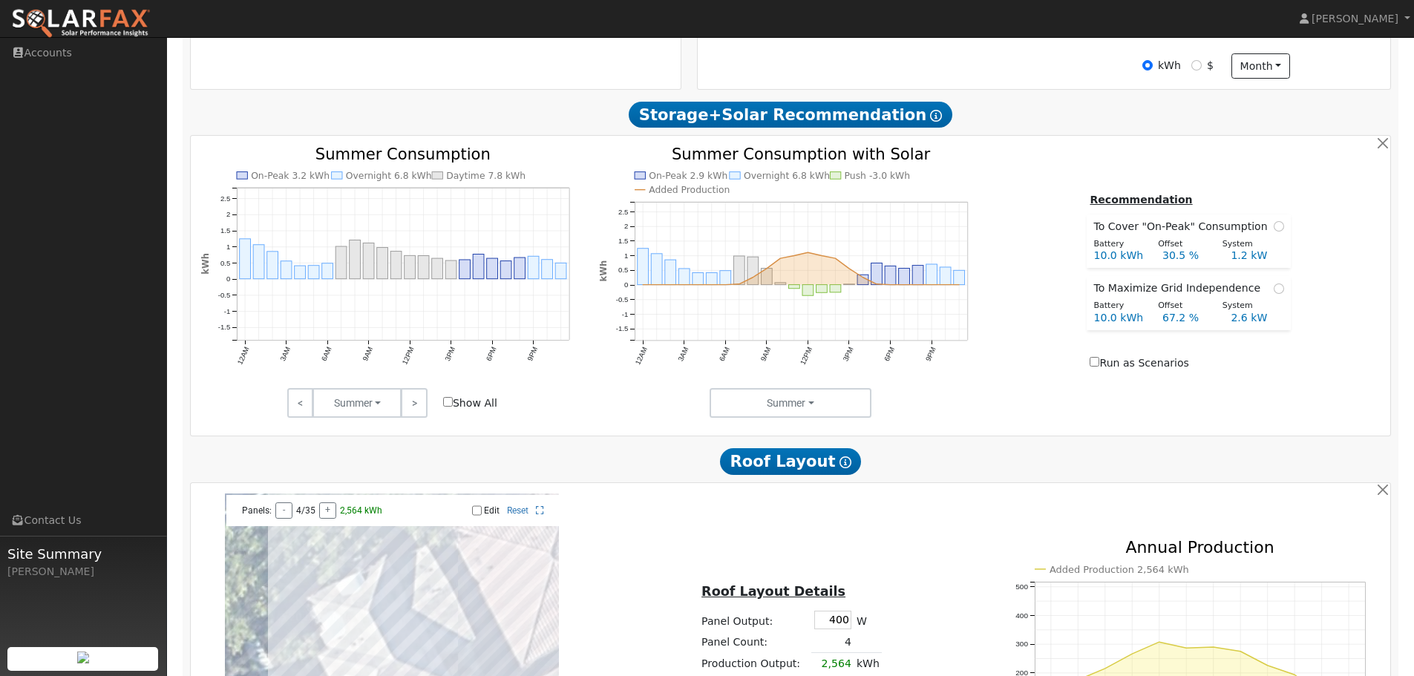
scroll to position [519, 0]
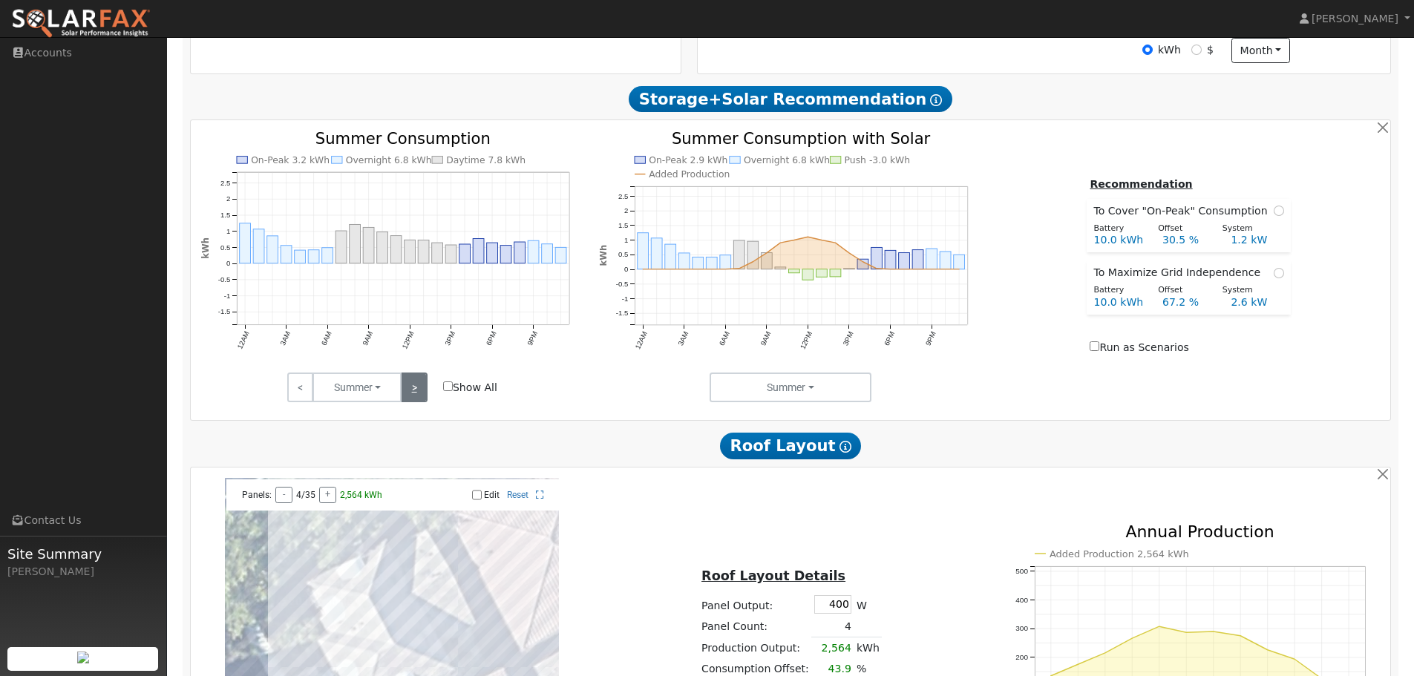
click at [417, 394] on link ">" at bounding box center [414, 387] width 26 height 30
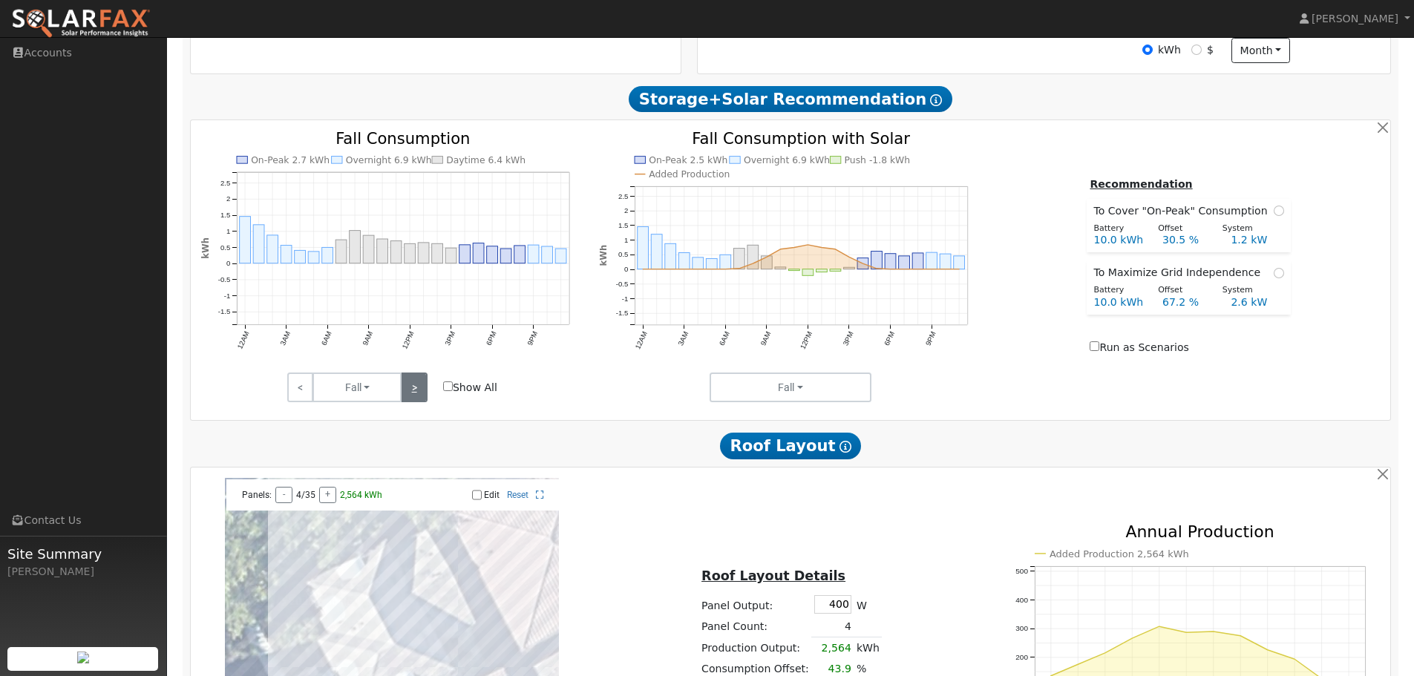
click at [417, 394] on link ">" at bounding box center [414, 387] width 26 height 30
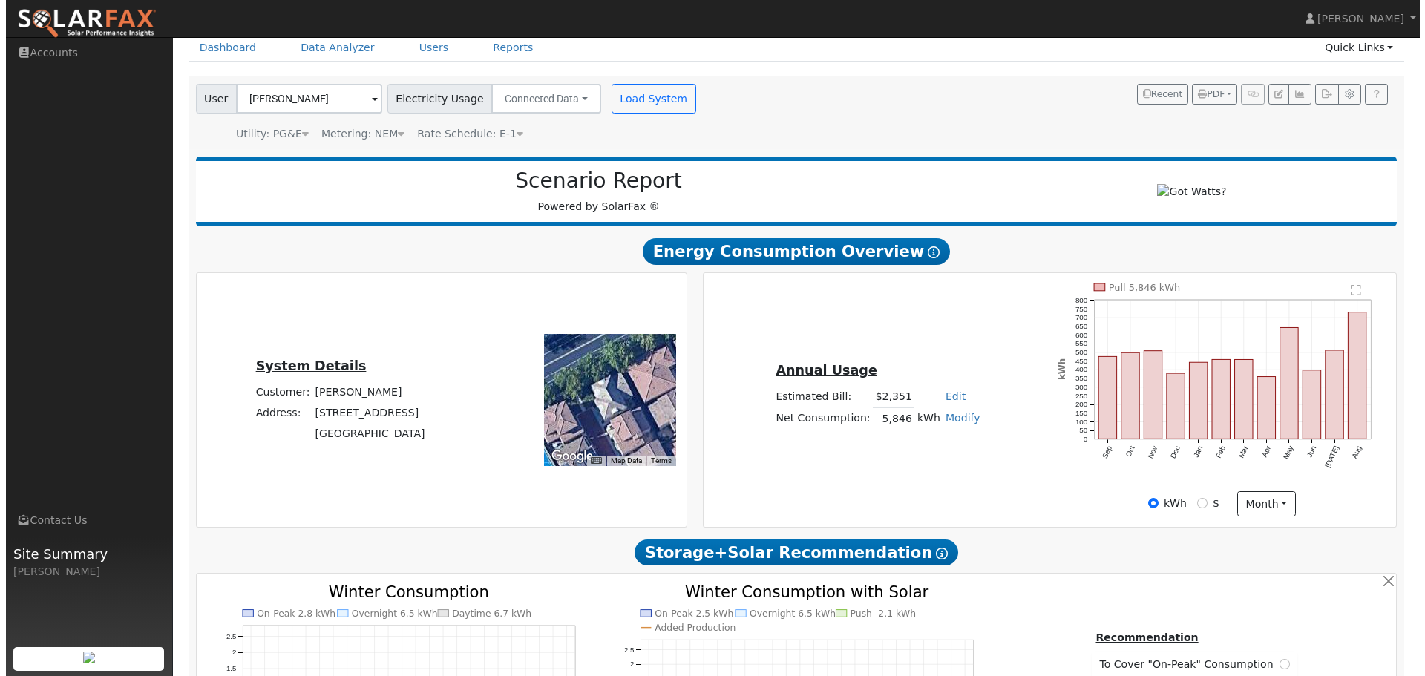
scroll to position [0, 0]
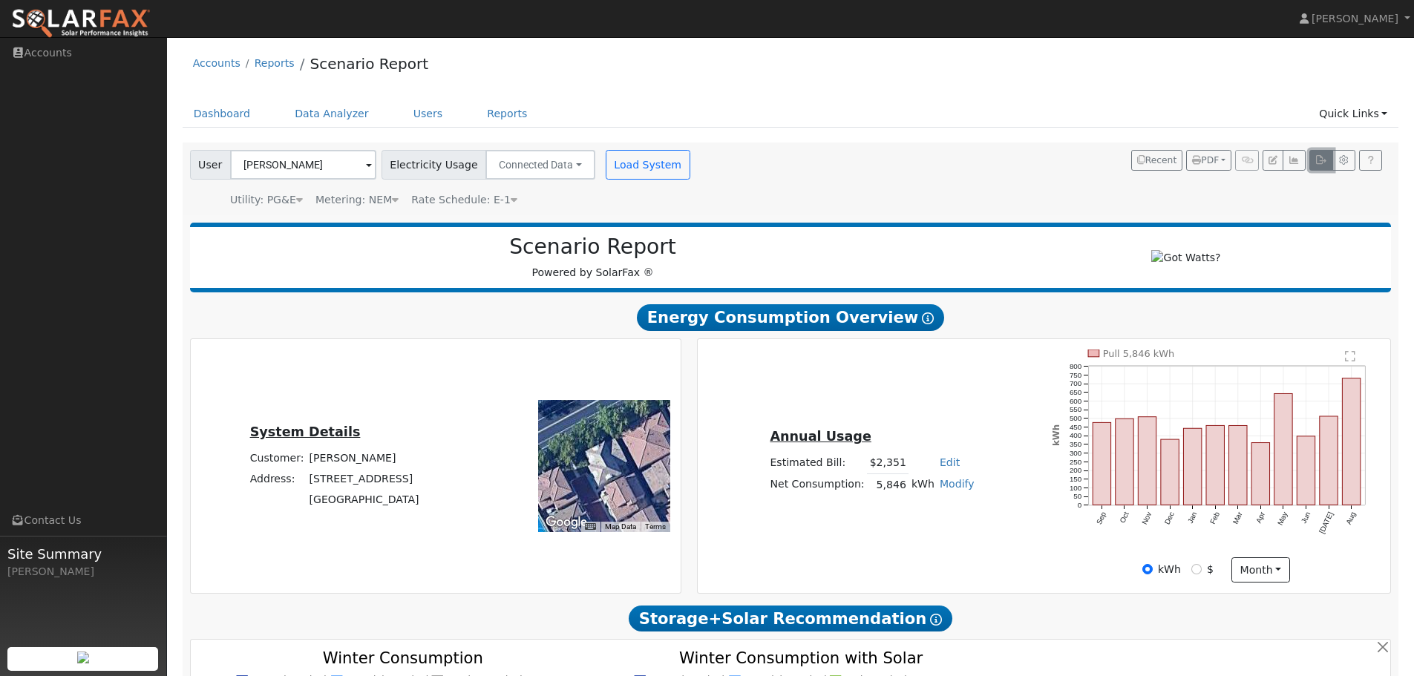
click at [1322, 165] on icon "button" at bounding box center [1320, 160] width 11 height 9
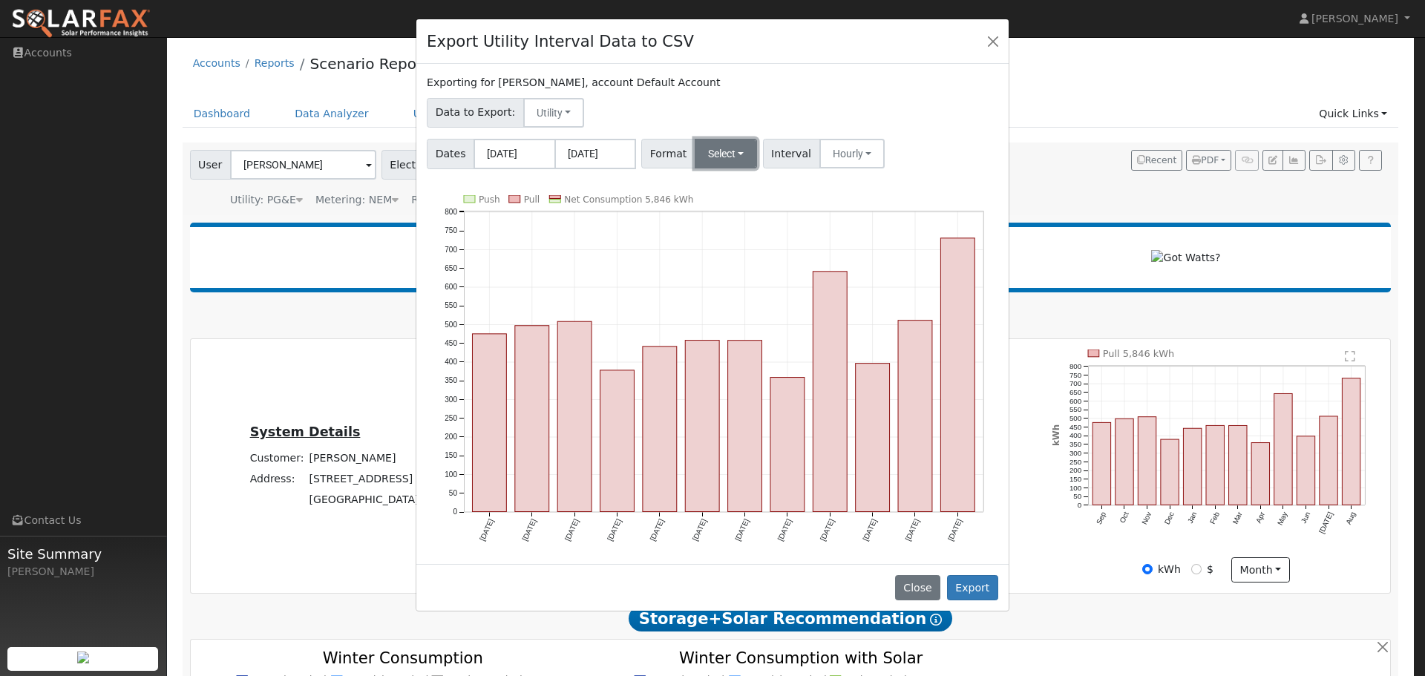
click at [706, 157] on button "Select" at bounding box center [726, 154] width 63 height 30
click at [701, 327] on link "OpenSolar" at bounding box center [744, 322] width 106 height 21
click at [969, 588] on button "Export" at bounding box center [972, 587] width 51 height 25
